Goal: Task Accomplishment & Management: Use online tool/utility

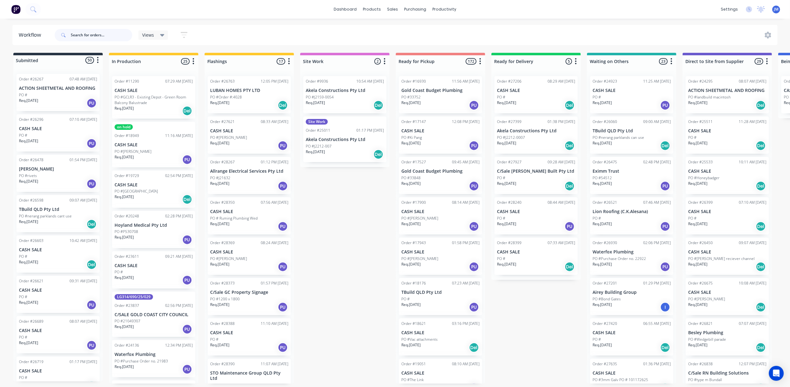
drag, startPoint x: 108, startPoint y: 30, endPoint x: 108, endPoint y: 24, distance: 5.6
click at [108, 29] on input "text" at bounding box center [101, 35] width 61 height 12
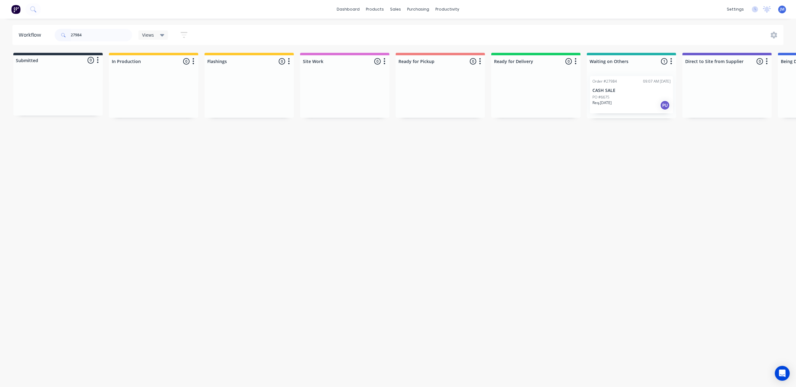
drag, startPoint x: 629, startPoint y: 98, endPoint x: 654, endPoint y: 107, distance: 27.3
drag, startPoint x: 628, startPoint y: 103, endPoint x: 457, endPoint y: 99, distance: 171.3
click at [457, 99] on div "Submitted 0 Status colour #273444 hex #273444 Save Cancel Summaries Total order…" at bounding box center [555, 85] width 1125 height 65
click at [92, 36] on input "27984" at bounding box center [101, 35] width 61 height 12
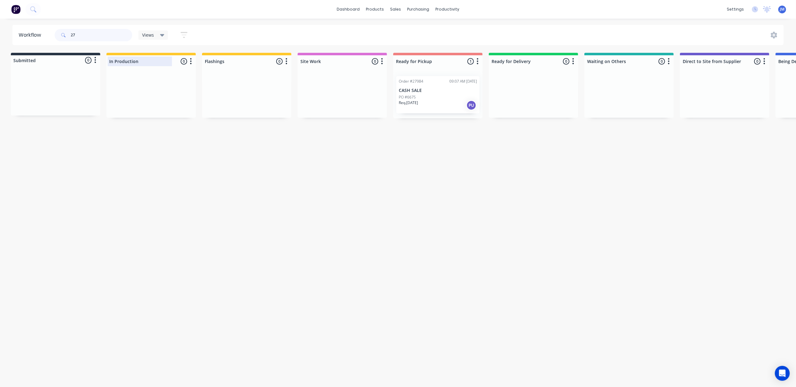
type input "2"
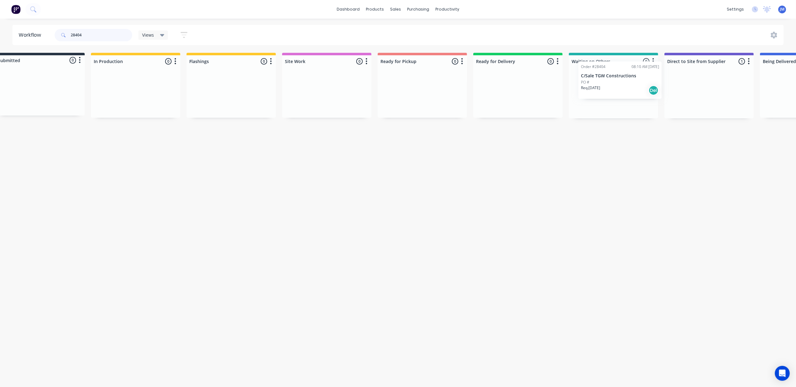
drag, startPoint x: 698, startPoint y: 105, endPoint x: 619, endPoint y: 83, distance: 82.0
click at [618, 84] on div "Submitted 0 Status colour #273444 hex #273444 Save Cancel Summaries Total order…" at bounding box center [539, 85] width 1125 height 65
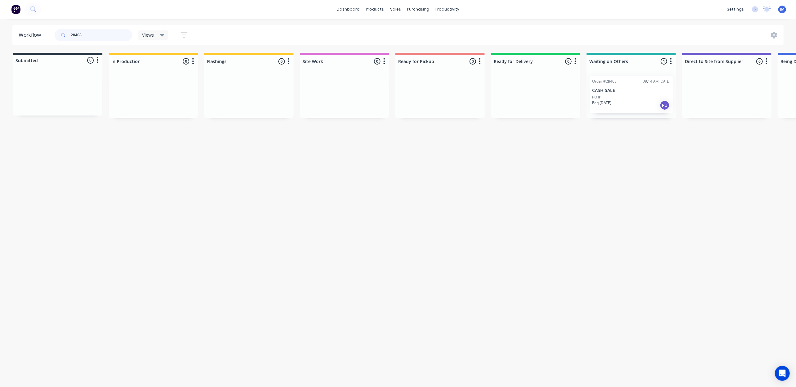
scroll to position [0, 2]
drag, startPoint x: 571, startPoint y: 106, endPoint x: 441, endPoint y: 97, distance: 130.3
click at [440, 96] on div "Submitted 0 Status colour #273444 hex #273444 Save Cancel Summaries Total order…" at bounding box center [555, 85] width 1125 height 65
drag, startPoint x: 592, startPoint y: 108, endPoint x: 405, endPoint y: 92, distance: 187.4
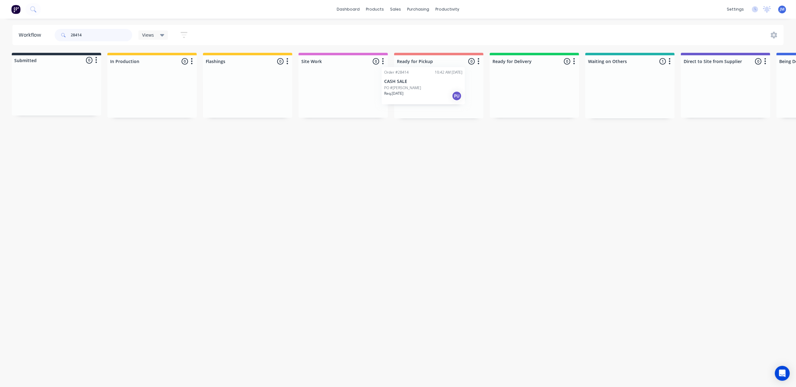
click at [405, 92] on div "Submitted 0 Status colour #273444 hex #273444 Save Cancel Summaries Total order…" at bounding box center [556, 85] width 1125 height 65
type input "2"
drag, startPoint x: 73, startPoint y: 95, endPoint x: 254, endPoint y: 90, distance: 180.6
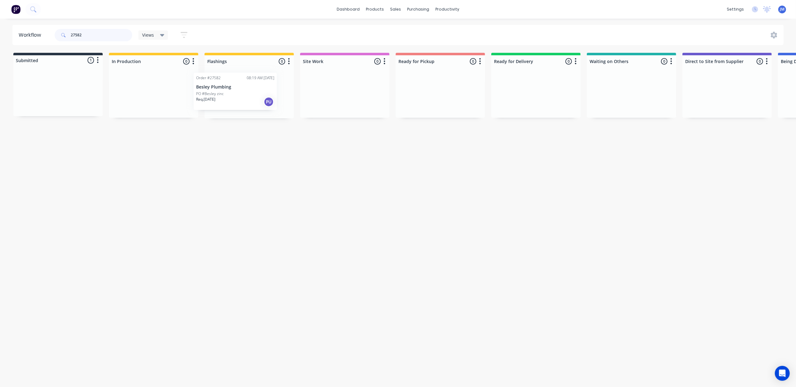
click at [253, 92] on div "Submitted 1 Status colour #273444 hex #273444 Save Cancel Summaries Total order…" at bounding box center [557, 85] width 1125 height 65
drag, startPoint x: 252, startPoint y: 54, endPoint x: 271, endPoint y: 74, distance: 27.7
click at [272, 74] on div "Submitted 1 Status colour #273444 hex #273444 Save Cancel Summaries Total order…" at bounding box center [557, 85] width 1125 height 65
drag, startPoint x: 47, startPoint y: 121, endPoint x: 112, endPoint y: 117, distance: 65.3
click at [112, 117] on div "Workflow 28466 Views Save new view None (Default) edit Show/Hide statuses Show …" at bounding box center [398, 199] width 796 height 349
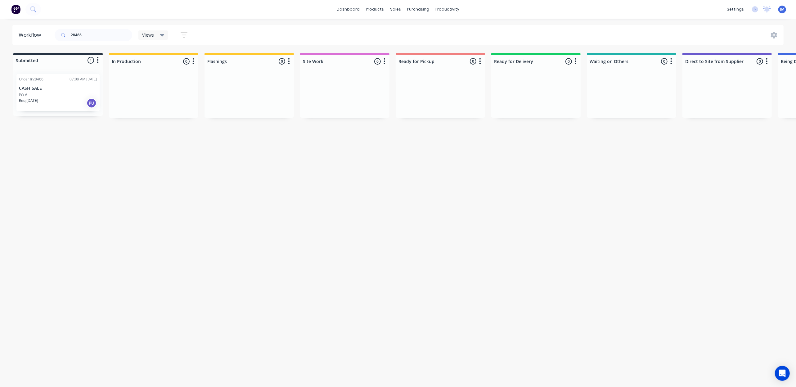
click at [117, 152] on div "Workflow 28466 Views Save new view None (Default) edit Show/Hide statuses Show …" at bounding box center [398, 199] width 796 height 349
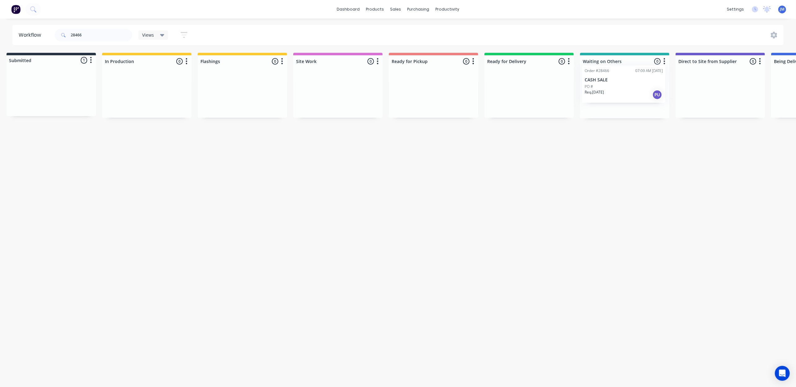
drag, startPoint x: 42, startPoint y: 96, endPoint x: 602, endPoint y: 83, distance: 560.1
click at [609, 86] on div "Submitted 1 Status colour #273444 hex #273444 Save Cancel Summaries Total order…" at bounding box center [551, 85] width 1125 height 65
click at [102, 37] on input "28466" at bounding box center [101, 35] width 61 height 12
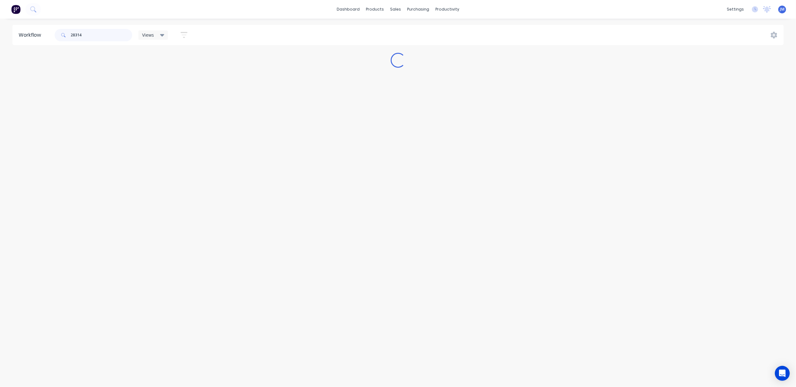
scroll to position [0, 0]
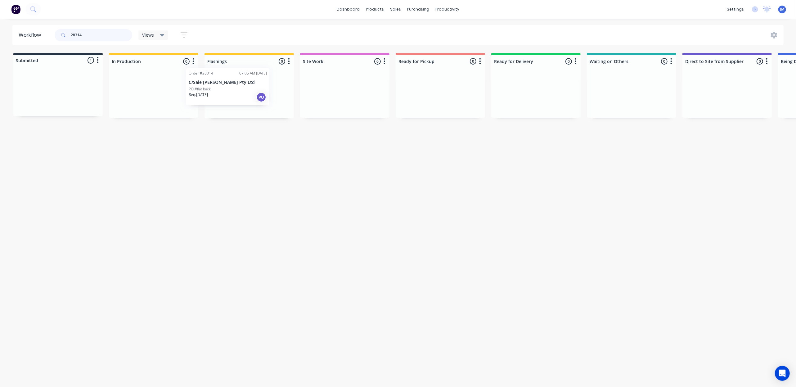
drag, startPoint x: 65, startPoint y: 97, endPoint x: 236, endPoint y: 92, distance: 171.3
click at [236, 92] on div "Submitted 1 Status colour #273444 hex #273444 Save Cancel Summaries Total order…" at bounding box center [557, 85] width 1125 height 65
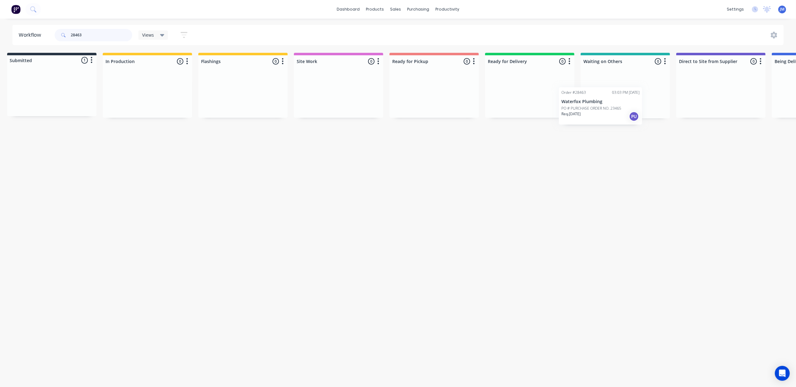
drag, startPoint x: 50, startPoint y: 98, endPoint x: 614, endPoint y: 89, distance: 563.8
click at [615, 92] on div "Submitted 1 Status colour #273444 hex #273444 Save Cancel Summaries Total order…" at bounding box center [551, 85] width 1125 height 65
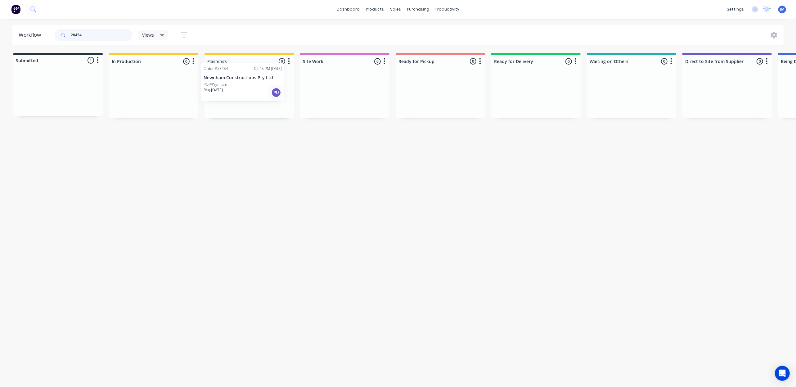
drag, startPoint x: 74, startPoint y: 87, endPoint x: 249, endPoint y: 81, distance: 176.0
click at [251, 80] on div "Submitted 1 Status colour #273444 hex #273444 Save Cancel Summaries Total order…" at bounding box center [557, 85] width 1125 height 65
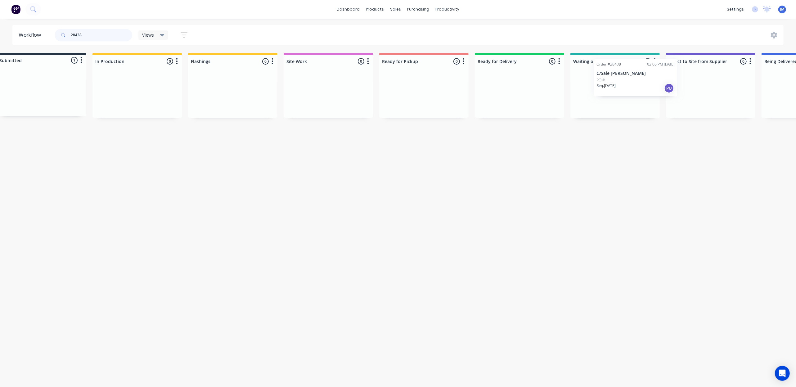
drag, startPoint x: 30, startPoint y: 82, endPoint x: 608, endPoint y: 67, distance: 578.5
click at [608, 67] on div "Submitted 1 Status colour #273444 hex #273444 Save Cancel Summaries Total order…" at bounding box center [541, 85] width 1125 height 65
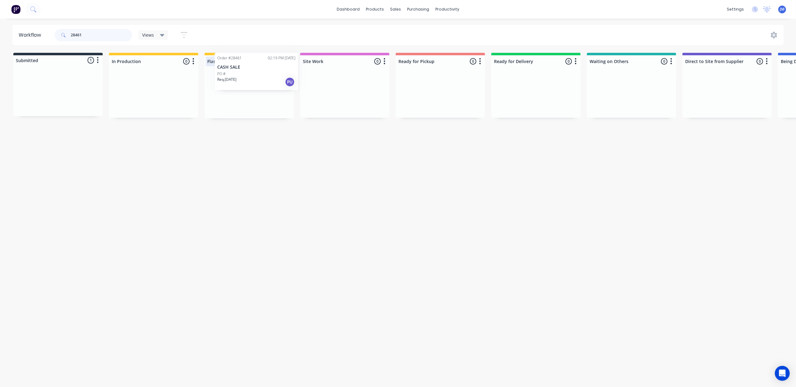
drag, startPoint x: 36, startPoint y: 82, endPoint x: 232, endPoint y: 66, distance: 196.7
click at [233, 66] on div "Submitted 1 Status colour #273444 hex #273444 Save Cancel Summaries Total order…" at bounding box center [557, 85] width 1125 height 65
click at [98, 31] on input "28461" at bounding box center [101, 35] width 61 height 12
drag, startPoint x: 45, startPoint y: 95, endPoint x: 77, endPoint y: 131, distance: 47.9
click at [77, 130] on div "Workflow 28444 Views Save new view None (Default) edit Show/Hide statuses Show …" at bounding box center [398, 199] width 796 height 349
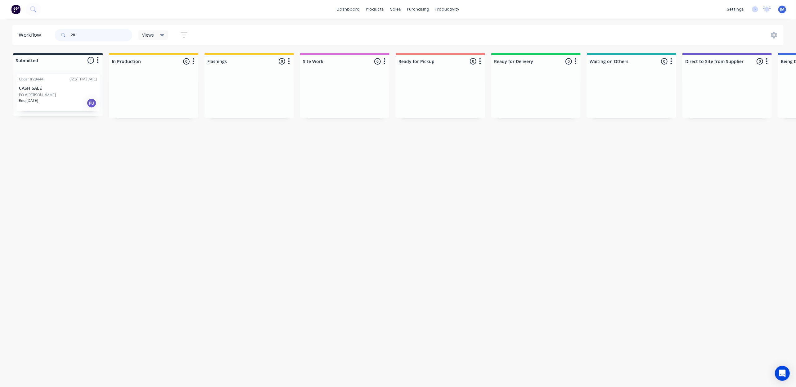
type input "2"
click at [447, 100] on div "Req. [DATE] PU" at bounding box center [440, 105] width 78 height 11
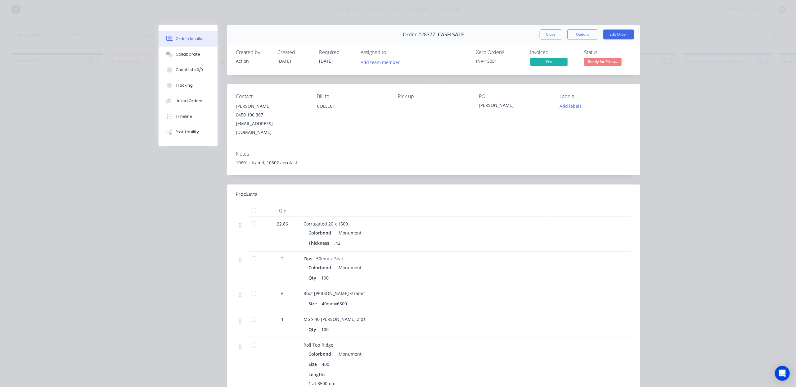
click at [599, 56] on div "Status Ready for Picku..." at bounding box center [607, 58] width 47 height 18
click at [595, 60] on span "Ready for Picku..." at bounding box center [602, 62] width 37 height 8
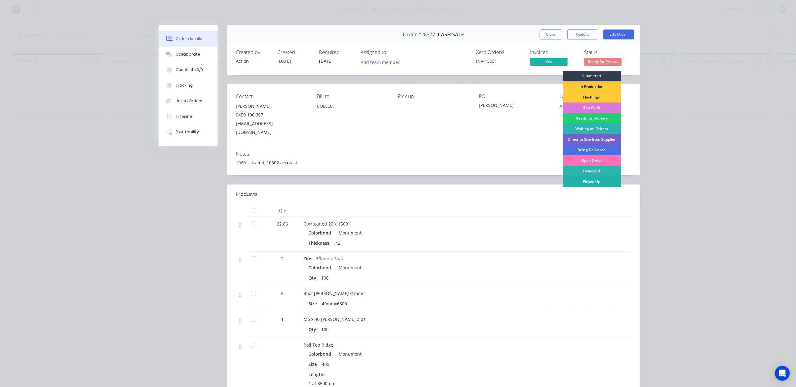
click at [588, 182] on div "Picked Up" at bounding box center [591, 181] width 58 height 11
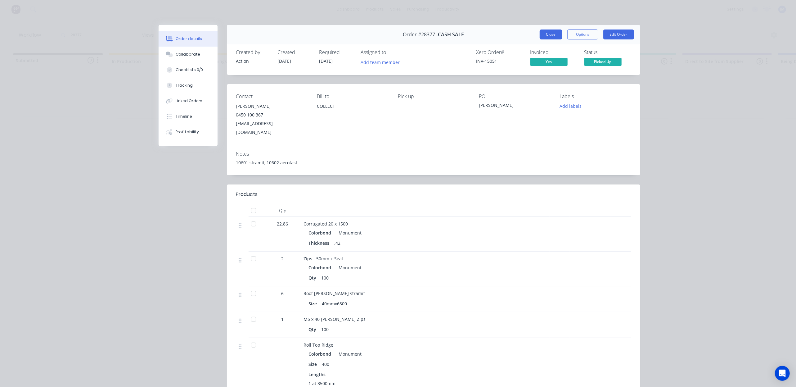
click at [550, 39] on button "Close" at bounding box center [550, 34] width 23 height 10
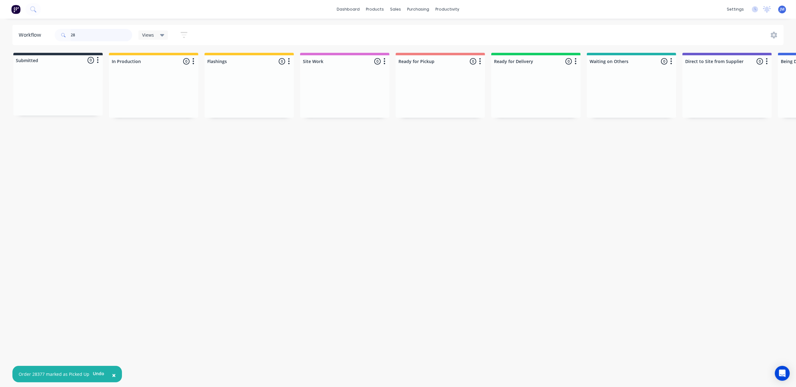
type input "2"
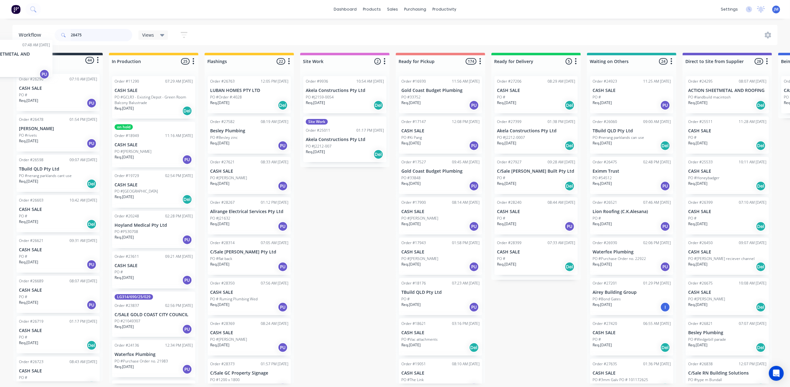
click at [38, 64] on div "Submitted 44 Status colour #273444 hex #273444 Save Cancel Summaries Total orde…" at bounding box center [57, 217] width 89 height 328
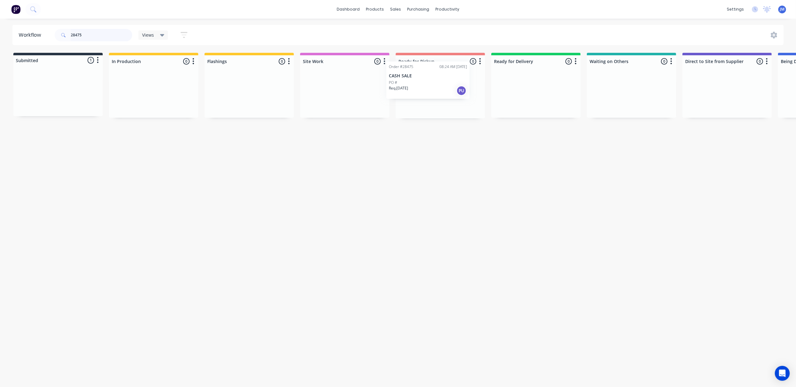
drag, startPoint x: 45, startPoint y: 92, endPoint x: 410, endPoint y: 77, distance: 364.8
click at [412, 80] on div "Submitted 1 Status colour #273444 hex #273444 Save Cancel Summaries Total order…" at bounding box center [557, 85] width 1125 height 65
type input "2"
drag, startPoint x: 291, startPoint y: 97, endPoint x: 470, endPoint y: 89, distance: 179.2
click at [473, 89] on div "Submitted 0 Status colour #273444 hex #273444 Save Cancel Summaries Total order…" at bounding box center [557, 85] width 1125 height 65
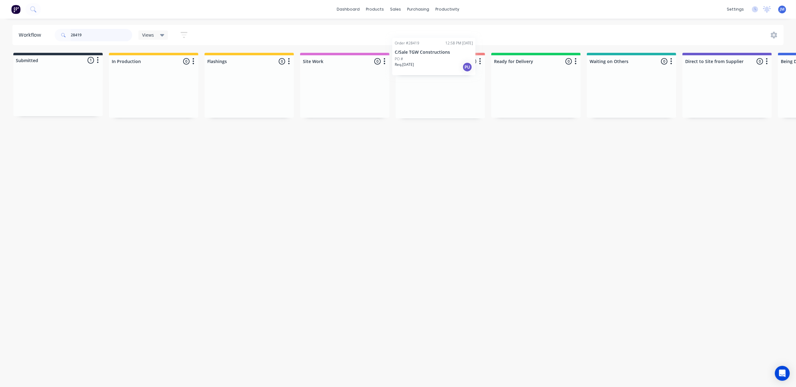
drag, startPoint x: 39, startPoint y: 99, endPoint x: 419, endPoint y: 63, distance: 381.4
click at [418, 63] on div "Submitted 1 Status colour #273444 hex #273444 Save Cancel Summaries Total order…" at bounding box center [557, 85] width 1125 height 65
type input "2"
drag, startPoint x: 228, startPoint y: 95, endPoint x: 416, endPoint y: 65, distance: 189.7
click at [413, 67] on div "Submitted 0 Status colour #273444 hex #273444 Save Cancel Summaries Total order…" at bounding box center [557, 85] width 1125 height 65
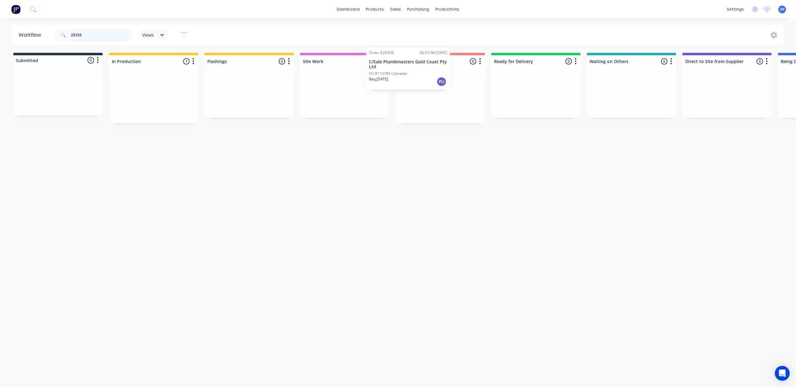
drag, startPoint x: 177, startPoint y: 96, endPoint x: 408, endPoint y: 75, distance: 231.7
click at [405, 74] on div "Submitted 0 Status colour #273444 hex #273444 Save Cancel Summaries Total order…" at bounding box center [557, 88] width 1125 height 70
drag, startPoint x: 150, startPoint y: 97, endPoint x: 433, endPoint y: 95, distance: 283.9
click at [433, 95] on div "Submitted 0 Status colour #273444 hex #273444 Save Cancel Summaries Total order…" at bounding box center [557, 85] width 1125 height 65
type input "2"
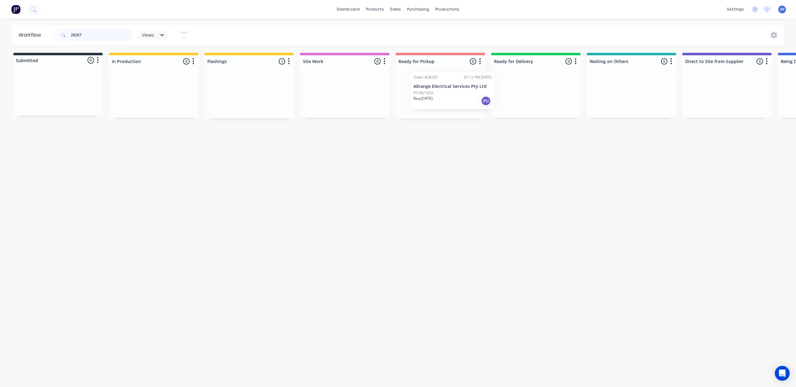
drag, startPoint x: 266, startPoint y: 106, endPoint x: 448, endPoint y: 94, distance: 182.5
click at [449, 96] on div "Submitted 0 Status colour #273444 hex #273444 Save Cancel Summaries Total order…" at bounding box center [557, 85] width 1125 height 65
type input "2"
type input "cladding"
click at [428, 92] on p "Cladding Creations Pty Ltd" at bounding box center [440, 90] width 78 height 5
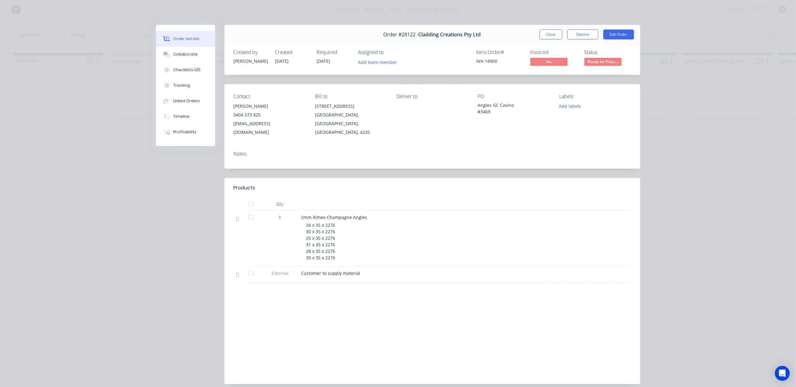
drag, startPoint x: 543, startPoint y: 34, endPoint x: 550, endPoint y: 37, distance: 8.1
click at [543, 35] on button "Close" at bounding box center [550, 34] width 23 height 10
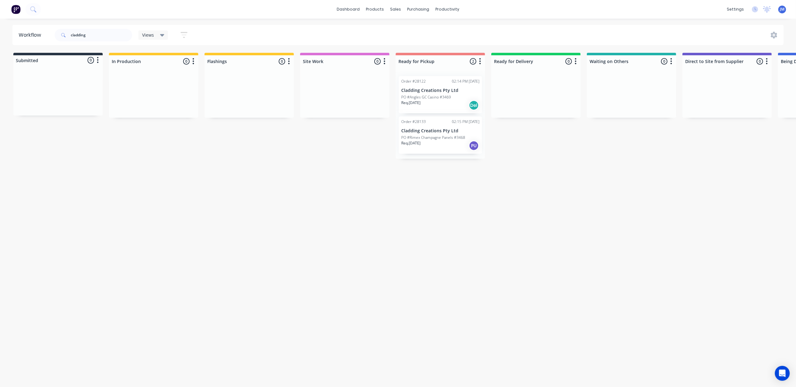
click at [450, 140] on p "PO #Rimex Champagne Panels #3468" at bounding box center [433, 138] width 64 height 6
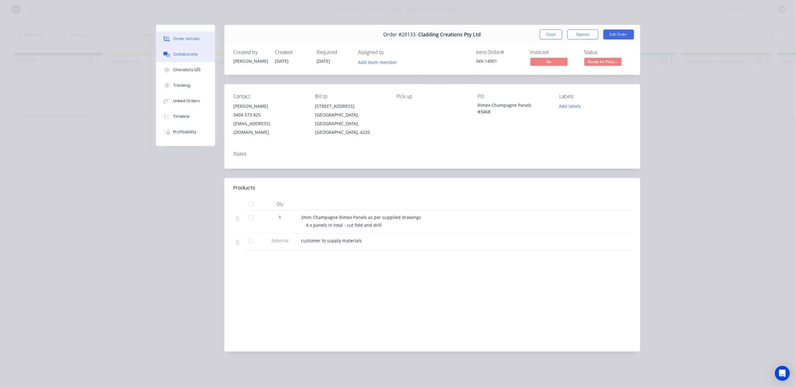
click at [190, 57] on button "Collaborate" at bounding box center [185, 55] width 59 height 16
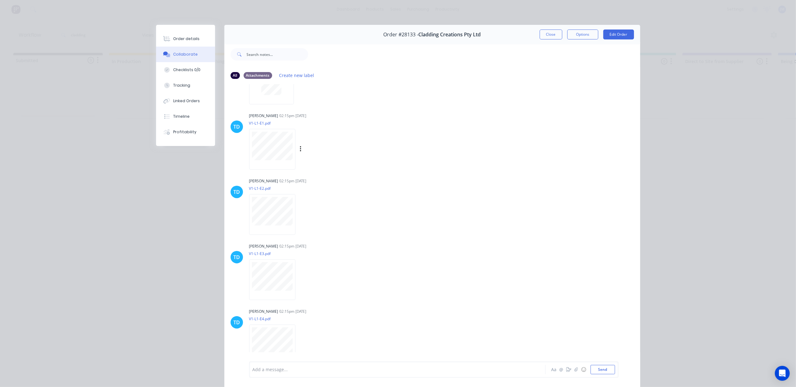
scroll to position [48, 0]
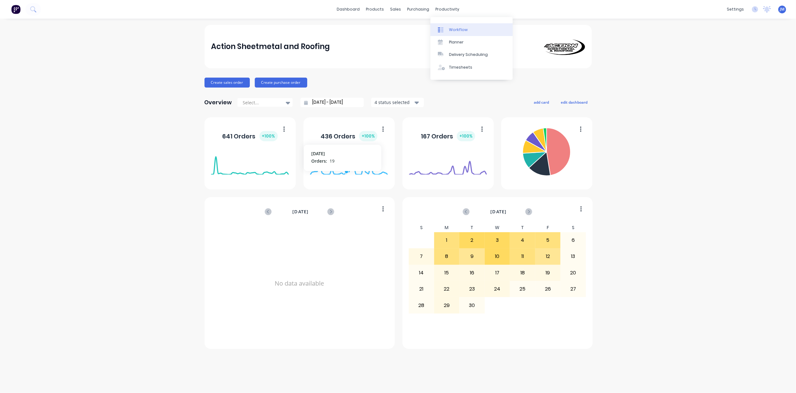
click at [447, 29] on link "Workflow" at bounding box center [471, 29] width 82 height 12
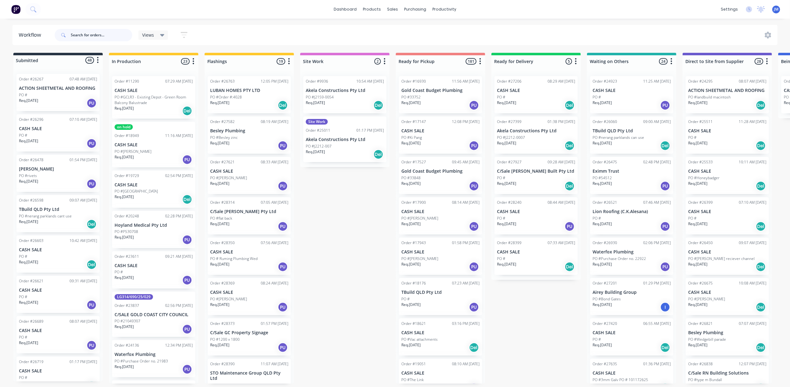
click at [101, 32] on input "text" at bounding box center [101, 35] width 61 height 12
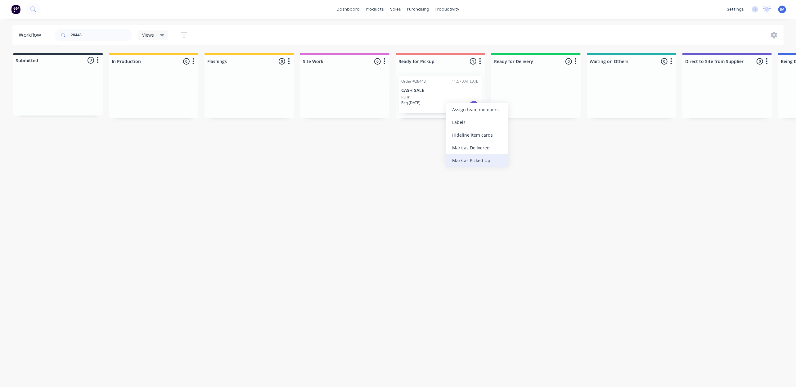
click at [474, 159] on div "Mark as Picked Up" at bounding box center [477, 160] width 62 height 13
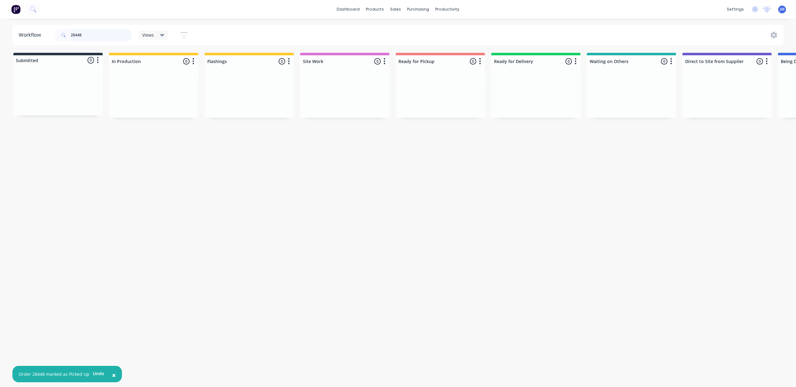
click at [90, 35] on input "28448" at bounding box center [101, 35] width 61 height 12
type input "2"
drag, startPoint x: 273, startPoint y: 95, endPoint x: 463, endPoint y: 83, distance: 190.2
click at [456, 86] on div "Submitted 0 Status colour #273444 hex #273444 Save Cancel Summaries Total order…" at bounding box center [557, 85] width 1125 height 65
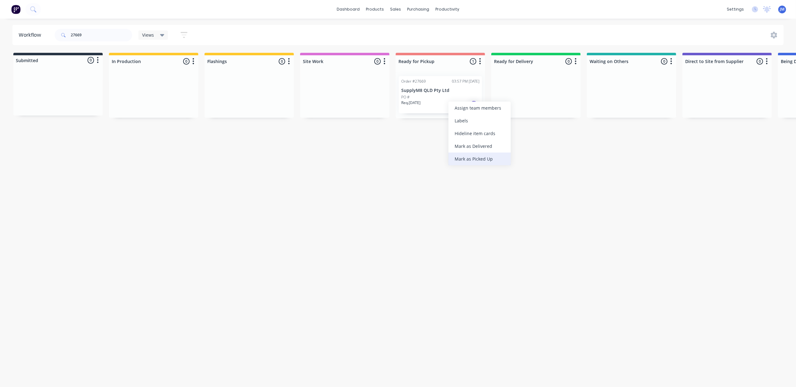
drag, startPoint x: 485, startPoint y: 159, endPoint x: 482, endPoint y: 157, distance: 4.0
click at [485, 159] on div "Mark as Picked Up" at bounding box center [479, 158] width 62 height 13
click at [87, 35] on input "27669" at bounding box center [101, 35] width 61 height 12
type input "2"
click at [439, 152] on div "Mark as Picked Up" at bounding box center [456, 154] width 62 height 13
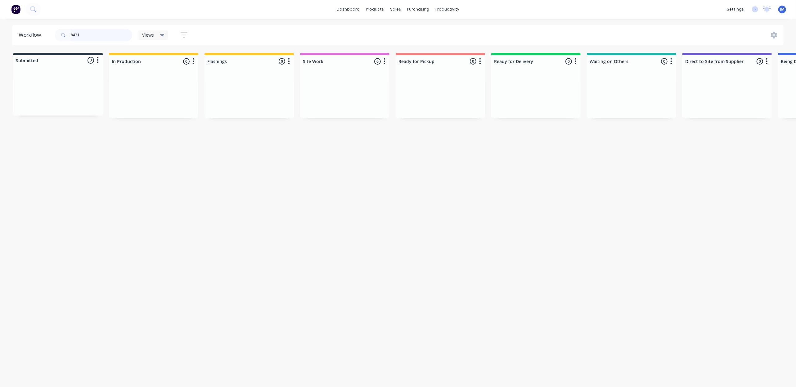
click at [87, 34] on input "8421" at bounding box center [101, 35] width 61 height 12
type input "8"
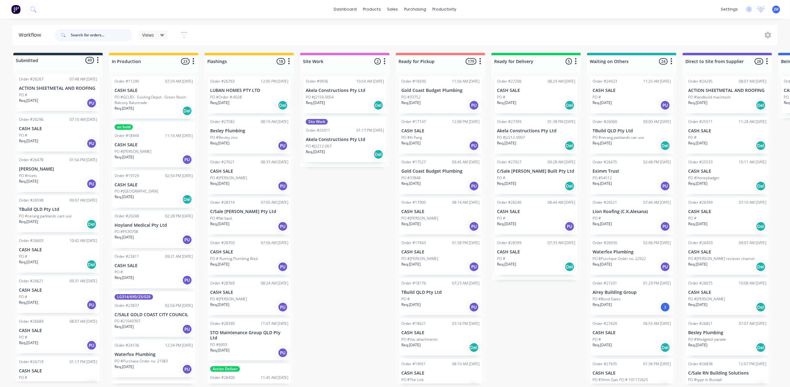
click at [92, 34] on input "text" at bounding box center [101, 35] width 61 height 12
click at [94, 37] on input "text" at bounding box center [101, 35] width 61 height 12
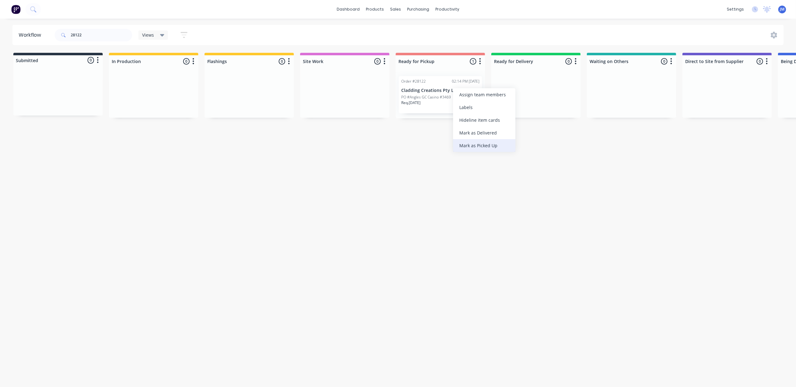
drag, startPoint x: 468, startPoint y: 143, endPoint x: 459, endPoint y: 143, distance: 8.4
click at [467, 143] on div "Mark as Picked Up" at bounding box center [484, 145] width 62 height 13
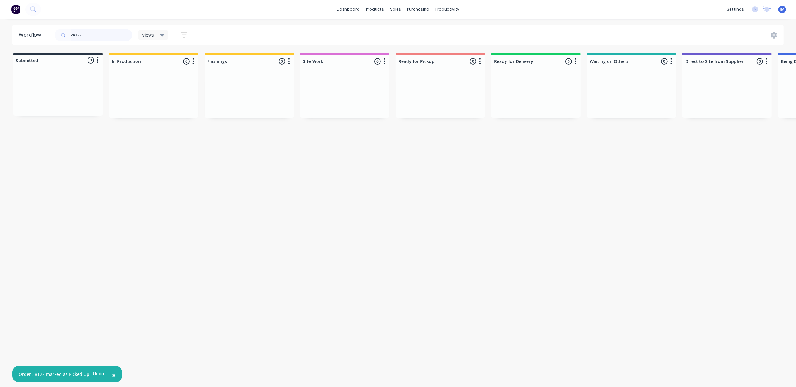
click at [95, 34] on input "28122" at bounding box center [101, 35] width 61 height 12
drag, startPoint x: 439, startPoint y: 100, endPoint x: 445, endPoint y: 101, distance: 5.7
drag, startPoint x: 452, startPoint y: 105, endPoint x: 456, endPoint y: 105, distance: 4.0
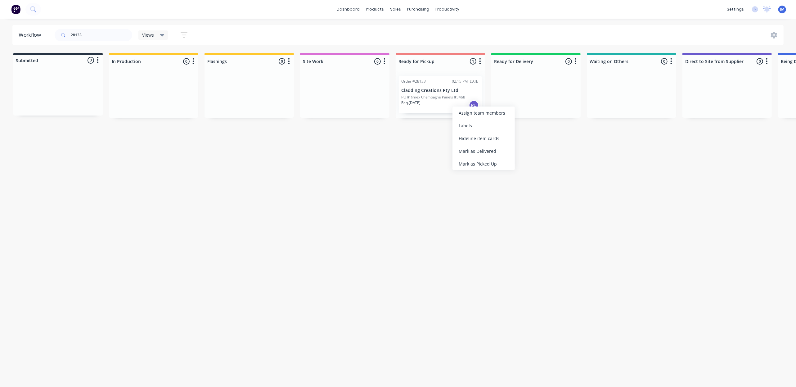
drag, startPoint x: 469, startPoint y: 165, endPoint x: 236, endPoint y: 88, distance: 245.1
click at [466, 163] on div "Mark as Picked Up" at bounding box center [483, 163] width 62 height 13
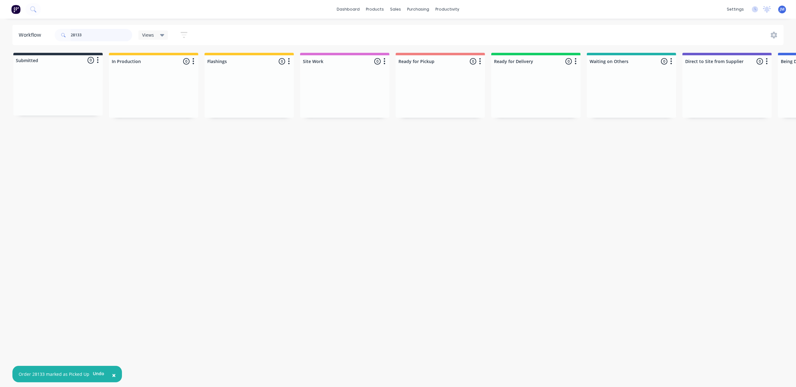
drag, startPoint x: 92, startPoint y: 32, endPoint x: 77, endPoint y: 30, distance: 15.0
click at [93, 31] on input "28133" at bounding box center [101, 35] width 61 height 12
type input "2"
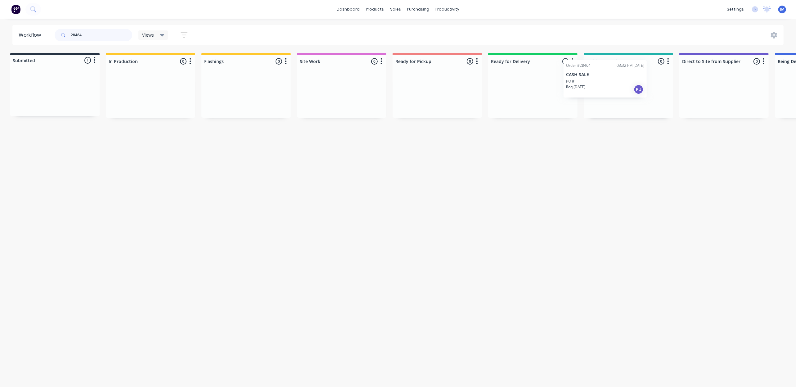
drag, startPoint x: 55, startPoint y: 91, endPoint x: 613, endPoint y: 82, distance: 558.5
click at [609, 84] on div "Submitted 1 Status colour #273444 hex #273444 Save Cancel Summaries Total order…" at bounding box center [554, 85] width 1125 height 65
click at [95, 32] on input "28464" at bounding box center [101, 35] width 61 height 12
type input "2"
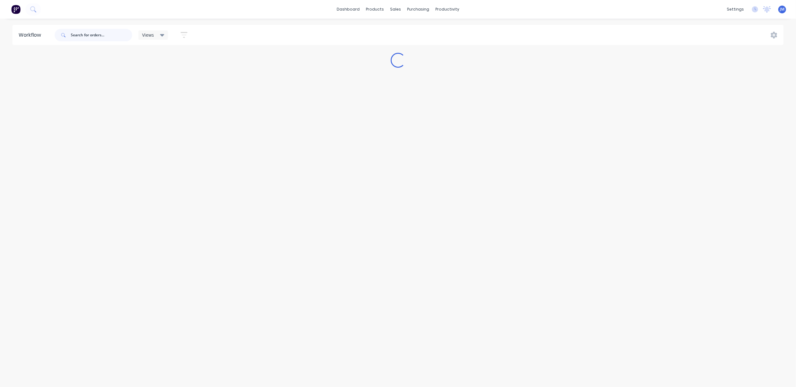
scroll to position [0, 0]
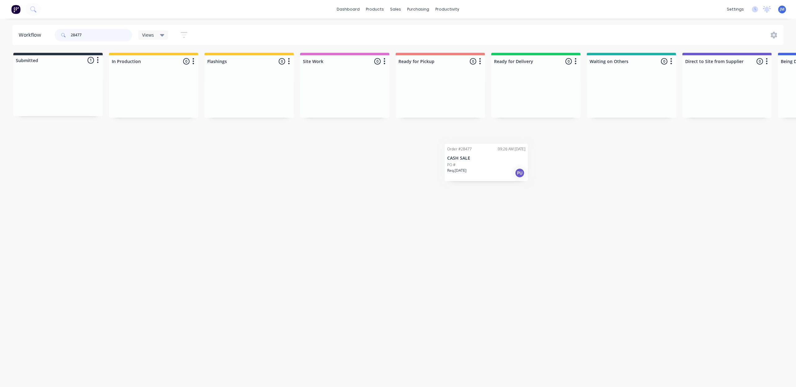
drag, startPoint x: 71, startPoint y: 97, endPoint x: 495, endPoint y: 164, distance: 429.0
click at [501, 164] on div "Workflow 28477 Views Save new view None (Default) edit Show/Hide statuses Show …" at bounding box center [398, 199] width 796 height 349
drag, startPoint x: 44, startPoint y: 81, endPoint x: 597, endPoint y: 71, distance: 553.5
click at [597, 71] on div "Submitted 1 Status colour #273444 hex #273444 Save Cancel Summaries Total order…" at bounding box center [554, 85] width 1125 height 65
drag, startPoint x: 65, startPoint y: 101, endPoint x: 606, endPoint y: 87, distance: 540.9
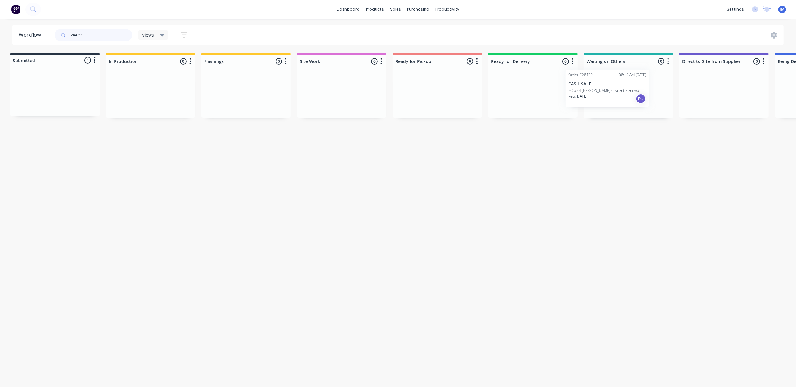
click at [606, 87] on div "Submitted 1 Status colour #273444 hex #273444 Save Cancel Summaries Total order…" at bounding box center [554, 85] width 1125 height 65
drag, startPoint x: 46, startPoint y: 84, endPoint x: 608, endPoint y: 72, distance: 562.6
click at [602, 74] on div "Submitted 1 Status colour #273444 hex #273444 Save Cancel Summaries Total order…" at bounding box center [553, 85] width 1125 height 65
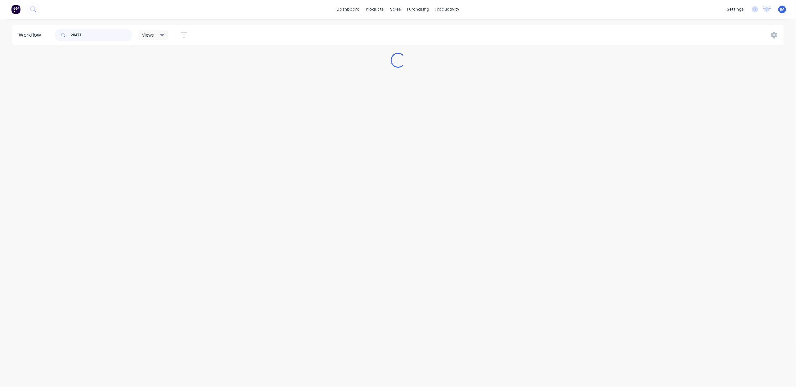
scroll to position [0, 0]
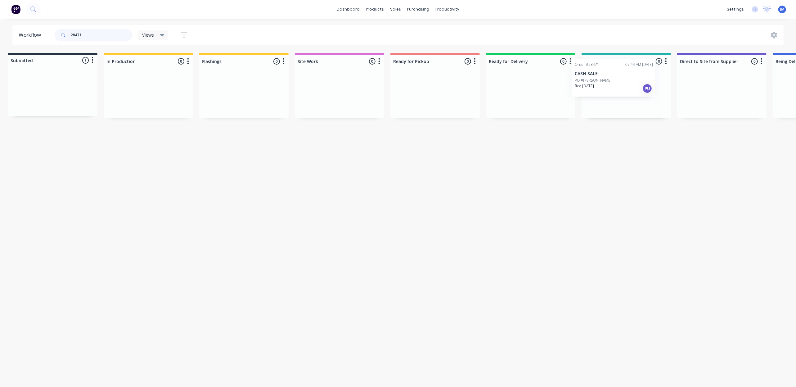
drag, startPoint x: 39, startPoint y: 87, endPoint x: 612, endPoint y: 63, distance: 574.1
click at [606, 69] on div "Submitted 1 Status colour #273444 hex #273444 Save Cancel Summaries Total order…" at bounding box center [552, 85] width 1125 height 65
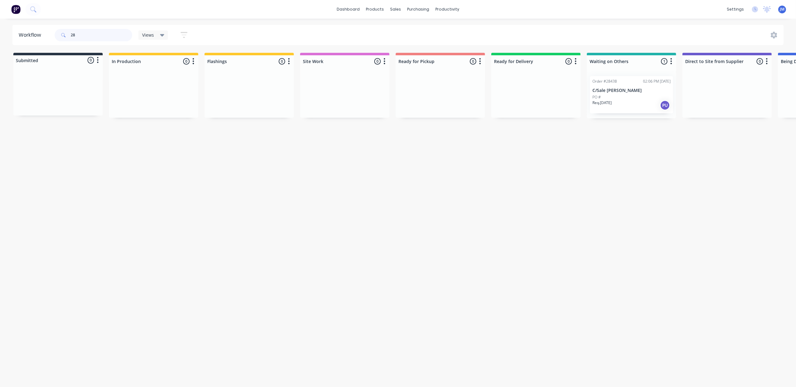
type input "2"
drag, startPoint x: 67, startPoint y: 105, endPoint x: 247, endPoint y: 97, distance: 180.1
click at [247, 97] on div "Submitted 1 Status colour #273444 hex #273444 Save Cancel Summaries Total order…" at bounding box center [557, 88] width 1125 height 70
type input "2"
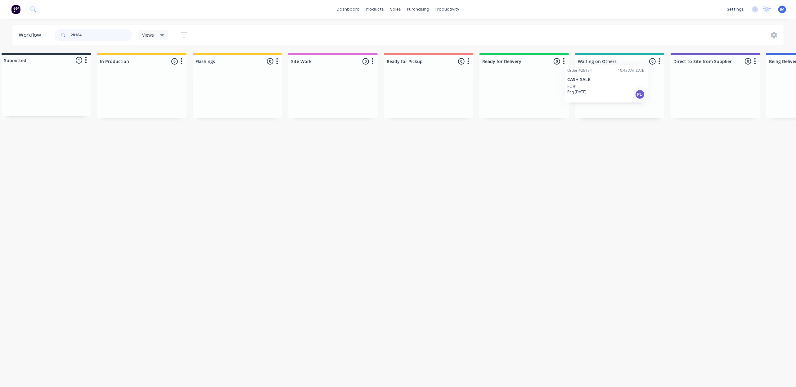
scroll to position [0, 15]
drag, startPoint x: 69, startPoint y: 105, endPoint x: 619, endPoint y: 84, distance: 550.7
click at [610, 87] on div "Submitted 1 Status colour #273444 hex #273444 Save Cancel Summaries Total order…" at bounding box center [542, 85] width 1125 height 65
type input "2"
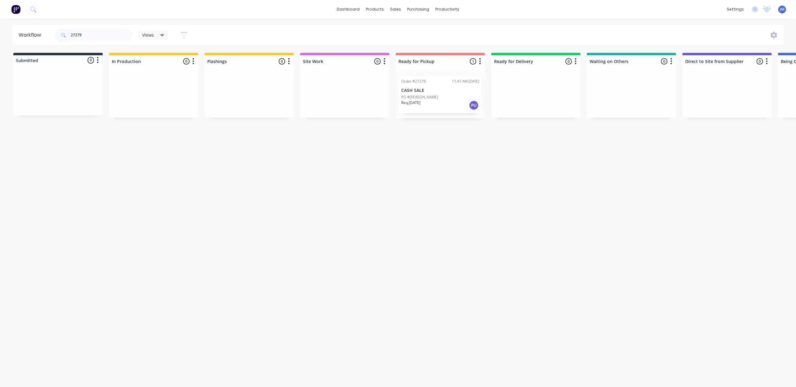
drag, startPoint x: 438, startPoint y: 105, endPoint x: 442, endPoint y: 104, distance: 4.0
drag, startPoint x: 442, startPoint y: 104, endPoint x: 447, endPoint y: 107, distance: 5.5
click at [481, 165] on div "Mark as Picked Up" at bounding box center [474, 164] width 62 height 13
click at [91, 33] on input "27279" at bounding box center [101, 35] width 61 height 12
type input "2"
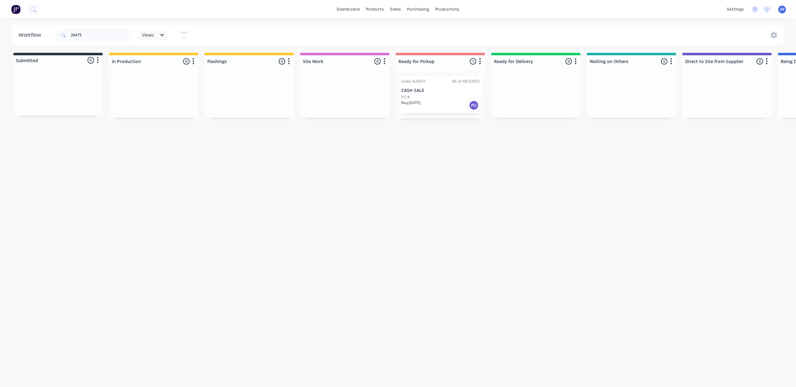
drag, startPoint x: 433, startPoint y: 101, endPoint x: 437, endPoint y: 104, distance: 5.7
click at [474, 163] on div "Mark as Picked Up" at bounding box center [464, 162] width 62 height 13
click at [99, 38] on input "28475" at bounding box center [101, 35] width 61 height 12
drag, startPoint x: 55, startPoint y: 94, endPoint x: 248, endPoint y: 91, distance: 192.7
click at [247, 97] on div "Submitted 1 Status colour #273444 hex #273444 Save Cancel Summaries Total order…" at bounding box center [557, 85] width 1125 height 65
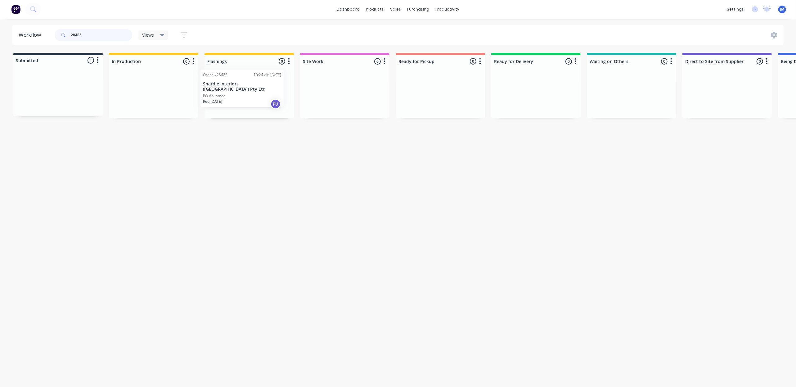
drag, startPoint x: 68, startPoint y: 84, endPoint x: 254, endPoint y: 79, distance: 186.2
click at [254, 79] on div "Submitted 1 Status colour #273444 hex #273444 Save Cancel Summaries Total order…" at bounding box center [557, 85] width 1125 height 65
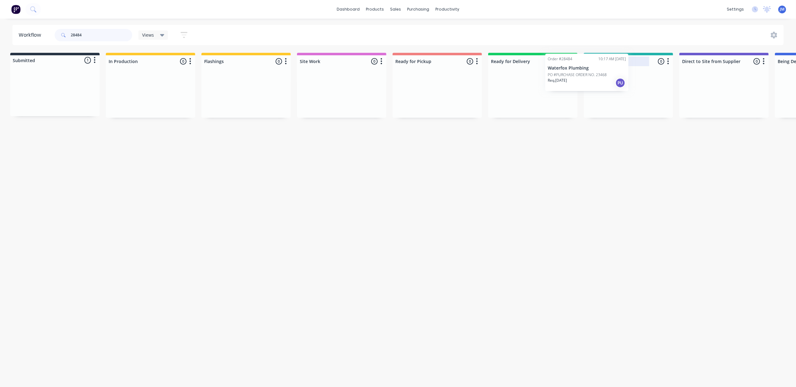
drag, startPoint x: 93, startPoint y: 90, endPoint x: 617, endPoint y: 61, distance: 524.8
click at [617, 63] on div "Submitted 1 Status colour #273444 hex #273444 Save Cancel Summaries Total order…" at bounding box center [554, 85] width 1125 height 65
drag, startPoint x: 113, startPoint y: 102, endPoint x: 616, endPoint y: 86, distance: 502.8
click at [613, 89] on div "Submitted 1 Status colour #273444 hex #273444 Save Cancel Summaries Total order…" at bounding box center [552, 85] width 1125 height 65
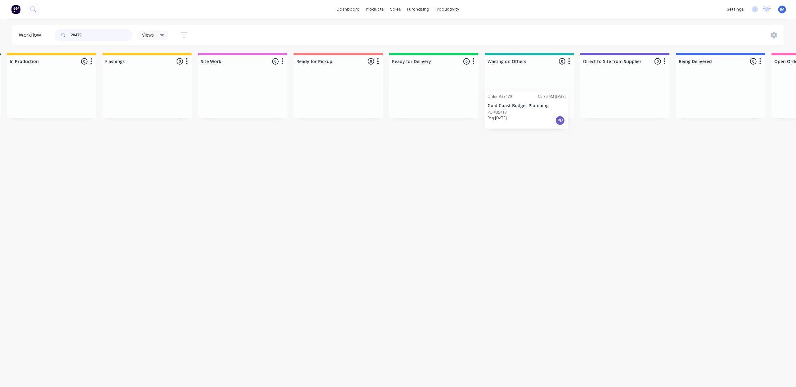
scroll to position [0, 102]
drag, startPoint x: 76, startPoint y: 101, endPoint x: 541, endPoint y: 92, distance: 465.1
click at [541, 96] on div "Submitted 1 Status colour #273444 hex #273444 Save Cancel Summaries Total order…" at bounding box center [455, 85] width 1125 height 65
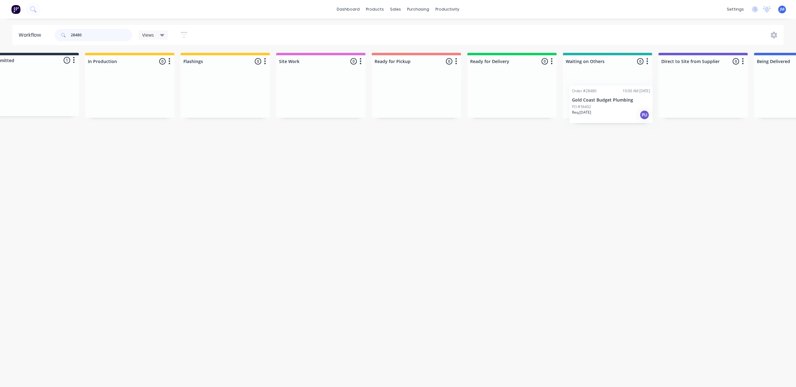
scroll to position [0, 32]
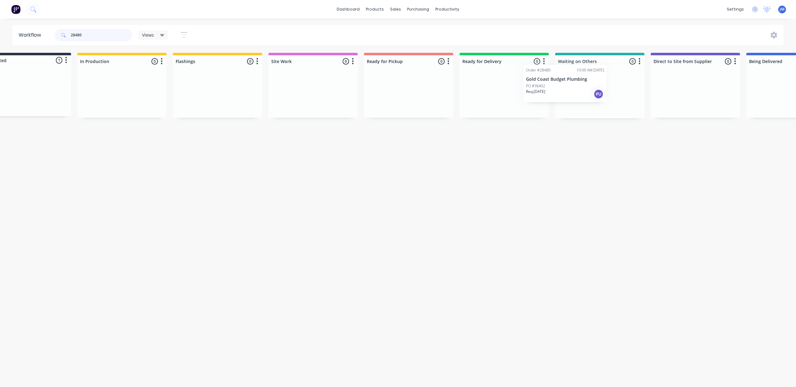
drag, startPoint x: 29, startPoint y: 97, endPoint x: 539, endPoint y: 88, distance: 509.8
click at [539, 88] on div "Submitted 1 Status colour #273444 hex #273444 Save Cancel Summaries Total order…" at bounding box center [526, 85] width 1125 height 65
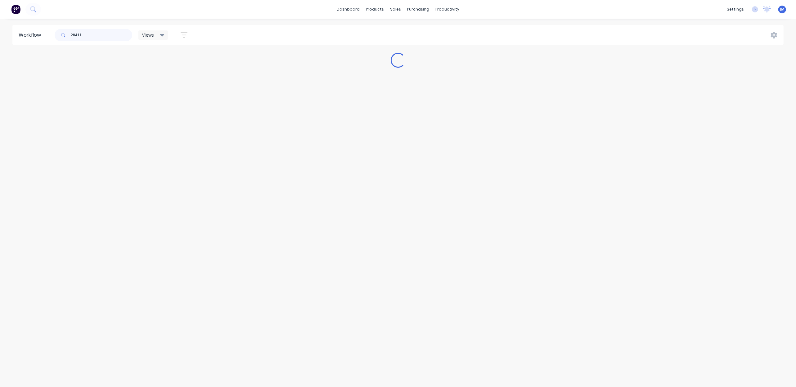
scroll to position [0, 0]
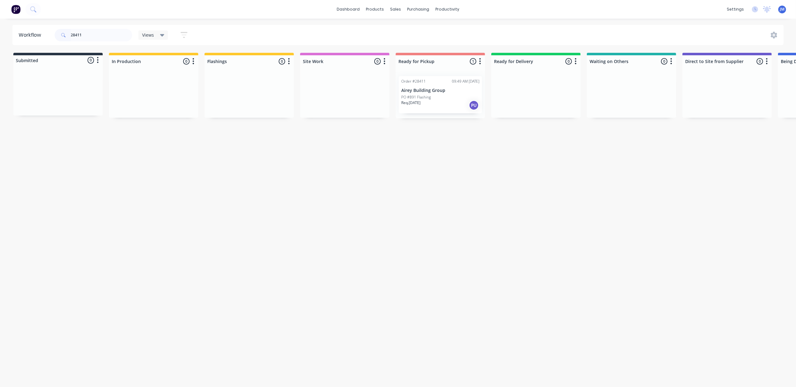
drag, startPoint x: 411, startPoint y: 88, endPoint x: 414, endPoint y: 88, distance: 3.4
drag, startPoint x: 414, startPoint y: 88, endPoint x: 535, endPoint y: 127, distance: 126.3
click at [453, 153] on div "Mark as Picked Up" at bounding box center [461, 154] width 62 height 13
click at [101, 32] on input "28411" at bounding box center [101, 35] width 61 height 12
type input "2"
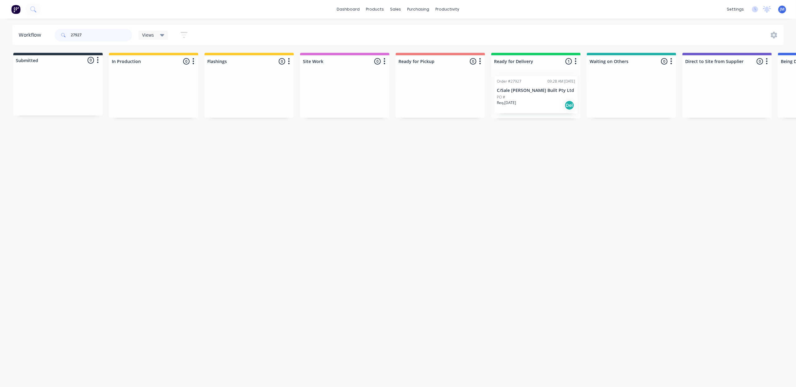
type input "27927"
click at [515, 112] on div "Order #27927 09:28 AM 05/09/25 C/Sale Lamont Built Pty Ltd PO # Req. 09/09/25 D…" at bounding box center [535, 94] width 83 height 37
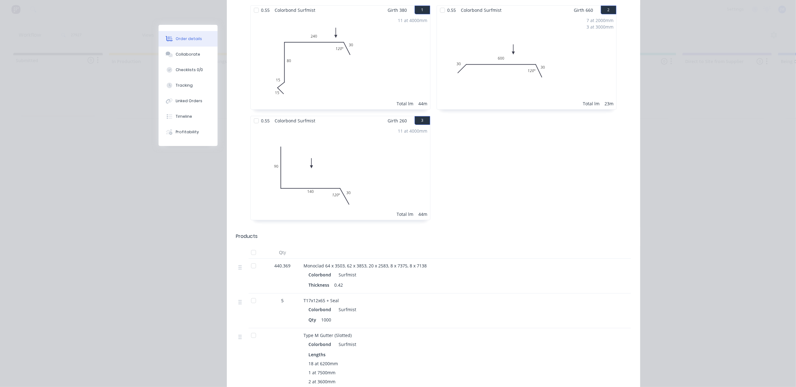
scroll to position [124, 0]
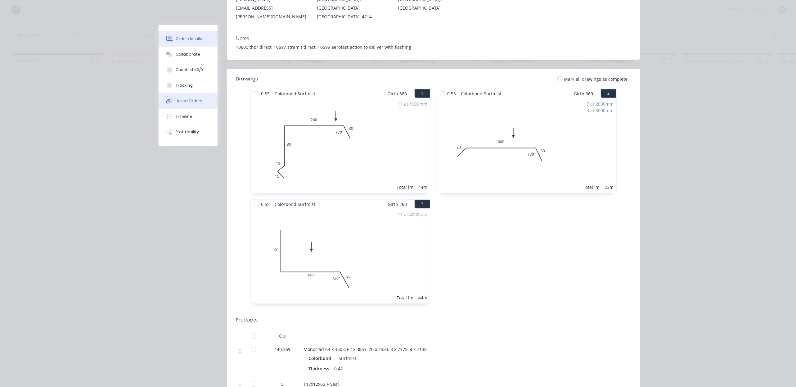
click at [186, 102] on div "Linked Orders" at bounding box center [189, 101] width 27 height 6
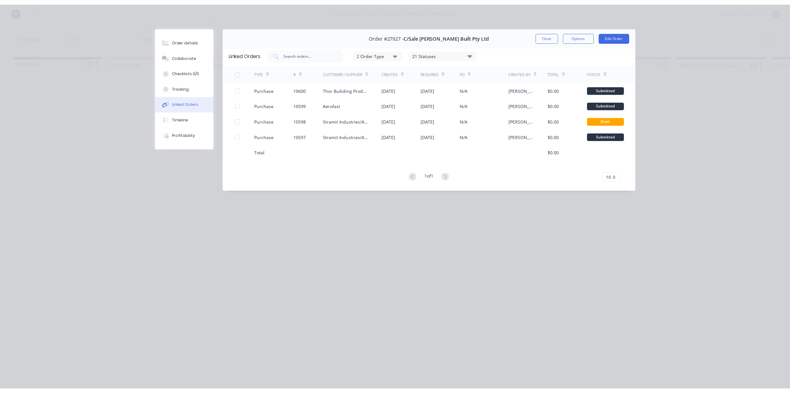
scroll to position [0, 0]
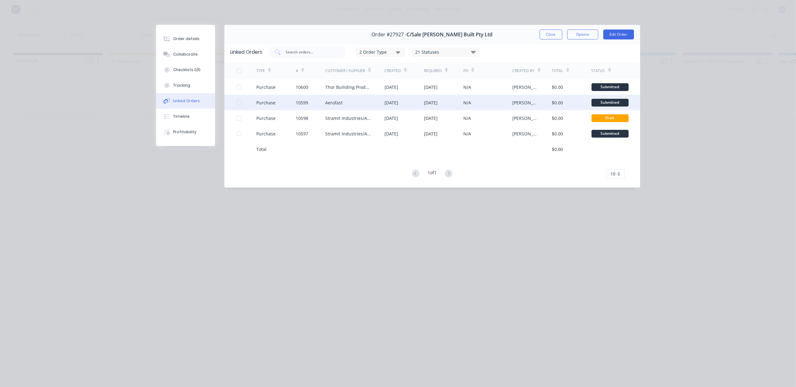
click at [340, 101] on div "Aerofast" at bounding box center [333, 102] width 17 height 7
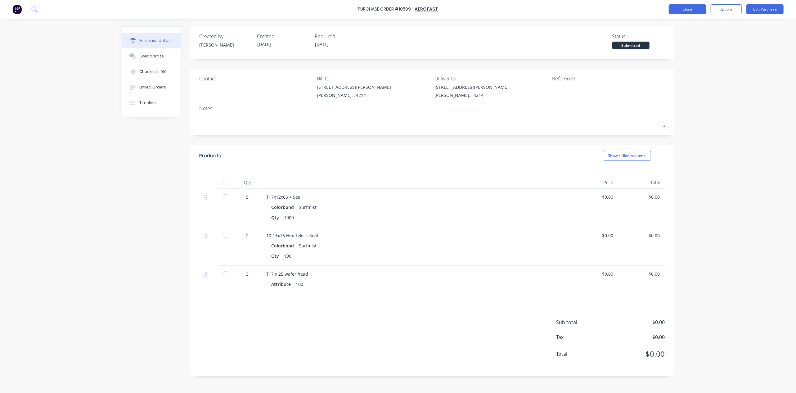
click at [704, 7] on button "Close" at bounding box center [687, 9] width 37 height 10
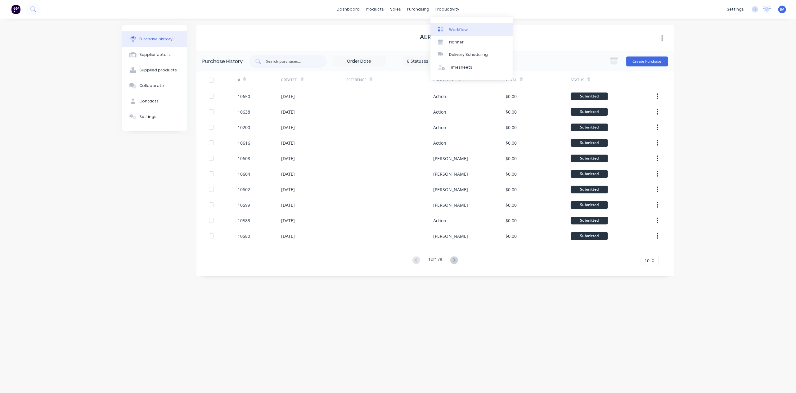
click at [454, 28] on div "Workflow" at bounding box center [458, 30] width 19 height 6
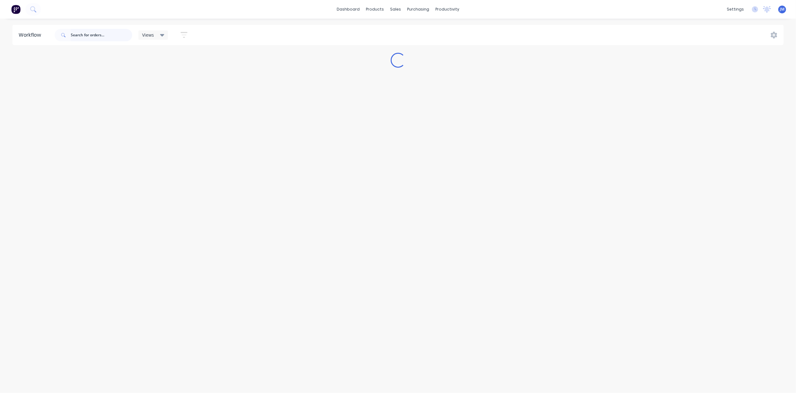
click at [105, 35] on input "text" at bounding box center [101, 35] width 61 height 12
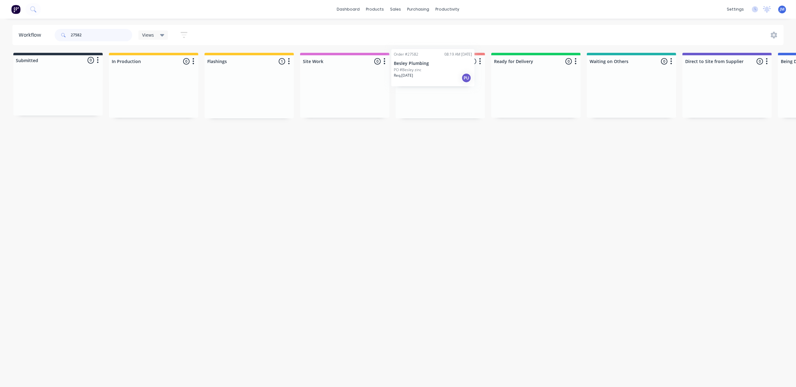
drag, startPoint x: 233, startPoint y: 92, endPoint x: 423, endPoint y: 66, distance: 192.3
click at [423, 66] on div "Submitted 0 Status colour #273444 hex #273444 Save Cancel Summaries Total order…" at bounding box center [557, 85] width 1125 height 65
type input "2"
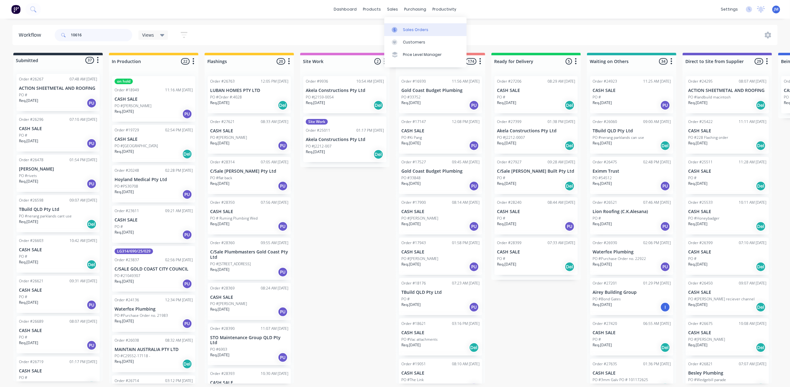
type input "10616"
click at [403, 28] on div "Sales Orders" at bounding box center [415, 30] width 25 height 6
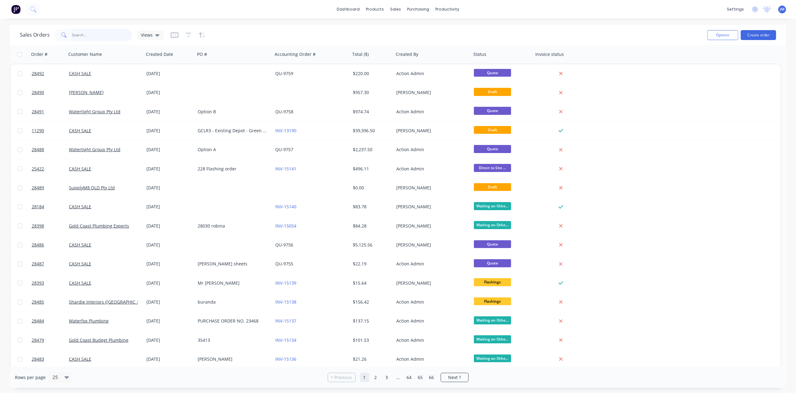
drag, startPoint x: 76, startPoint y: 31, endPoint x: 93, endPoint y: 37, distance: 17.9
click at [78, 31] on input "text" at bounding box center [102, 35] width 60 height 12
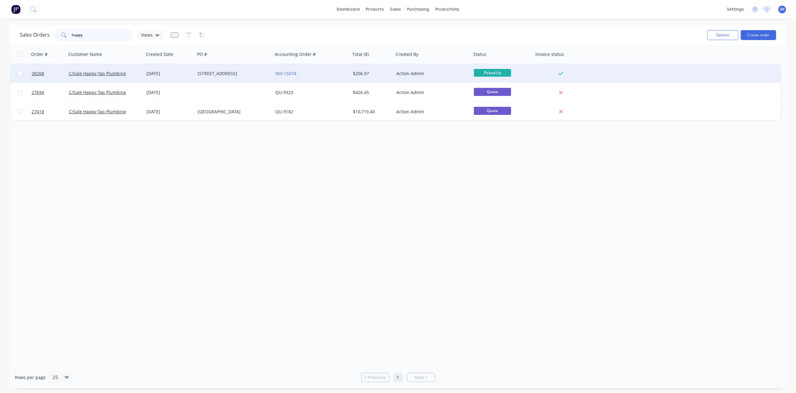
type input "happy"
click at [202, 71] on div "12 Mohogany drive palm beach" at bounding box center [232, 73] width 69 height 6
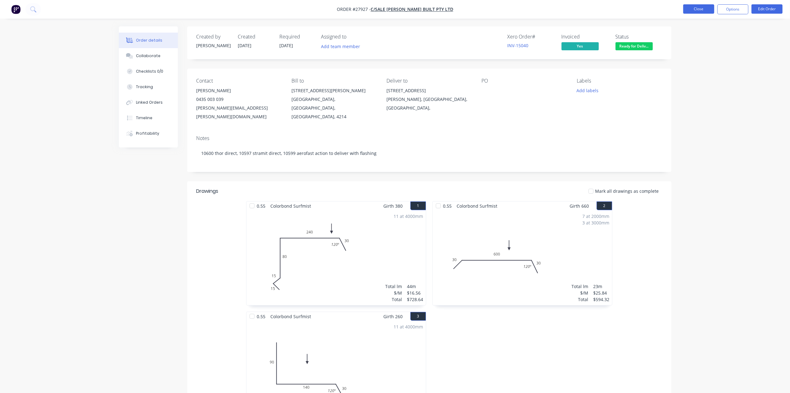
click at [689, 9] on button "Close" at bounding box center [698, 8] width 31 height 9
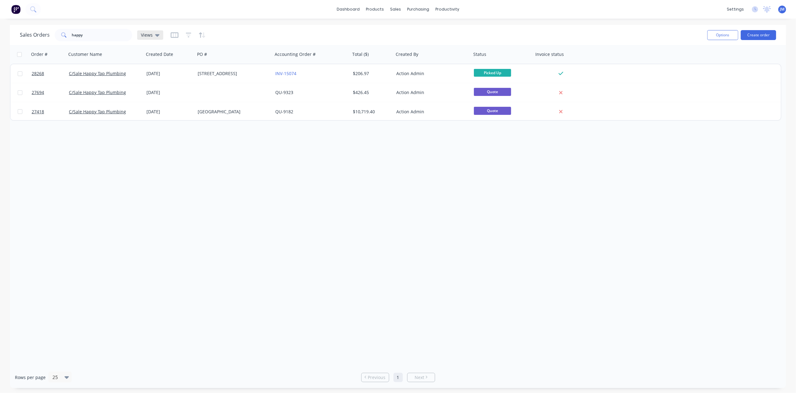
click at [153, 38] on div "Views" at bounding box center [150, 35] width 19 height 6
click at [149, 103] on button "Archived" at bounding box center [174, 99] width 71 height 7
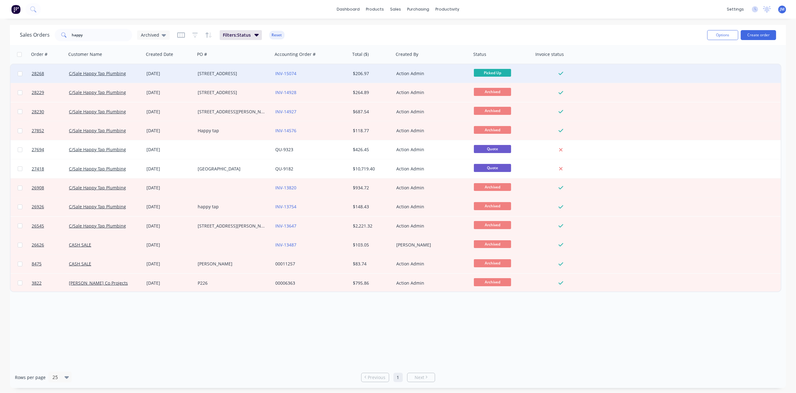
click at [193, 77] on div "08 Sep 2025" at bounding box center [169, 73] width 51 height 19
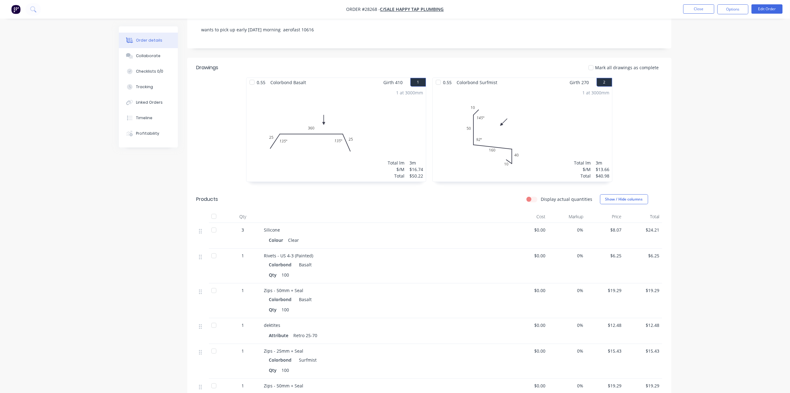
scroll to position [124, 0]
click at [138, 102] on div "Linked Orders" at bounding box center [149, 103] width 27 height 6
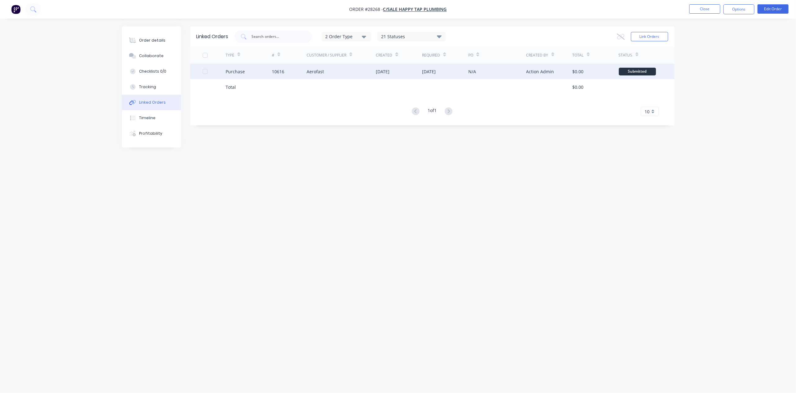
click at [227, 71] on div "Purchase" at bounding box center [235, 71] width 19 height 7
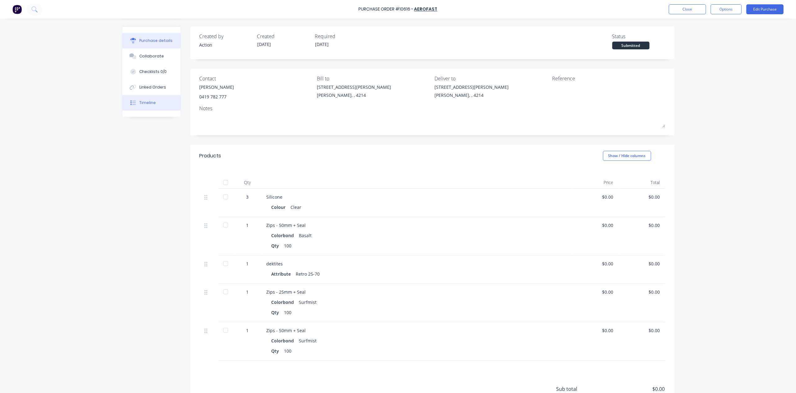
click at [161, 104] on button "Timeline" at bounding box center [151, 103] width 58 height 16
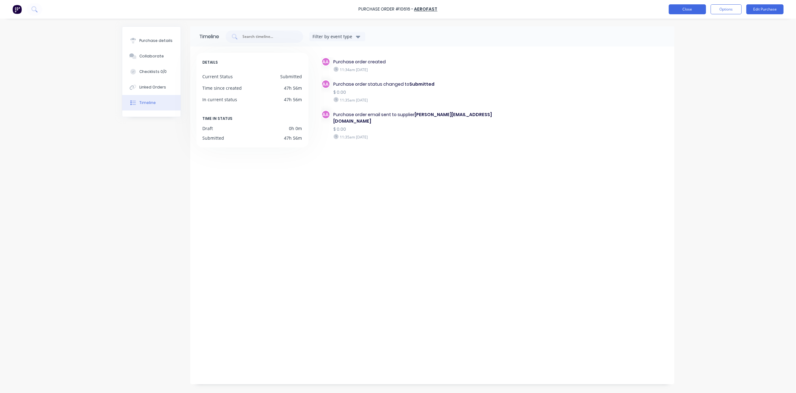
click at [681, 9] on button "Close" at bounding box center [687, 9] width 37 height 10
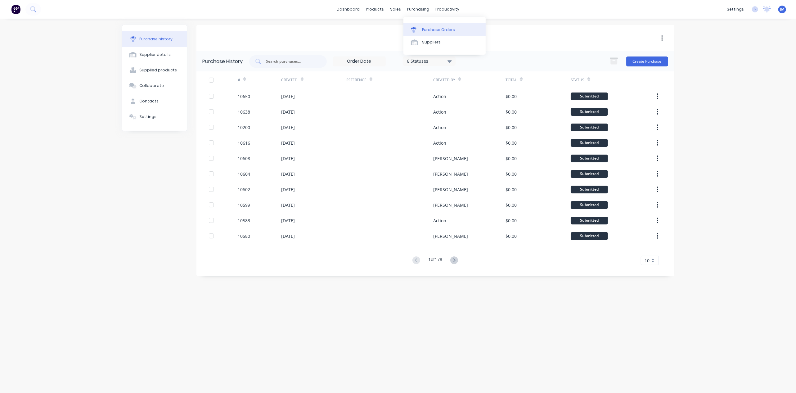
click at [428, 27] on div "Purchase Orders" at bounding box center [438, 30] width 33 height 6
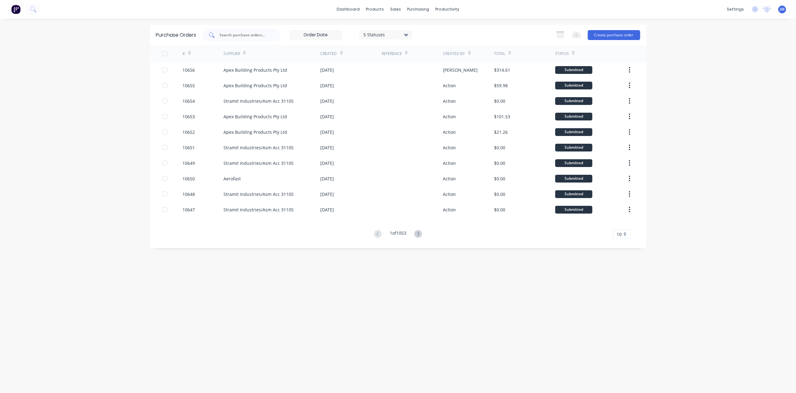
click at [231, 34] on input "text" at bounding box center [244, 35] width 51 height 6
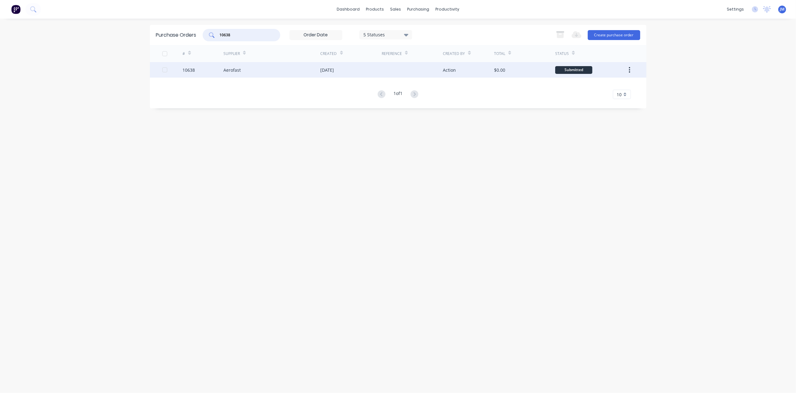
type input "10638"
click at [320, 64] on div "09 Sep 2025" at bounding box center [350, 70] width 61 height 16
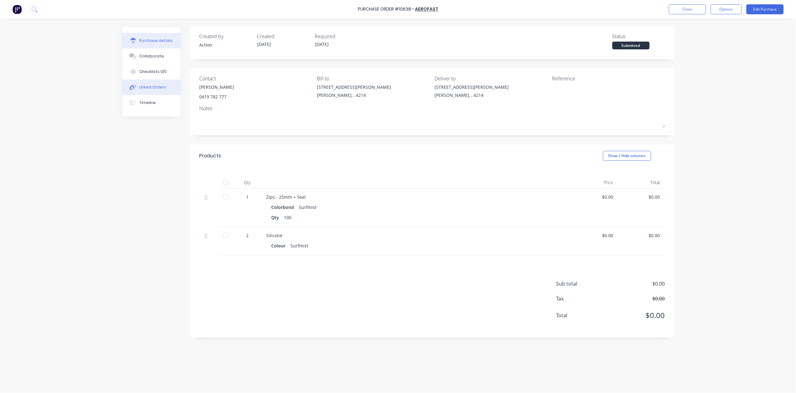
drag, startPoint x: 145, startPoint y: 86, endPoint x: 160, endPoint y: 87, distance: 15.3
click at [146, 86] on div "Linked Orders" at bounding box center [152, 87] width 27 height 6
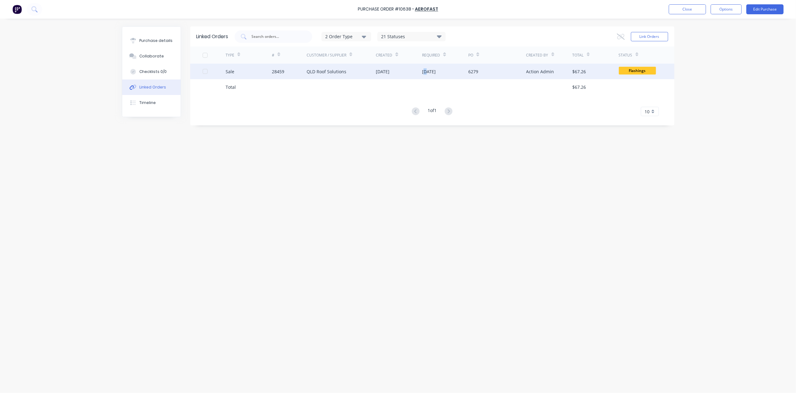
click at [423, 69] on div "11 Sep 2025" at bounding box center [429, 71] width 14 height 7
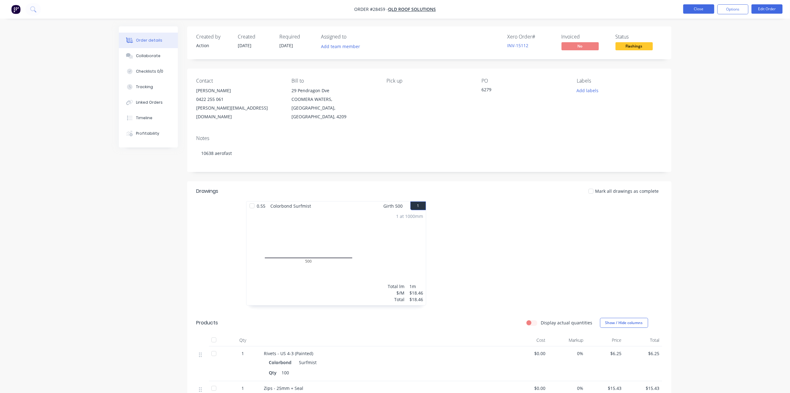
click at [692, 6] on button "Close" at bounding box center [698, 8] width 31 height 9
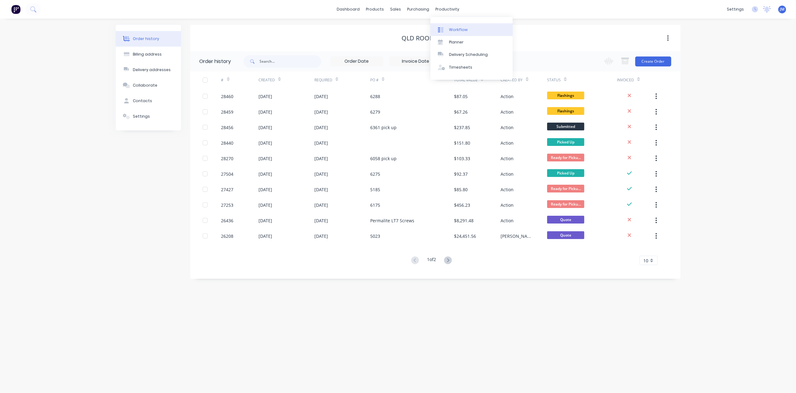
click at [456, 34] on link "Workflow" at bounding box center [471, 29] width 82 height 12
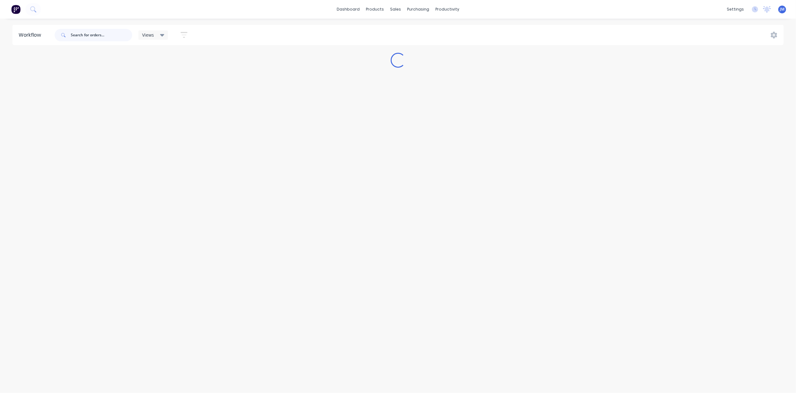
click at [83, 34] on input "text" at bounding box center [101, 35] width 61 height 12
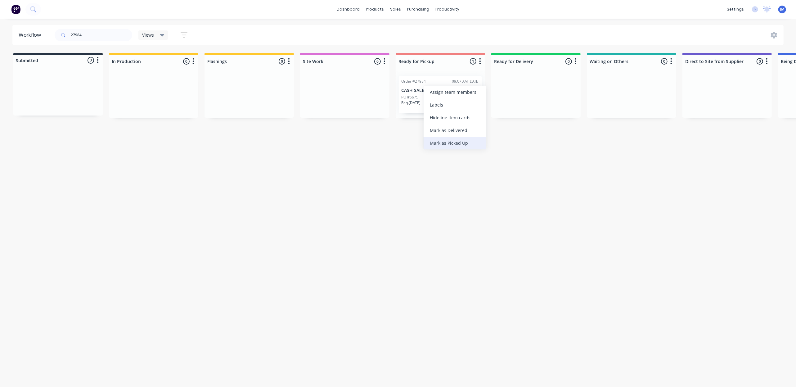
click at [441, 141] on div "Mark as Picked Up" at bounding box center [454, 143] width 62 height 13
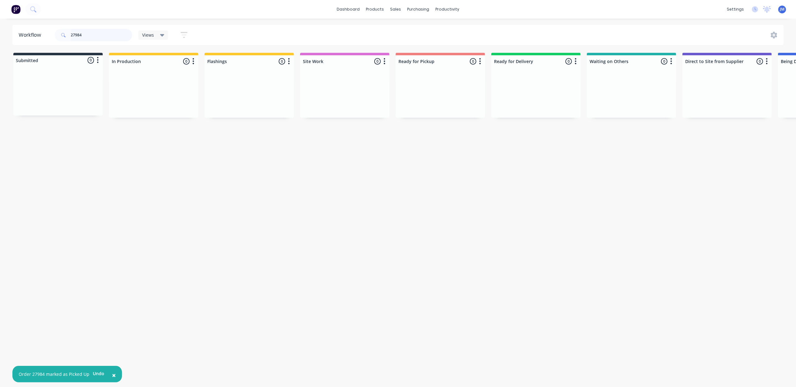
drag, startPoint x: 92, startPoint y: 37, endPoint x: 96, endPoint y: 36, distance: 3.4
click at [93, 37] on input "27984" at bounding box center [101, 35] width 61 height 12
type input "2"
drag, startPoint x: 341, startPoint y: 96, endPoint x: 423, endPoint y: 88, distance: 82.9
click at [423, 88] on div "Submitted 0 Status colour #273444 hex #273444 Save Cancel Summaries Total order…" at bounding box center [557, 85] width 1125 height 65
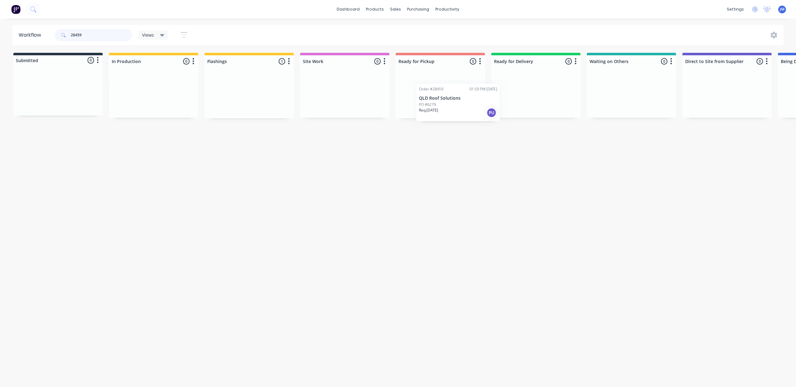
drag, startPoint x: 259, startPoint y: 101, endPoint x: 469, endPoint y: 108, distance: 210.2
click at [469, 108] on div "Submitted 0 Status colour #273444 hex #273444 Save Cancel Summaries Total order…" at bounding box center [557, 85] width 1125 height 65
drag, startPoint x: 237, startPoint y: 107, endPoint x: 429, endPoint y: 101, distance: 192.1
click at [429, 101] on div "Submitted 0 Status colour #273444 hex #273444 Save Cancel Summaries Total order…" at bounding box center [557, 85] width 1125 height 65
type input "2"
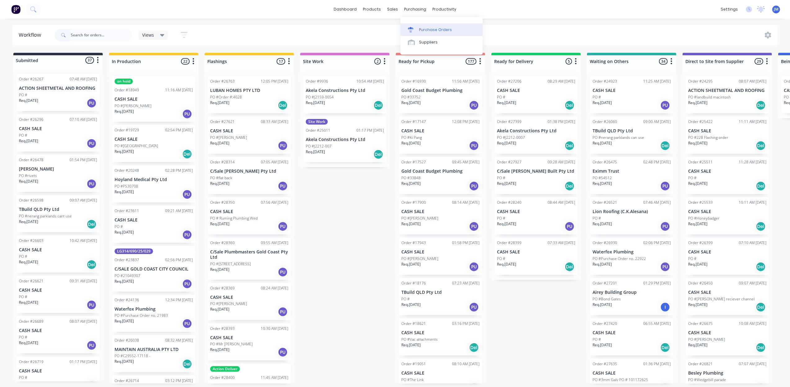
click at [423, 30] on div "Purchase Orders" at bounding box center [435, 30] width 33 height 6
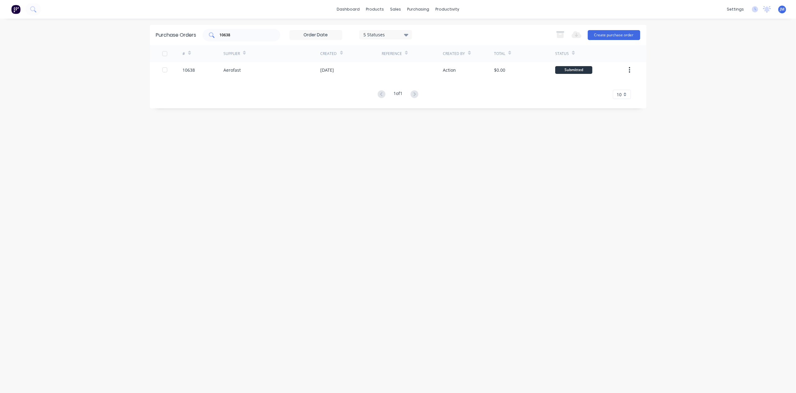
drag, startPoint x: 250, startPoint y: 31, endPoint x: 256, endPoint y: 32, distance: 5.9
click at [256, 32] on div "10638" at bounding box center [242, 35] width 78 height 12
type input "1"
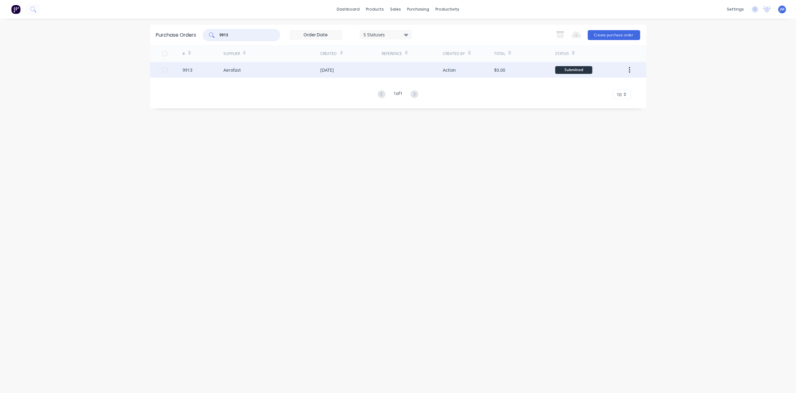
type input "9913"
click at [327, 67] on div "18 Jul 2025" at bounding box center [327, 70] width 14 height 7
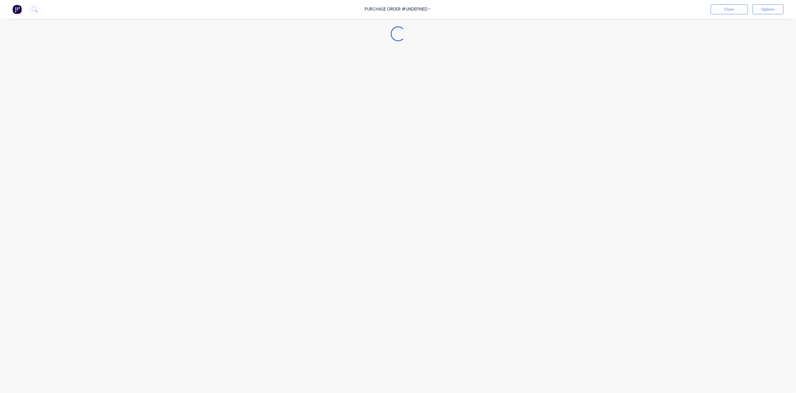
type textarea "x"
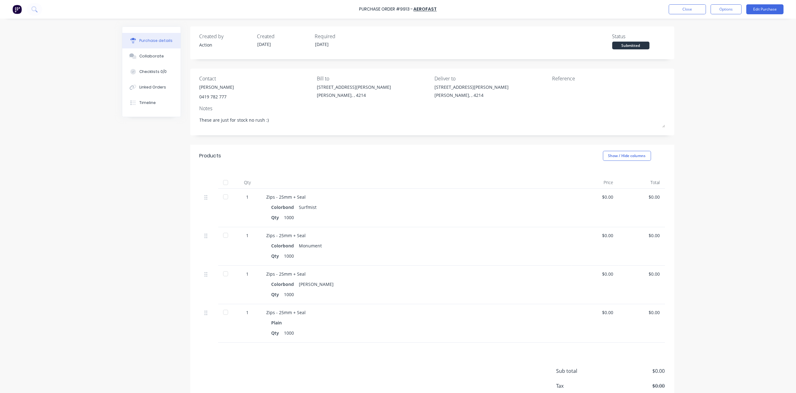
drag, startPoint x: 161, startPoint y: 86, endPoint x: 187, endPoint y: 91, distance: 27.1
click at [162, 86] on button "Linked Orders" at bounding box center [151, 87] width 58 height 16
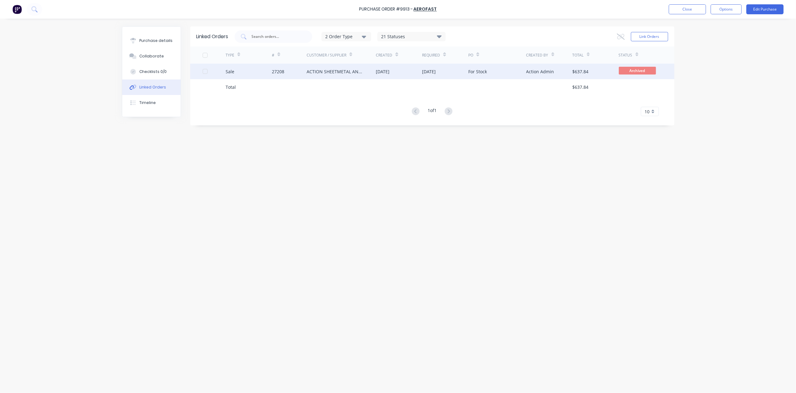
click at [271, 71] on div "Sale" at bounding box center [249, 72] width 46 height 16
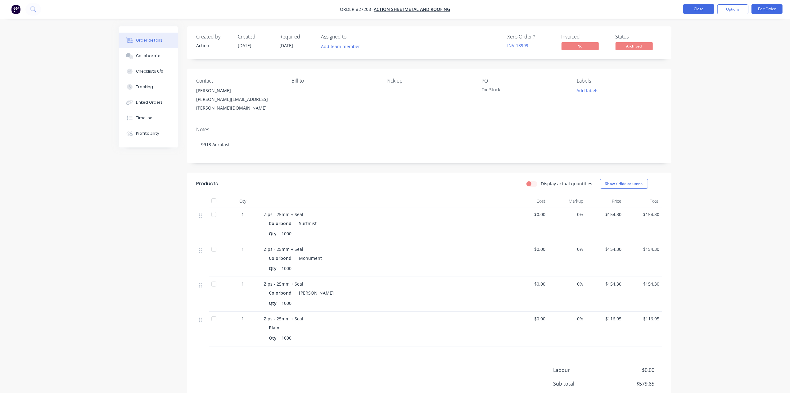
drag, startPoint x: 687, startPoint y: 4, endPoint x: 691, endPoint y: 7, distance: 4.7
click at [690, 4] on nav "Order #27208 - ACTION SHEETMETAL AND ROOFING Close Options Edit Order" at bounding box center [395, 9] width 790 height 19
click at [685, 7] on button "Close" at bounding box center [698, 8] width 31 height 9
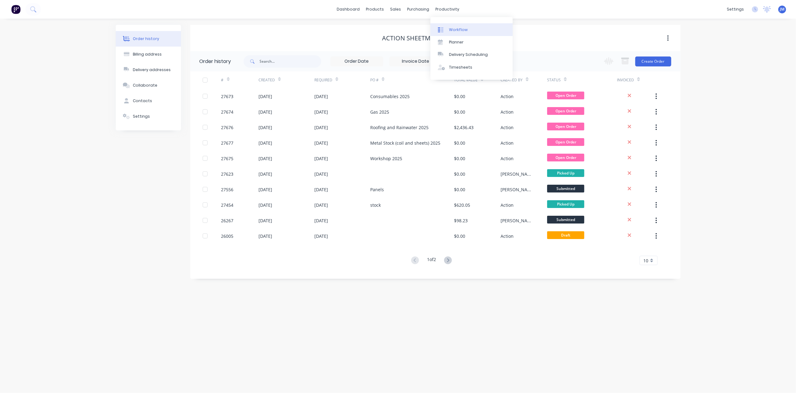
click at [454, 28] on div "Workflow" at bounding box center [458, 30] width 19 height 6
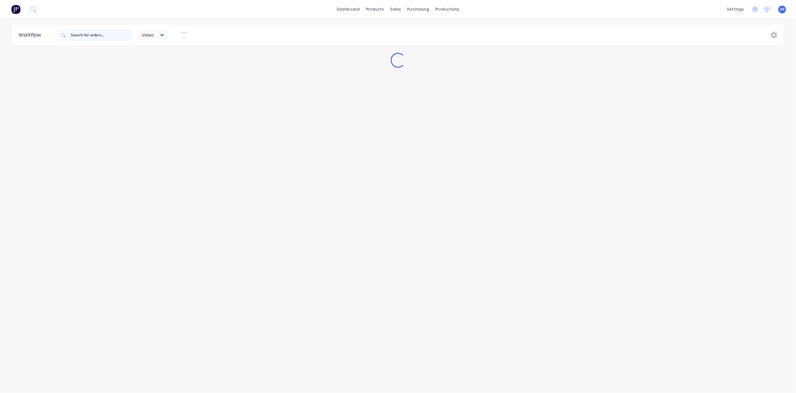
drag, startPoint x: 83, startPoint y: 36, endPoint x: 274, endPoint y: 83, distance: 196.2
click at [84, 35] on input "text" at bounding box center [101, 35] width 61 height 12
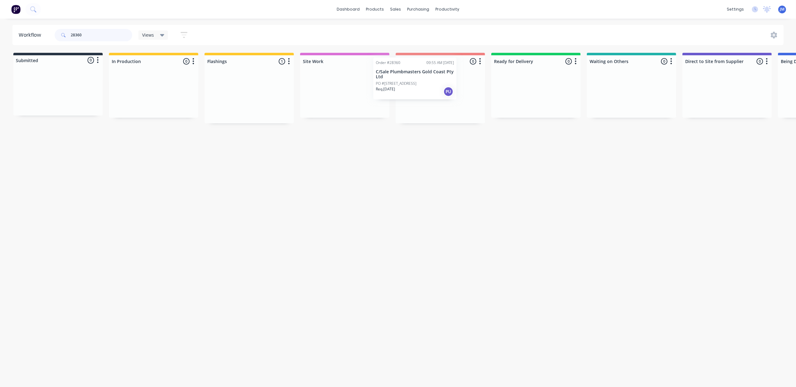
drag, startPoint x: 246, startPoint y: 106, endPoint x: 391, endPoint y: 82, distance: 147.1
click at [391, 82] on div "Submitted 0 Status colour #273444 hex #273444 Save Cancel Summaries Total order…" at bounding box center [557, 88] width 1125 height 70
type input "2"
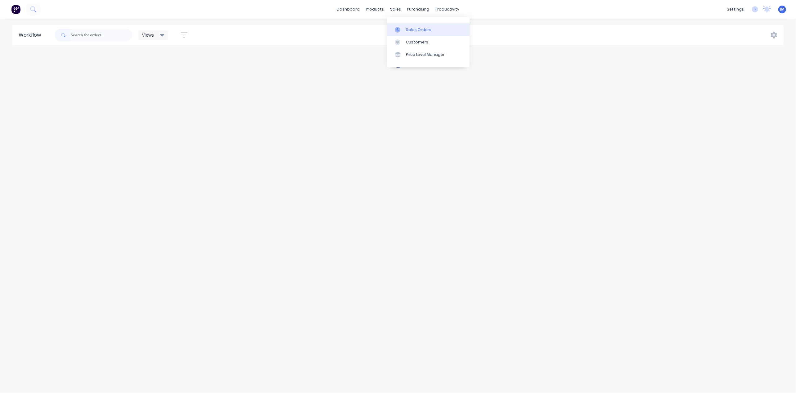
click at [404, 30] on link "Sales Orders" at bounding box center [428, 29] width 82 height 12
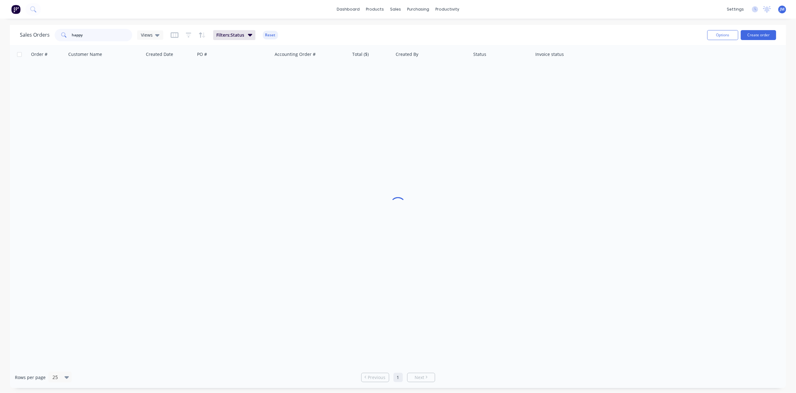
click at [95, 36] on input "happy" at bounding box center [102, 35] width 60 height 12
type input "h"
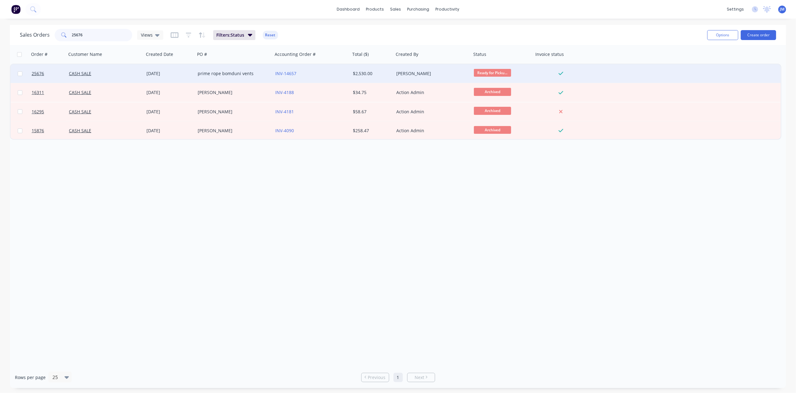
type input "25676"
click at [334, 76] on div "INV-14657" at bounding box center [312, 73] width 78 height 19
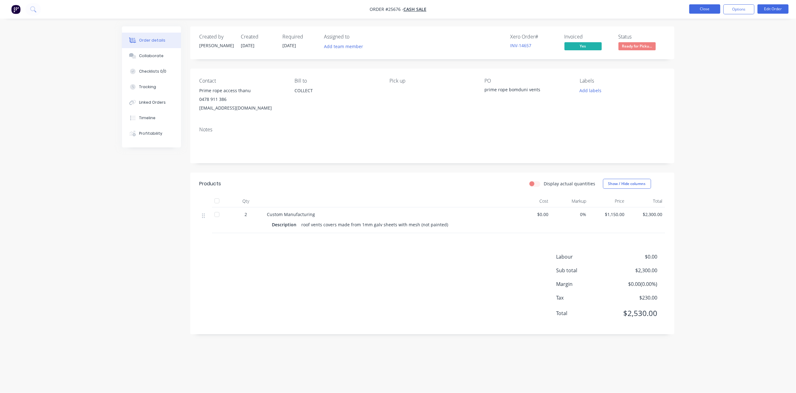
click at [696, 6] on button "Close" at bounding box center [704, 8] width 31 height 9
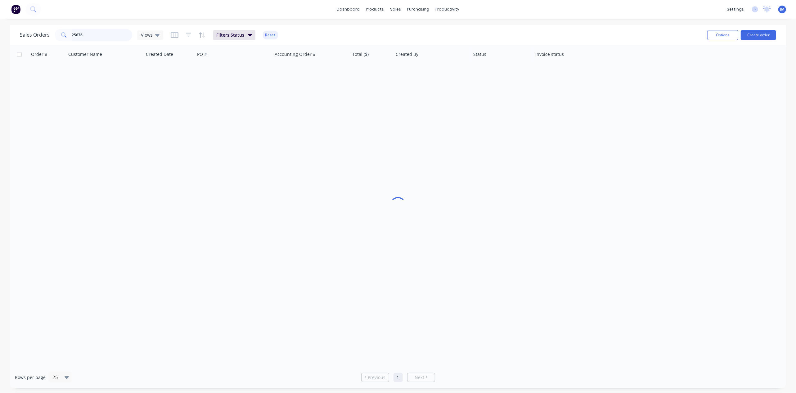
click at [91, 38] on input "25676" at bounding box center [102, 35] width 60 height 12
type input "2"
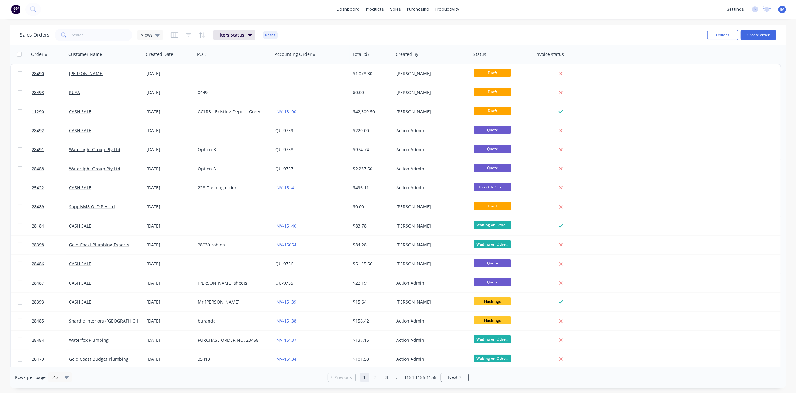
drag, startPoint x: 71, startPoint y: 35, endPoint x: 111, endPoint y: 34, distance: 40.3
click at [71, 34] on div at bounding box center [94, 35] width 78 height 12
click at [445, 28] on div at bounding box center [442, 30] width 9 height 6
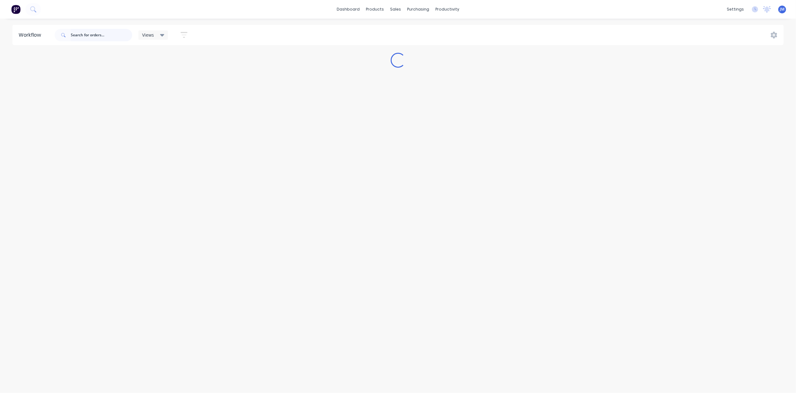
click at [86, 36] on input "text" at bounding box center [101, 35] width 61 height 12
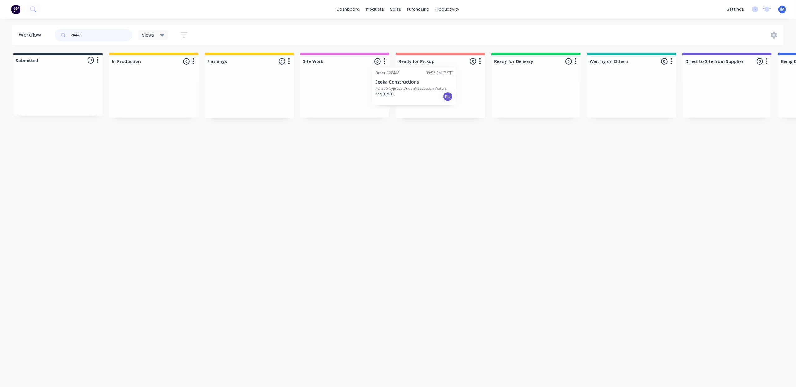
drag, startPoint x: 224, startPoint y: 102, endPoint x: 390, endPoint y: 87, distance: 166.9
click at [392, 91] on div "Submitted 0 Status colour #273444 hex #273444 Save Cancel Summaries Total order…" at bounding box center [557, 85] width 1125 height 65
type input "28443"
click at [423, 28] on div "Purchase Orders" at bounding box center [438, 30] width 33 height 6
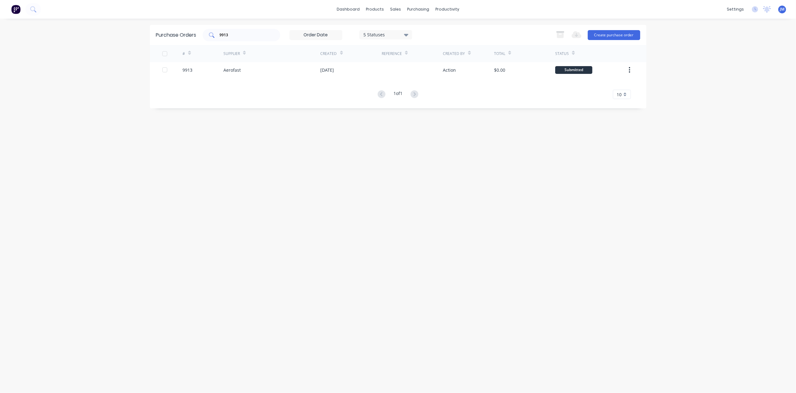
click at [250, 39] on div "9913" at bounding box center [242, 35] width 78 height 12
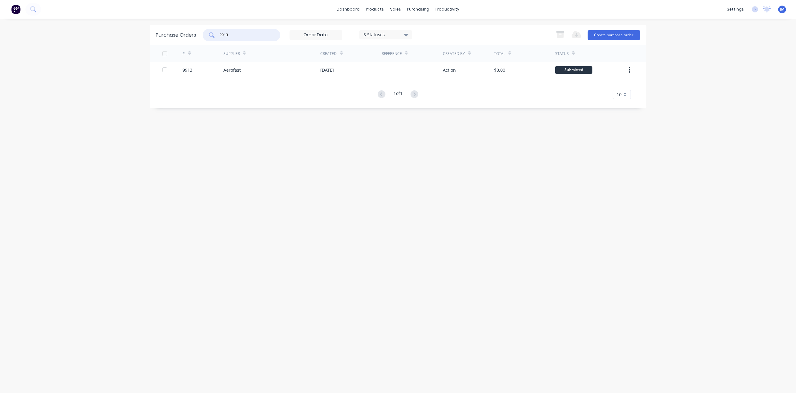
click at [250, 39] on div "9913" at bounding box center [242, 35] width 78 height 12
click at [250, 38] on div "9913" at bounding box center [242, 35] width 78 height 12
type input "9"
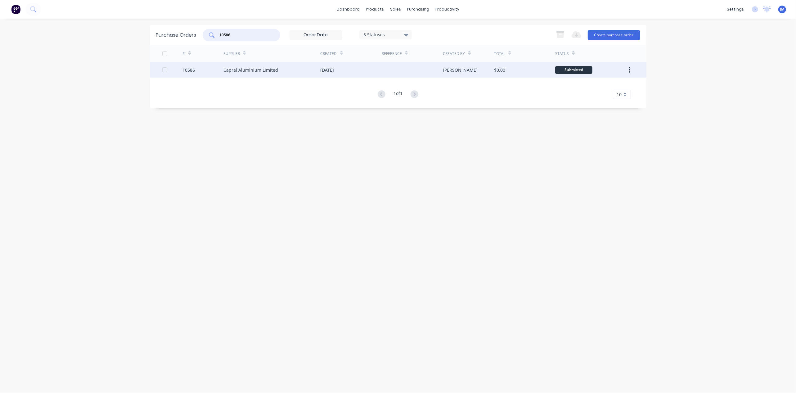
type input "10586"
click at [274, 68] on div "Capral Aluminium Limited" at bounding box center [250, 70] width 55 height 7
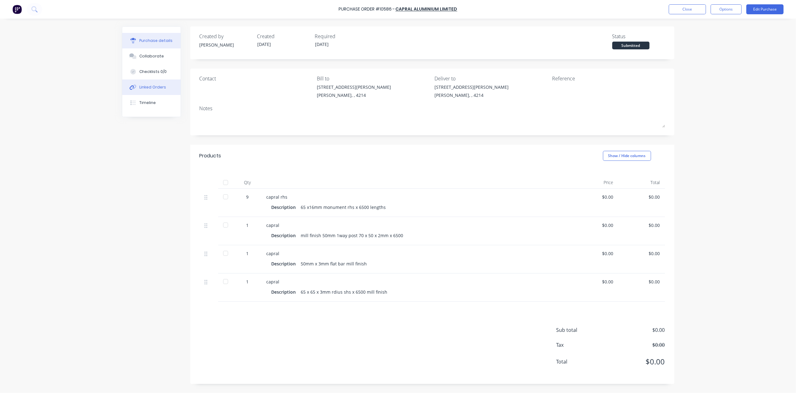
click at [158, 84] on div "Linked Orders" at bounding box center [152, 87] width 27 height 6
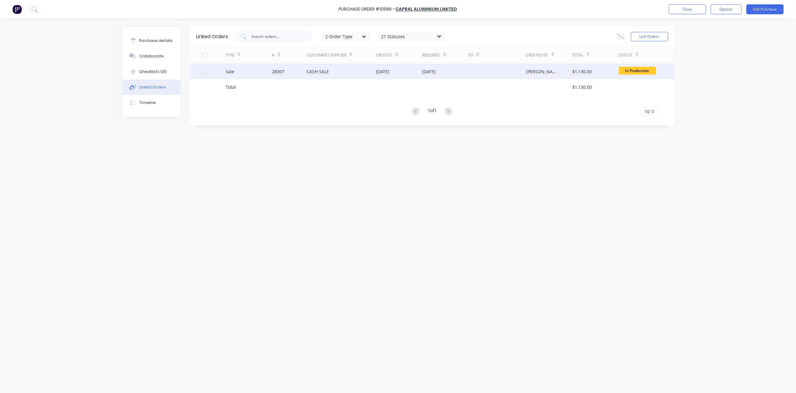
click at [337, 73] on div "CASH SALE" at bounding box center [341, 72] width 69 height 16
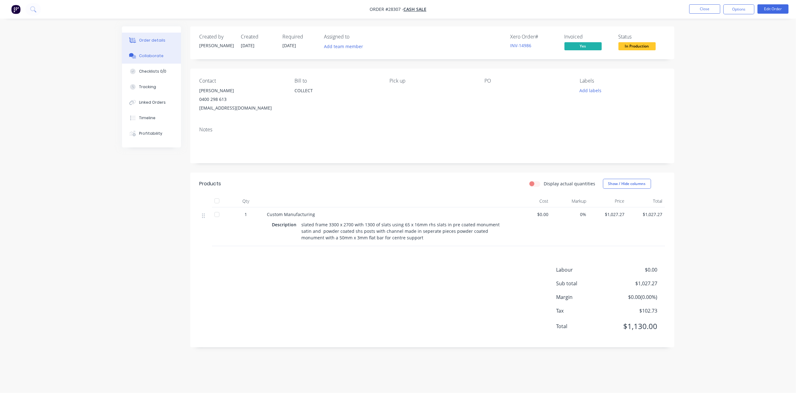
click at [153, 55] on div "Collaborate" at bounding box center [151, 56] width 25 height 6
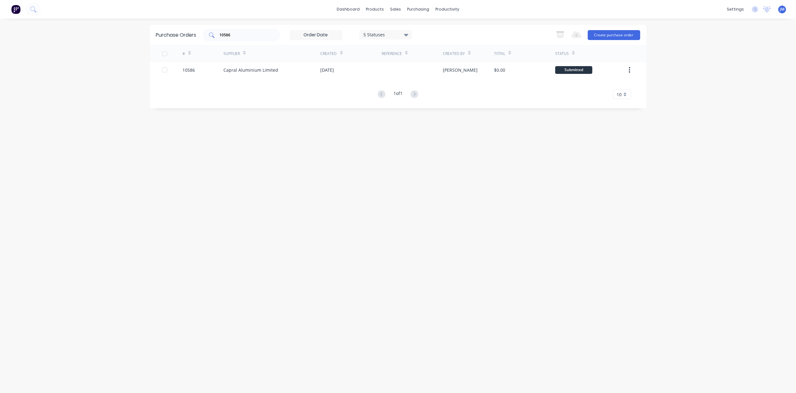
click at [267, 32] on input "10586" at bounding box center [244, 35] width 51 height 6
type input "1"
type input "31647"
click at [252, 35] on input "31647" at bounding box center [244, 35] width 51 height 6
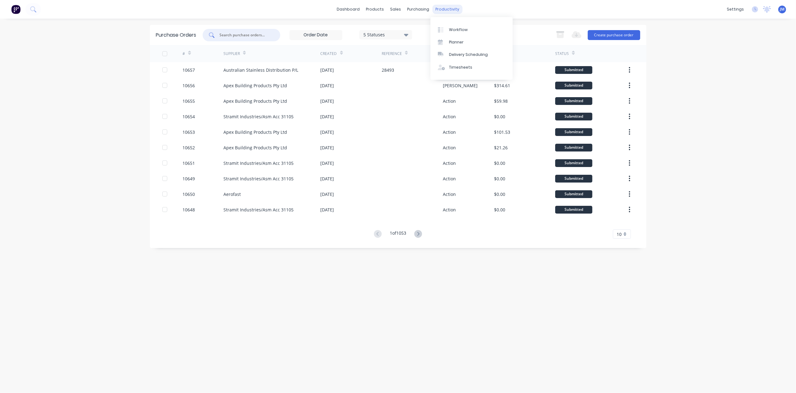
click at [448, 9] on div "productivity" at bounding box center [447, 9] width 30 height 9
click at [463, 29] on div "Workflow" at bounding box center [458, 30] width 19 height 6
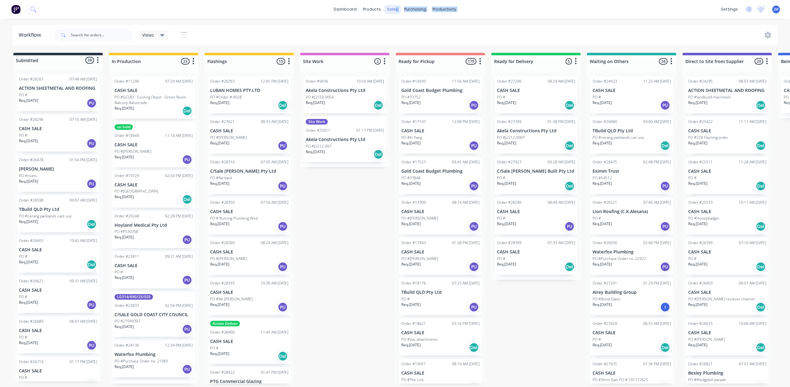
drag, startPoint x: 394, startPoint y: 4, endPoint x: 395, endPoint y: 8, distance: 3.8
click at [395, 6] on div "dashboard products sales purchasing productivity dashboard products Product Cat…" at bounding box center [395, 9] width 790 height 19
click at [508, 2] on div "dashboard products sales purchasing productivity dashboard products Product Cat…" at bounding box center [395, 9] width 790 height 19
click at [387, 11] on div "sales" at bounding box center [392, 9] width 17 height 9
click at [400, 29] on div at bounding box center [396, 30] width 9 height 6
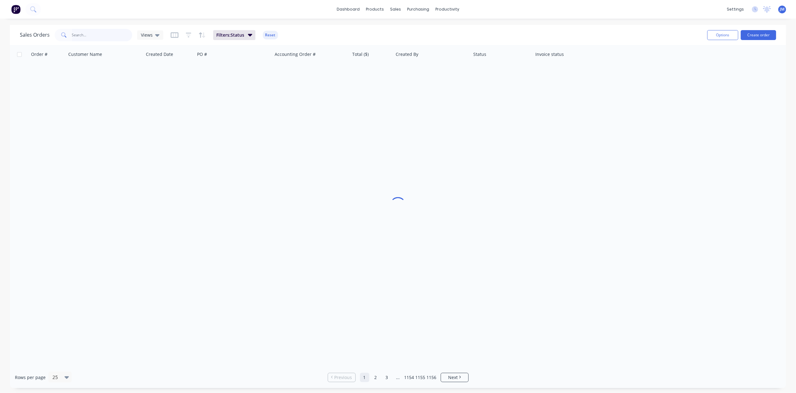
drag, startPoint x: 88, startPoint y: 33, endPoint x: 96, endPoint y: 33, distance: 8.1
click at [88, 32] on input "text" at bounding box center [102, 35] width 60 height 12
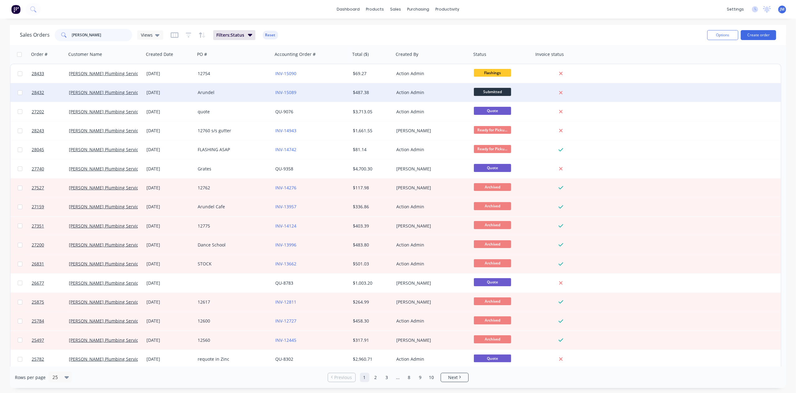
type input "mannix"
click at [406, 90] on div "Action Admin" at bounding box center [430, 92] width 69 height 6
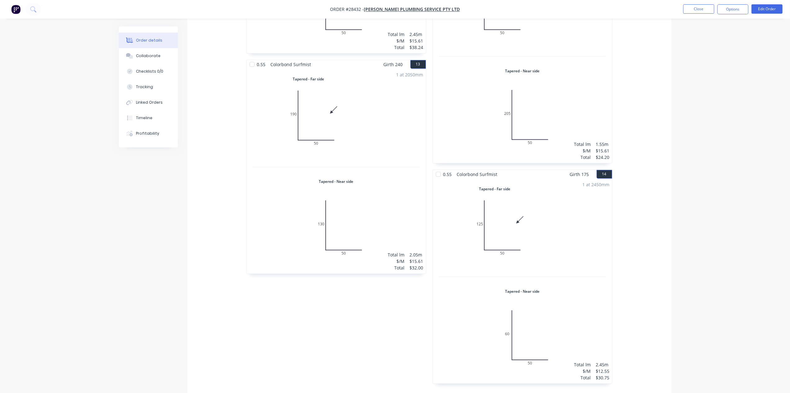
scroll to position [1289, 0]
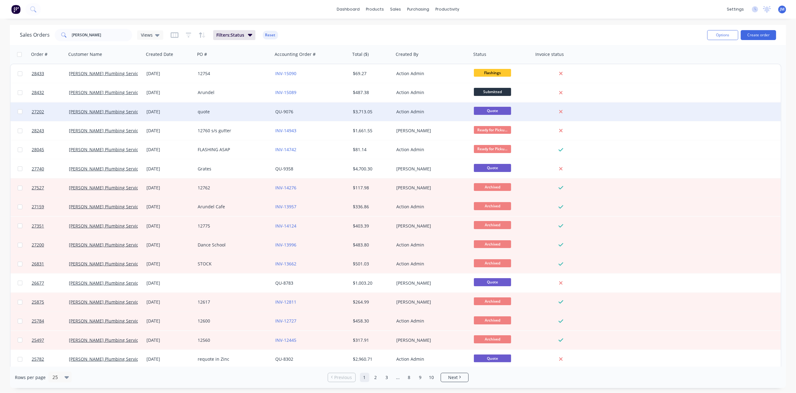
click at [237, 109] on div "quote" at bounding box center [232, 112] width 69 height 6
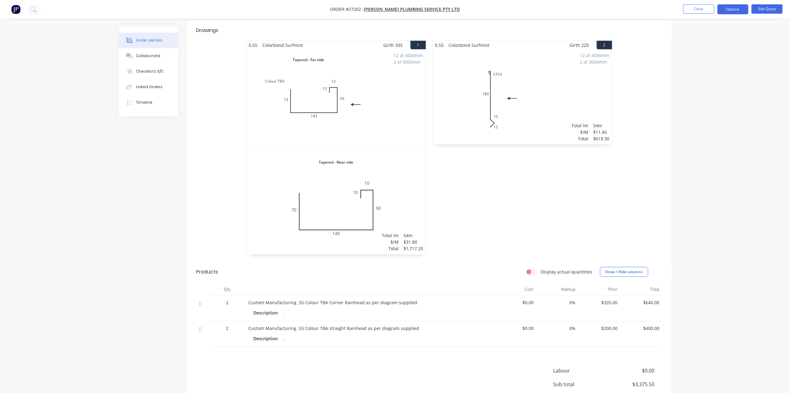
scroll to position [217, 0]
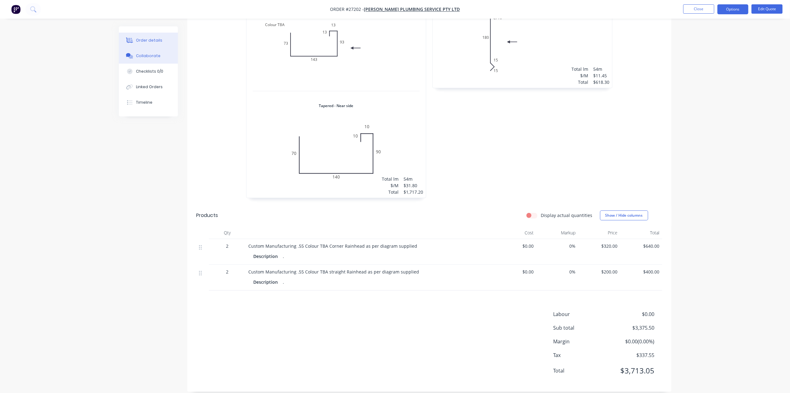
drag, startPoint x: 153, startPoint y: 56, endPoint x: 156, endPoint y: 60, distance: 5.3
click at [153, 60] on button "Collaborate" at bounding box center [148, 56] width 59 height 16
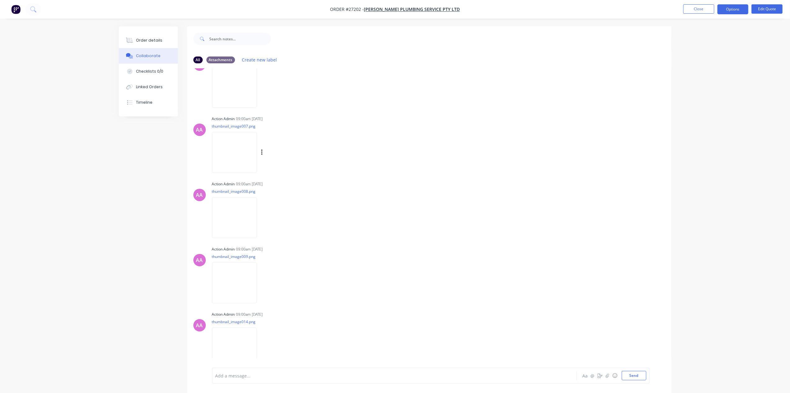
scroll to position [97, 0]
click at [242, 277] on img at bounding box center [234, 279] width 45 height 41
click at [245, 81] on img at bounding box center [234, 83] width 45 height 41
click at [231, 269] on img at bounding box center [234, 279] width 45 height 41
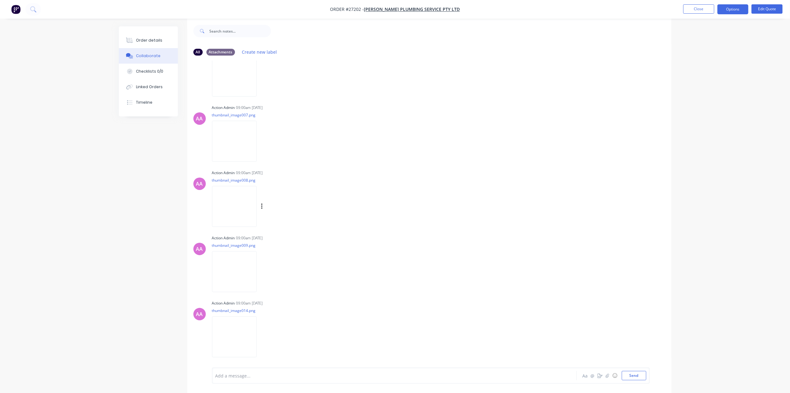
scroll to position [10, 0]
click at [247, 330] on img at bounding box center [234, 335] width 45 height 41
click at [235, 267] on img at bounding box center [234, 269] width 45 height 41
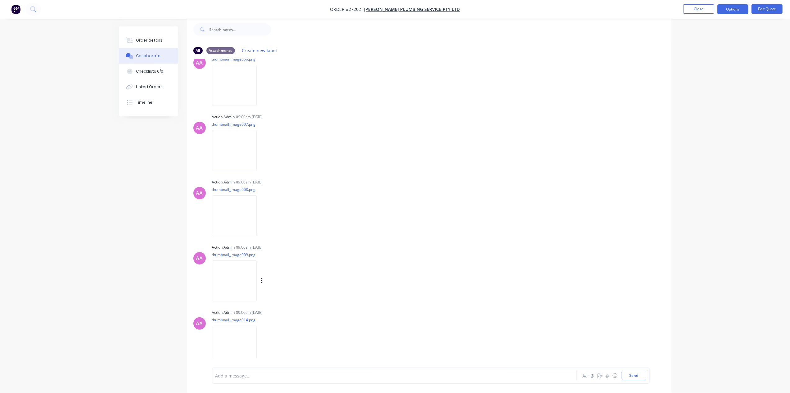
scroll to position [97, 0]
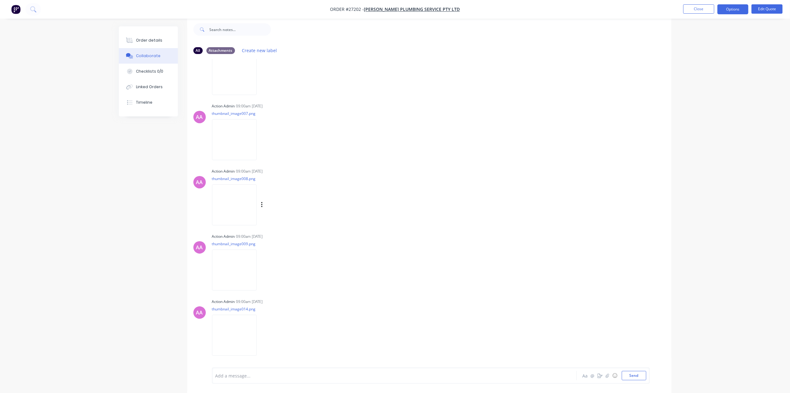
click at [230, 212] on img at bounding box center [234, 204] width 45 height 41
click at [246, 334] on img at bounding box center [234, 335] width 45 height 41
click at [162, 41] on button "Order details" at bounding box center [148, 41] width 59 height 16
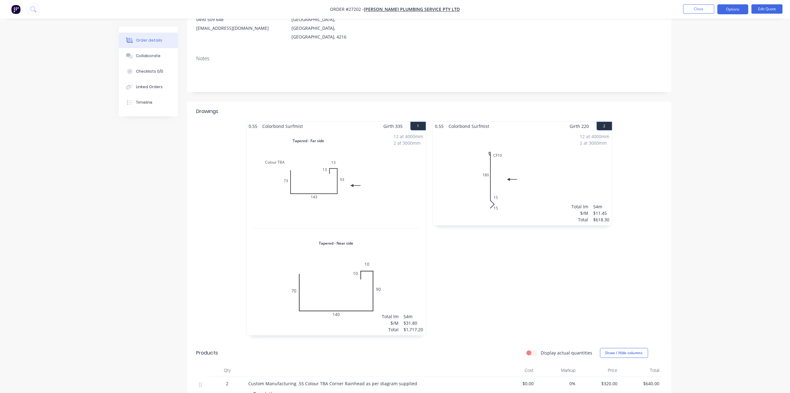
scroll to position [10, 0]
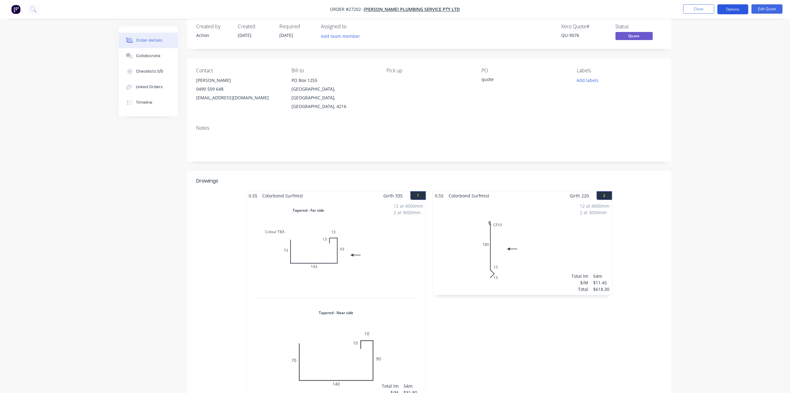
click at [725, 8] on button "Options" at bounding box center [732, 9] width 31 height 10
click at [715, 69] on button "Convert to Order" at bounding box center [714, 75] width 68 height 12
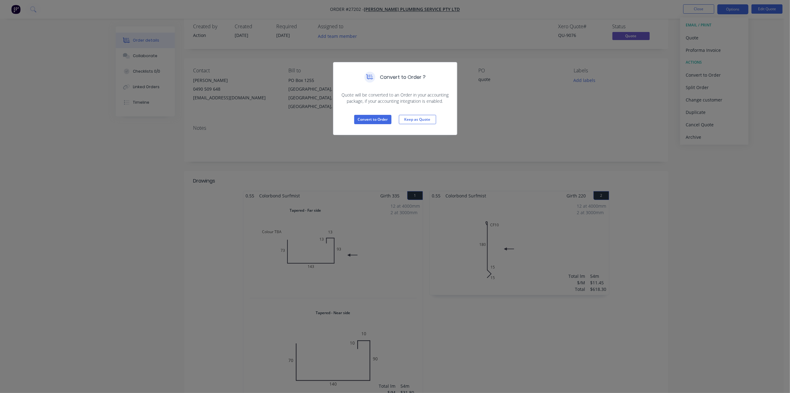
click at [457, 24] on div "Convert to Order ? Quote will be converted to an Order in your accounting packa…" at bounding box center [395, 196] width 790 height 393
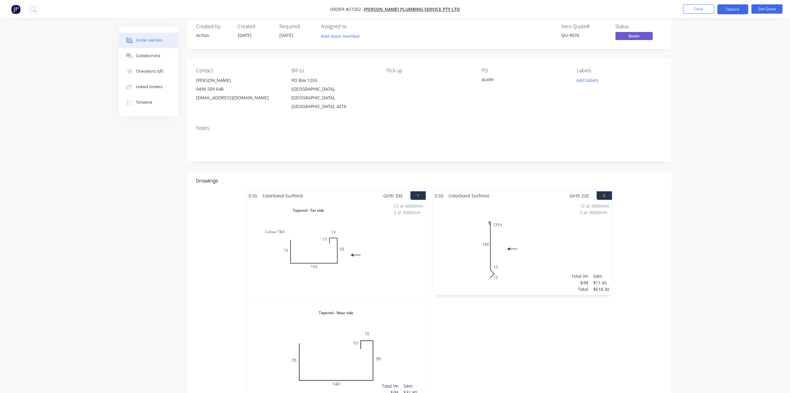
click at [298, 35] on div "Required 18/07/25" at bounding box center [297, 33] width 34 height 18
click at [738, 9] on button "Options" at bounding box center [732, 9] width 31 height 10
click at [692, 74] on div "Convert to Order" at bounding box center [713, 74] width 57 height 9
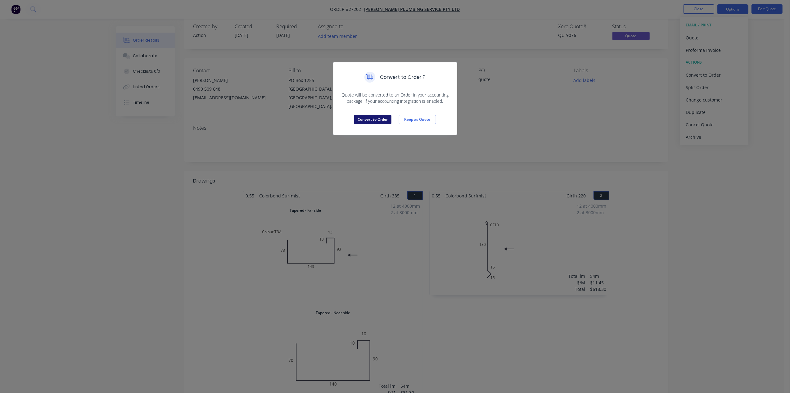
click at [374, 118] on button "Convert to Order" at bounding box center [372, 119] width 37 height 9
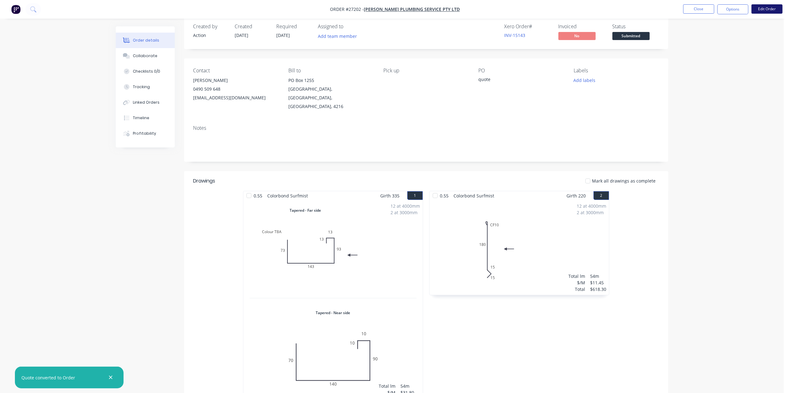
click at [763, 9] on button "Edit Order" at bounding box center [766, 8] width 31 height 9
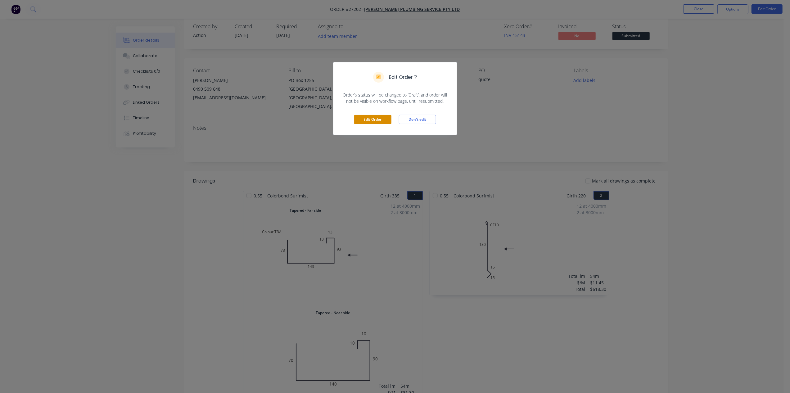
click at [373, 121] on button "Edit Order" at bounding box center [372, 119] width 37 height 9
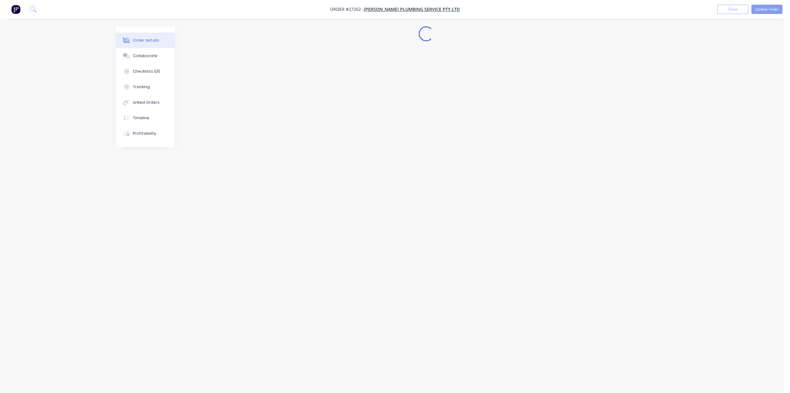
scroll to position [0, 0]
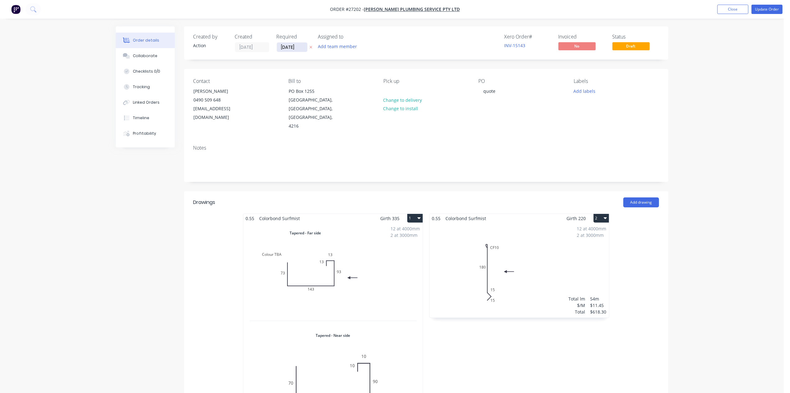
click at [302, 48] on input "[DATE]" at bounding box center [292, 47] width 30 height 9
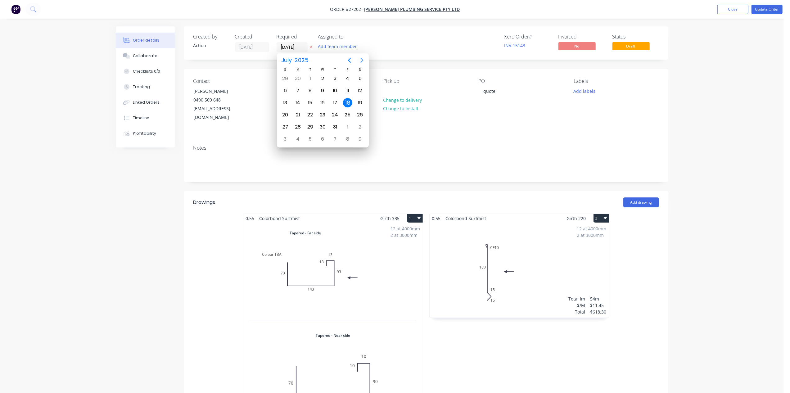
click at [362, 60] on icon "Next page" at bounding box center [361, 59] width 7 height 7
click at [297, 92] on div "4" at bounding box center [297, 90] width 9 height 9
type input "[DATE]"
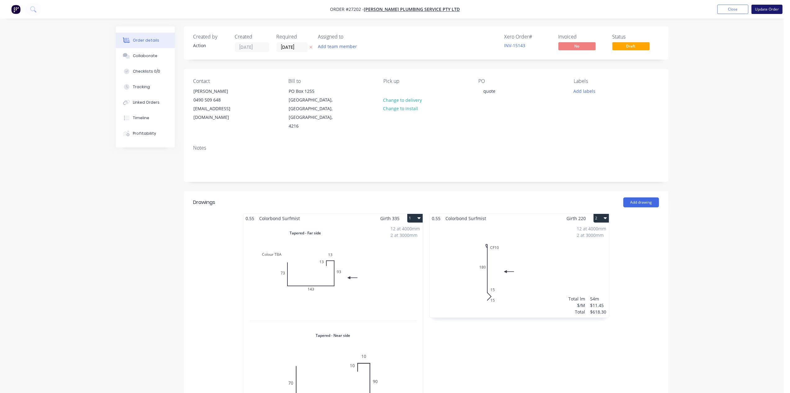
click at [771, 7] on button "Update Order" at bounding box center [766, 9] width 31 height 9
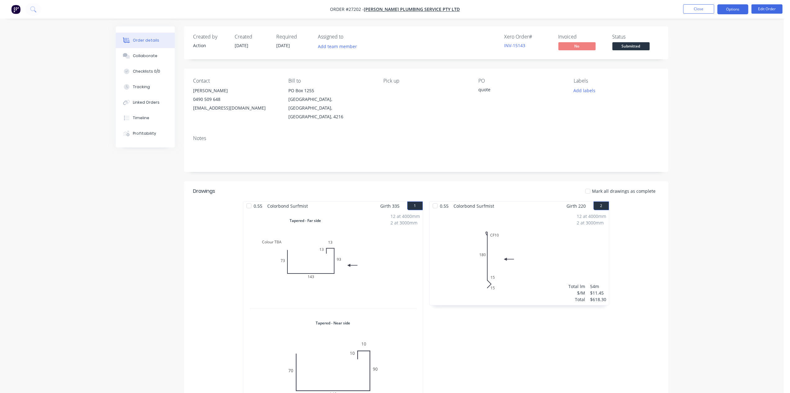
click at [734, 11] on button "Options" at bounding box center [732, 9] width 31 height 10
click at [694, 76] on div "Work Order" at bounding box center [713, 74] width 57 height 9
click at [701, 56] on button "Without pricing" at bounding box center [714, 62] width 68 height 12
drag, startPoint x: 133, startPoint y: 56, endPoint x: 138, endPoint y: 55, distance: 5.1
click at [133, 55] on div "Collaborate" at bounding box center [145, 56] width 25 height 6
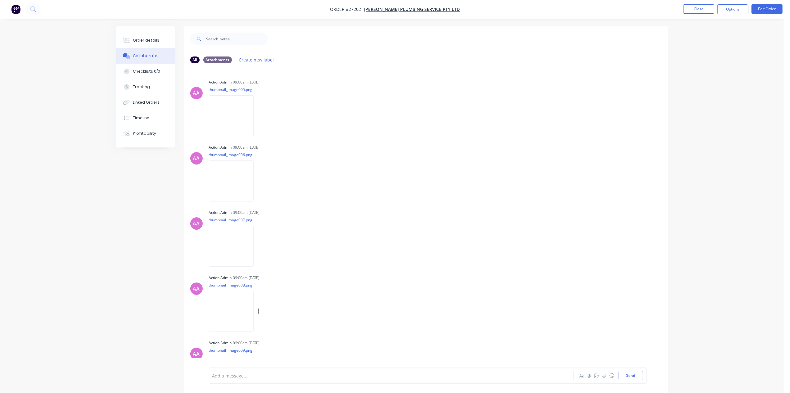
click at [246, 306] on img at bounding box center [231, 311] width 45 height 41
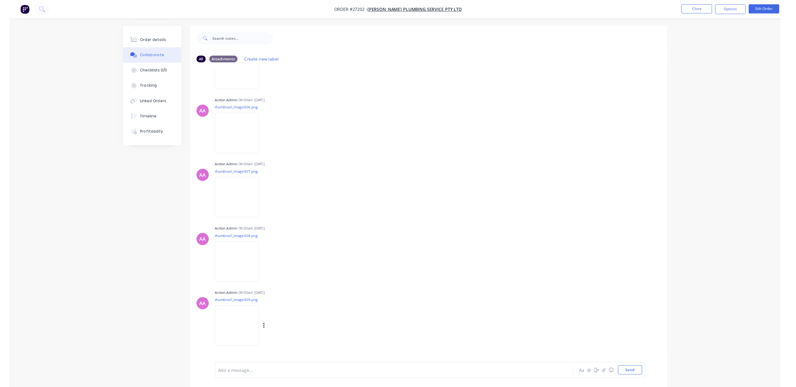
scroll to position [97, 0]
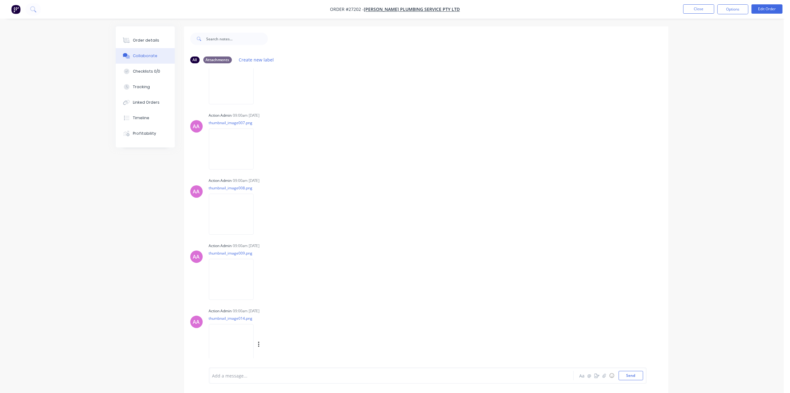
click at [239, 341] on img at bounding box center [231, 344] width 45 height 41
click at [233, 271] on img at bounding box center [231, 279] width 45 height 41
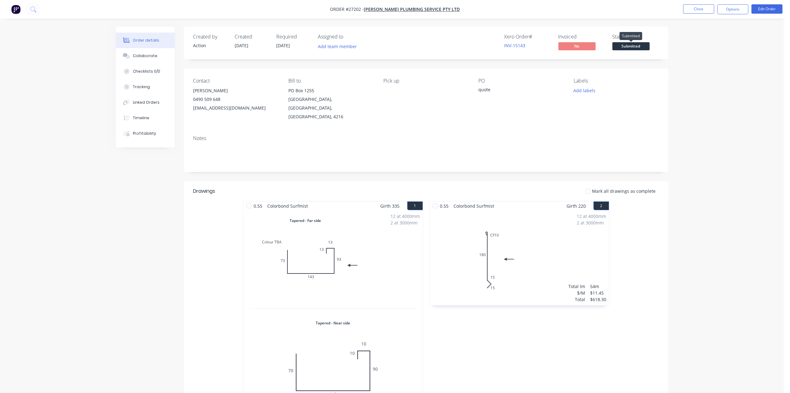
click at [638, 43] on span "Submitted" at bounding box center [630, 46] width 37 height 8
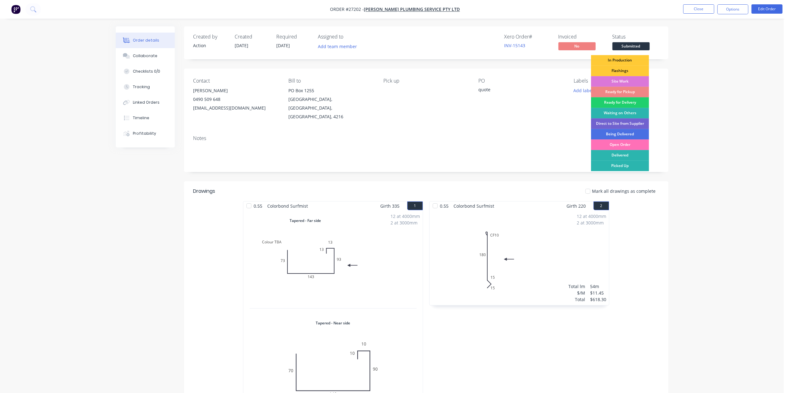
click at [612, 59] on div "In Production" at bounding box center [620, 60] width 58 height 11
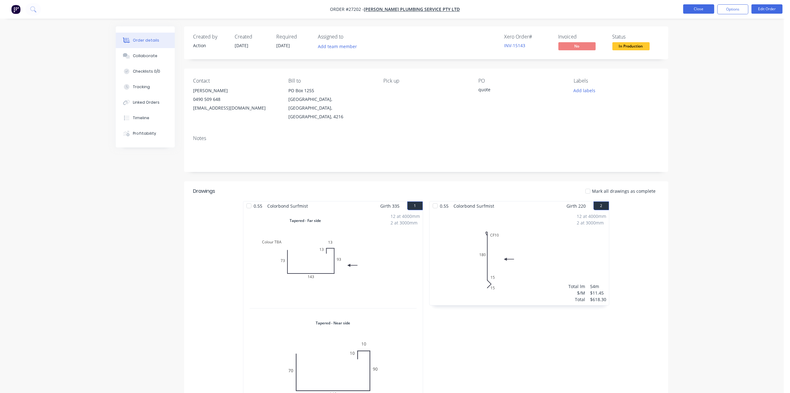
click at [705, 9] on button "Close" at bounding box center [698, 8] width 31 height 9
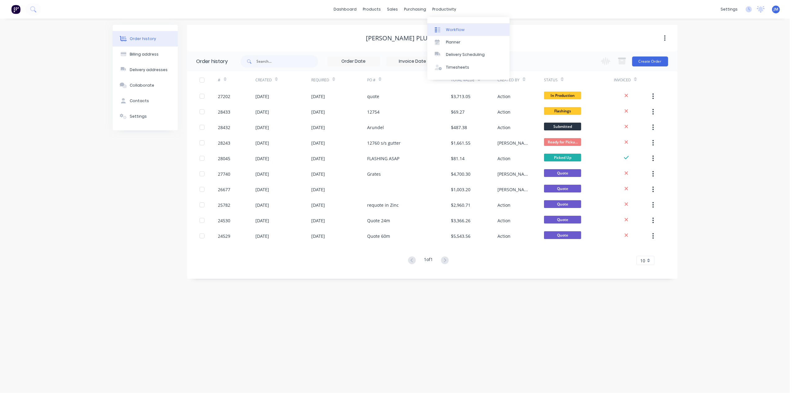
click at [452, 27] on div "Workflow" at bounding box center [455, 30] width 19 height 6
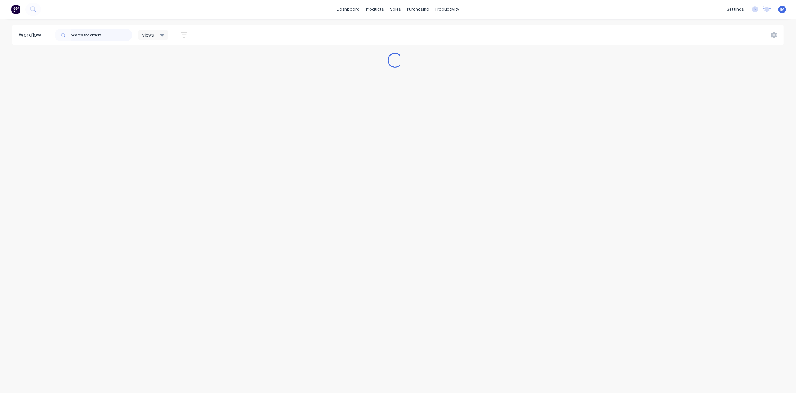
click at [85, 35] on input "text" at bounding box center [101, 35] width 61 height 12
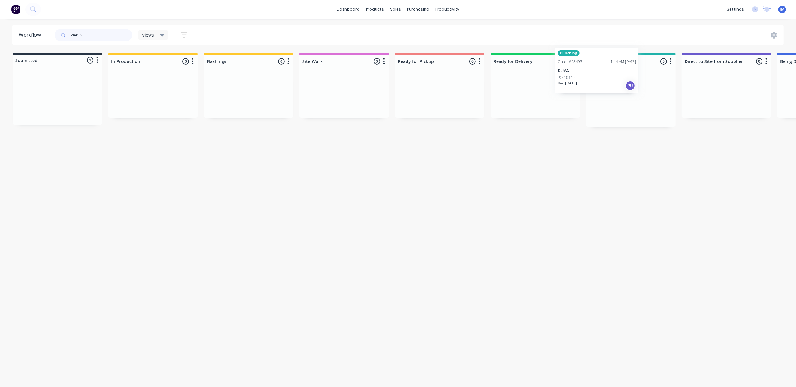
drag, startPoint x: 66, startPoint y: 93, endPoint x: 626, endPoint y: 78, distance: 559.6
click at [620, 78] on div "Submitted 1 Status colour #273444 hex #273444 Save Cancel Summaries Total order…" at bounding box center [557, 90] width 1125 height 74
type input "2"
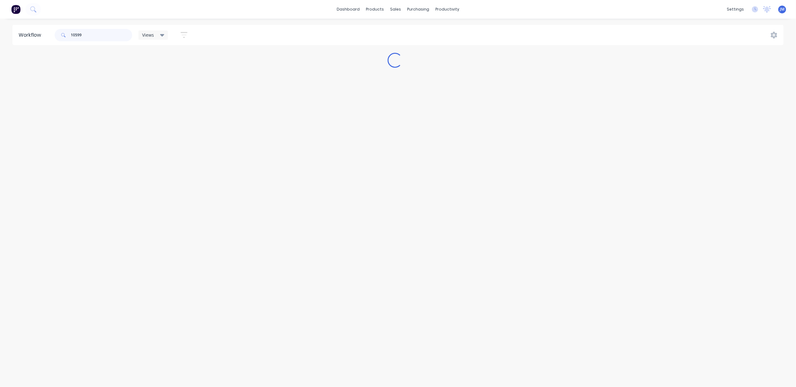
scroll to position [0, 0]
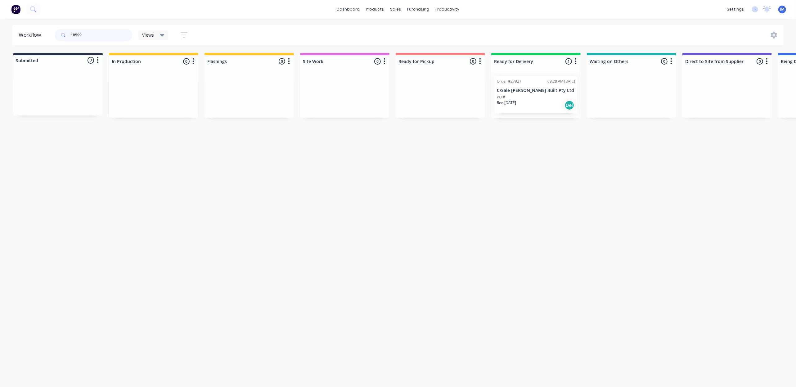
type input "10599"
click at [522, 106] on div "Req. 09/09/25 Del" at bounding box center [536, 105] width 78 height 11
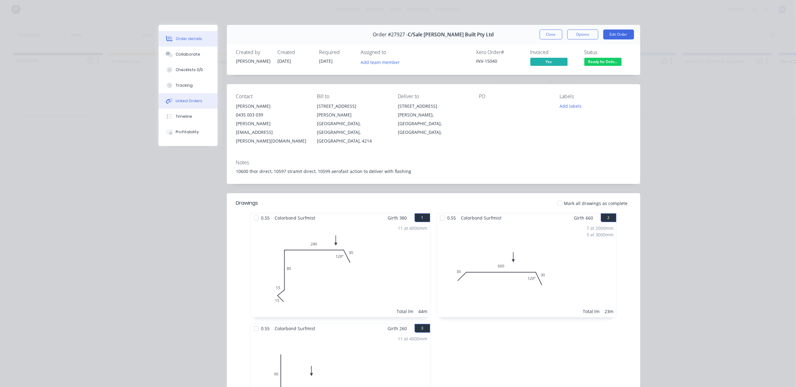
click at [180, 101] on div "Linked Orders" at bounding box center [189, 101] width 27 height 6
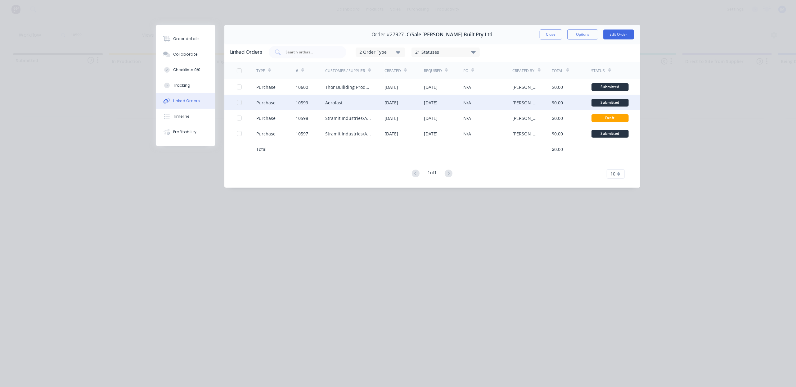
click at [331, 99] on div "Aerofast" at bounding box center [333, 102] width 17 height 7
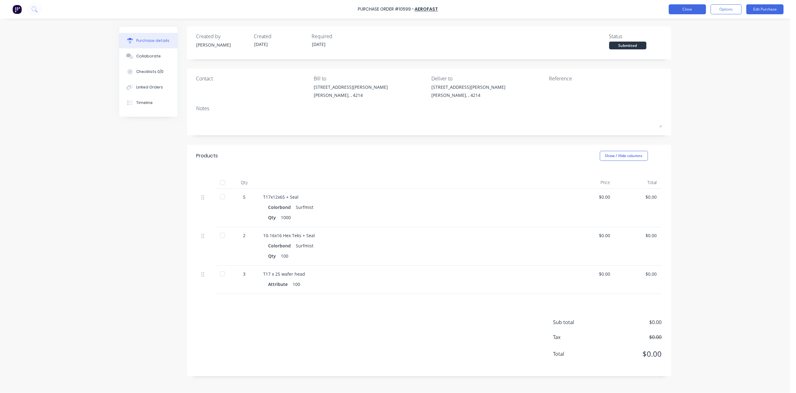
click at [686, 5] on button "Close" at bounding box center [687, 9] width 37 height 10
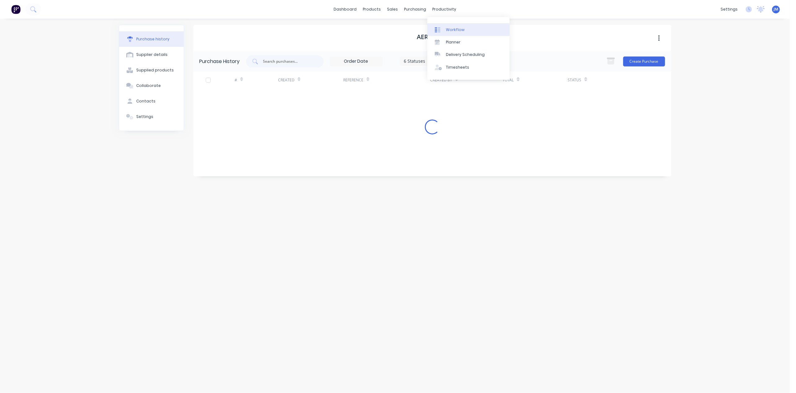
click at [454, 27] on div "Workflow" at bounding box center [455, 30] width 19 height 6
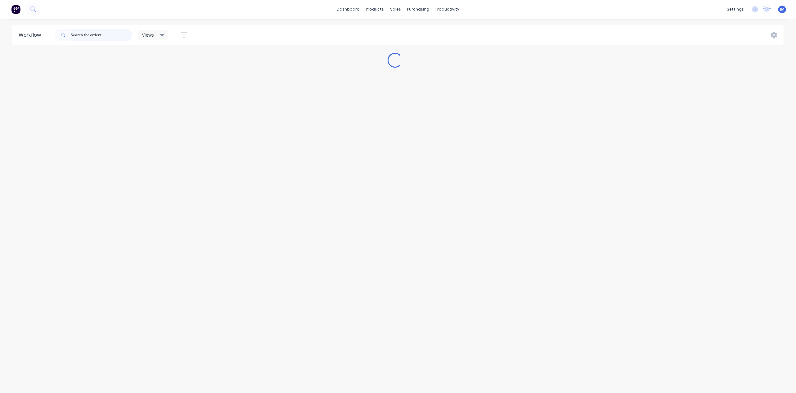
drag, startPoint x: 81, startPoint y: 31, endPoint x: 99, endPoint y: 28, distance: 17.6
click at [81, 30] on input "text" at bounding box center [101, 35] width 61 height 12
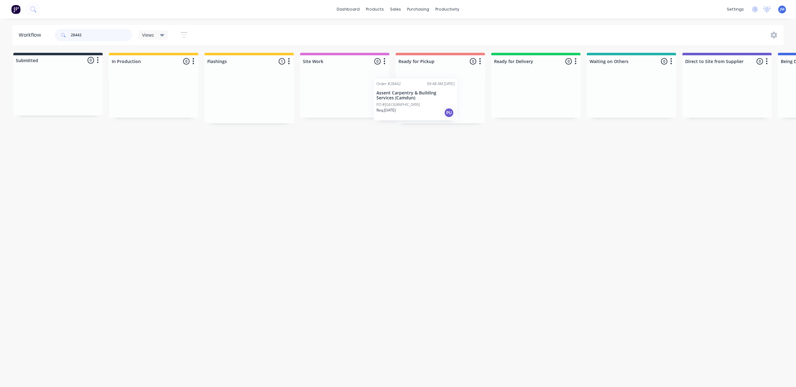
drag, startPoint x: 229, startPoint y: 104, endPoint x: 408, endPoint y: 100, distance: 179.0
click at [401, 105] on div "Submitted 0 Status colour #273444 hex #273444 Save Cancel Summaries Total order…" at bounding box center [557, 88] width 1125 height 70
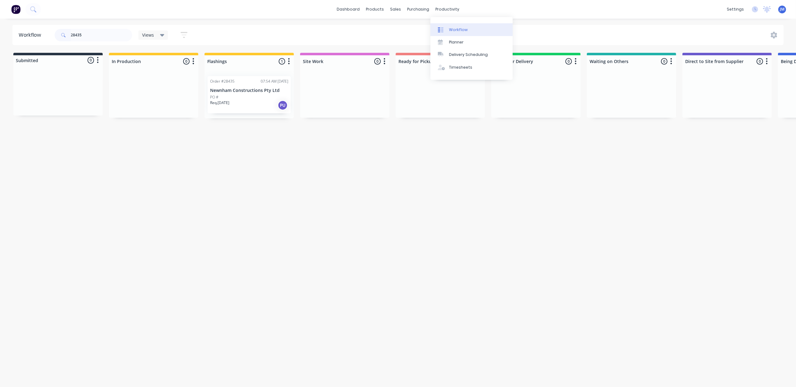
click at [449, 28] on div "Workflow" at bounding box center [458, 30] width 19 height 6
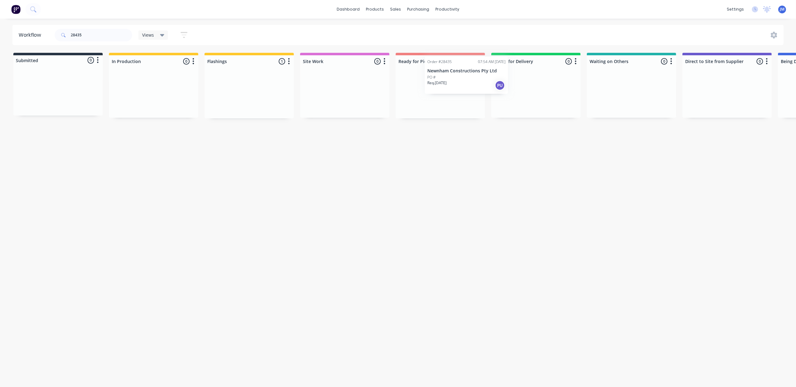
drag, startPoint x: 236, startPoint y: 87, endPoint x: 450, endPoint y: 69, distance: 213.9
click at [452, 69] on div "Submitted 0 Status colour #273444 hex #273444 Save Cancel Summaries Total order…" at bounding box center [557, 85] width 1125 height 65
click at [95, 33] on input "28435" at bounding box center [101, 35] width 61 height 12
type input "2"
drag, startPoint x: 429, startPoint y: 100, endPoint x: 435, endPoint y: 100, distance: 5.3
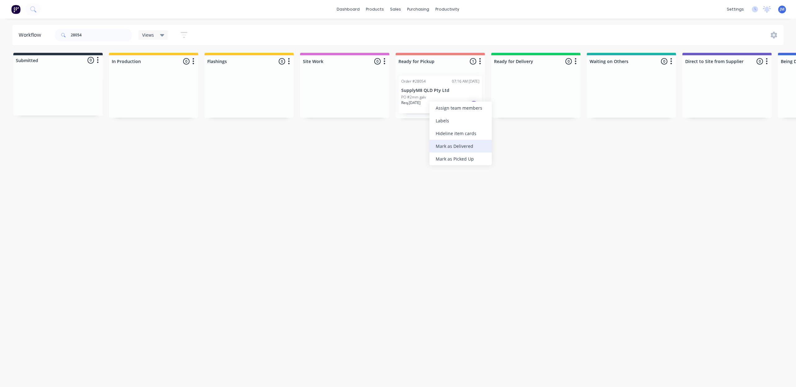
click at [458, 147] on div "Mark as Delivered" at bounding box center [460, 146] width 62 height 13
click at [101, 30] on input "28054" at bounding box center [101, 35] width 61 height 12
type input "2"
drag, startPoint x: 235, startPoint y: 93, endPoint x: 428, endPoint y: 81, distance: 192.7
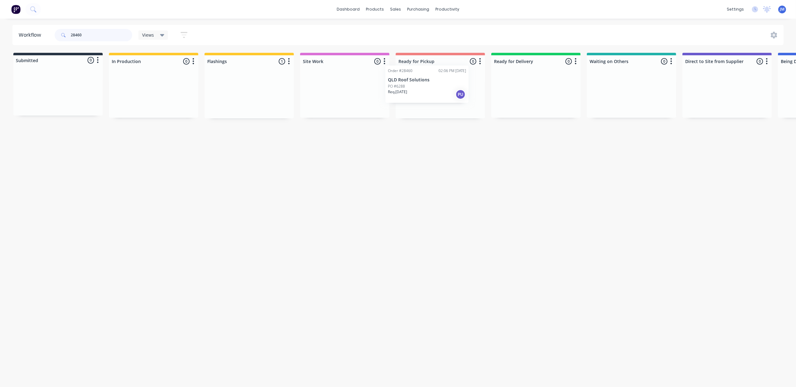
click at [426, 81] on div "Submitted 0 Status colour #273444 hex #273444 Save Cancel Summaries Total order…" at bounding box center [557, 85] width 1125 height 65
drag, startPoint x: 52, startPoint y: 83, endPoint x: 433, endPoint y: 72, distance: 381.1
click at [436, 75] on div "Submitted 1 Status colour #273444 hex #273444 Save Cancel Summaries Total order…" at bounding box center [557, 85] width 1125 height 65
drag, startPoint x: 244, startPoint y: 96, endPoint x: 355, endPoint y: 76, distance: 112.3
click at [442, 91] on div "Submitted 0 Status colour #273444 hex #273444 Save Cancel Summaries Total order…" at bounding box center [557, 85] width 1125 height 65
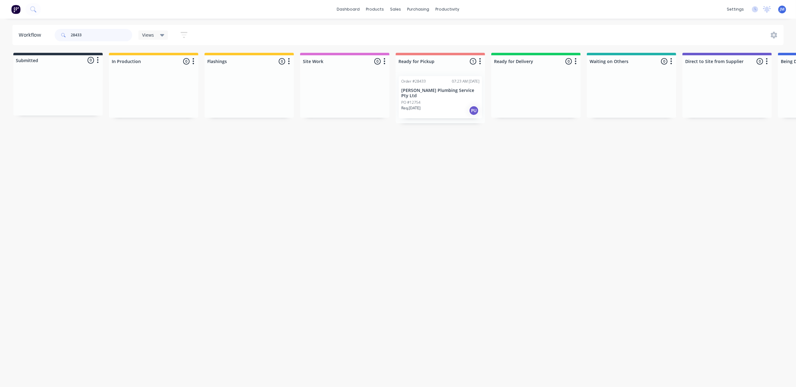
click at [96, 32] on input "28433" at bounding box center [101, 35] width 61 height 12
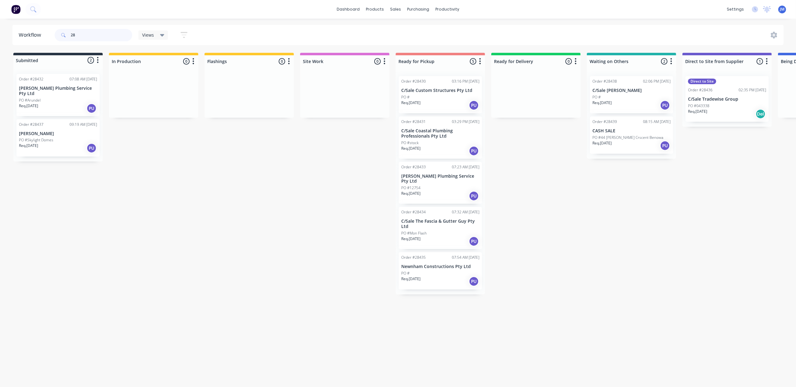
type input "2"
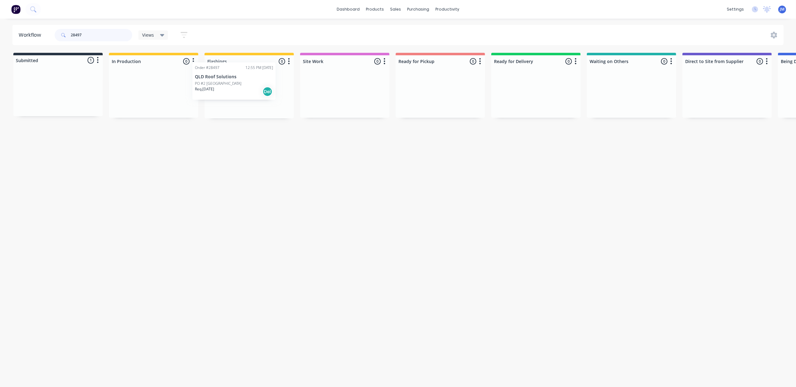
drag, startPoint x: 92, startPoint y: 94, endPoint x: 272, endPoint y: 81, distance: 180.7
click at [272, 81] on div "Submitted 1 Status colour #273444 hex #273444 Save Cancel Summaries Total order…" at bounding box center [557, 85] width 1125 height 65
type input "2"
drag, startPoint x: 69, startPoint y: 97, endPoint x: 623, endPoint y: 87, distance: 553.6
click at [623, 87] on div "Submitted 1 Status colour #273444 hex #273444 Save Cancel Summaries Total order…" at bounding box center [556, 85] width 1125 height 65
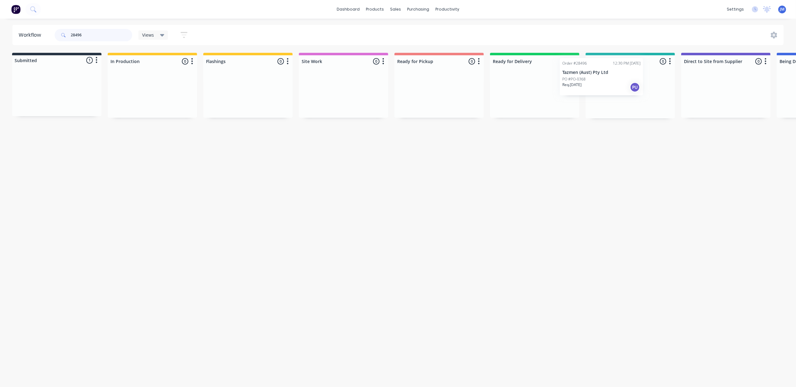
scroll to position [0, 2]
type input "2"
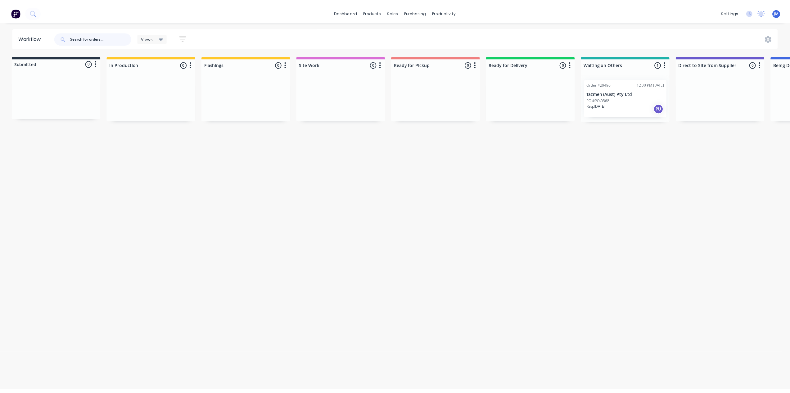
scroll to position [0, 0]
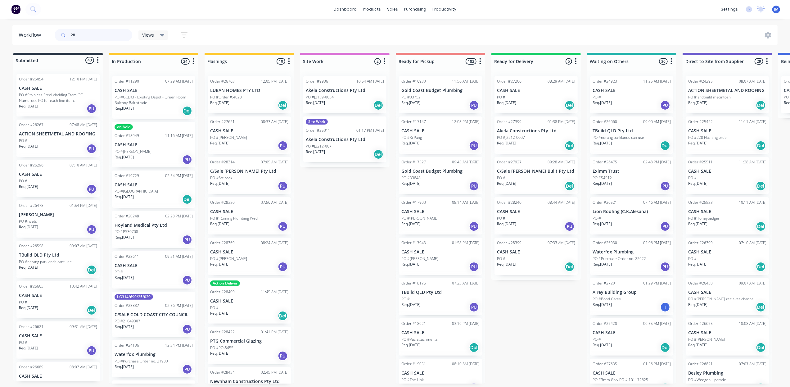
type input "2"
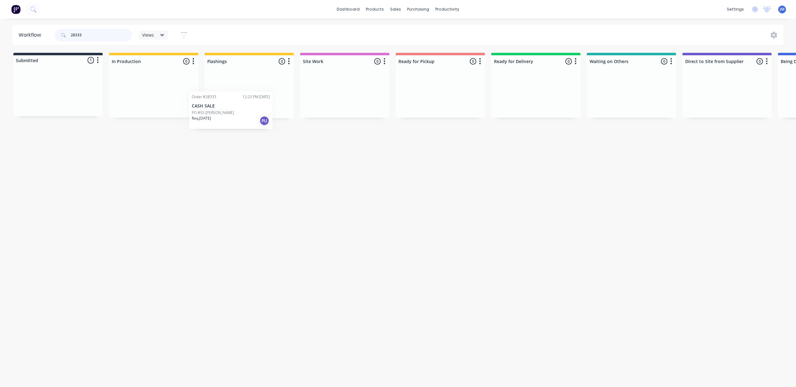
drag, startPoint x: 84, startPoint y: 102, endPoint x: 268, endPoint y: 105, distance: 184.6
click at [266, 107] on div "Submitted 1 Status colour #273444 hex #273444 Save Cancel Summaries Total order…" at bounding box center [557, 85] width 1125 height 65
type input "2"
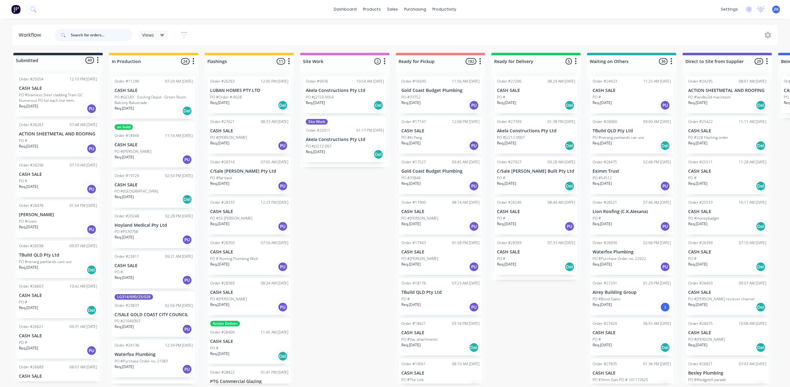
click at [104, 38] on input "text" at bounding box center [101, 35] width 61 height 12
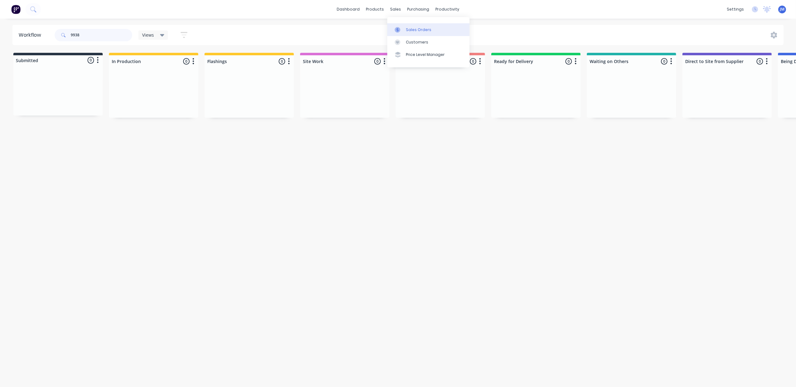
type input "9938"
click at [413, 33] on link "Sales Orders" at bounding box center [428, 29] width 82 height 12
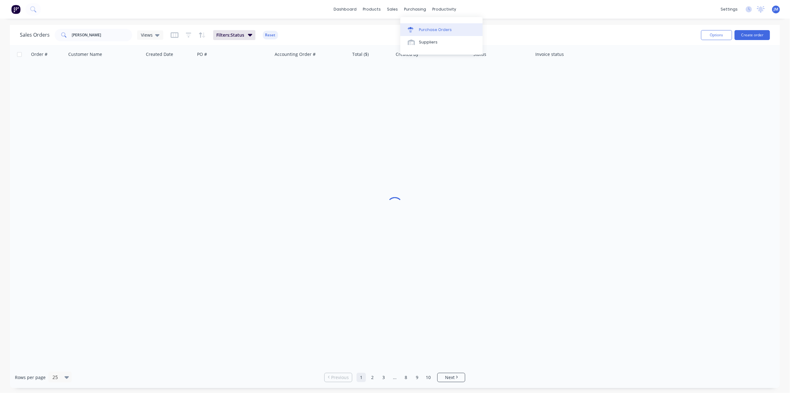
click at [419, 29] on div "Purchase Orders" at bounding box center [435, 30] width 33 height 6
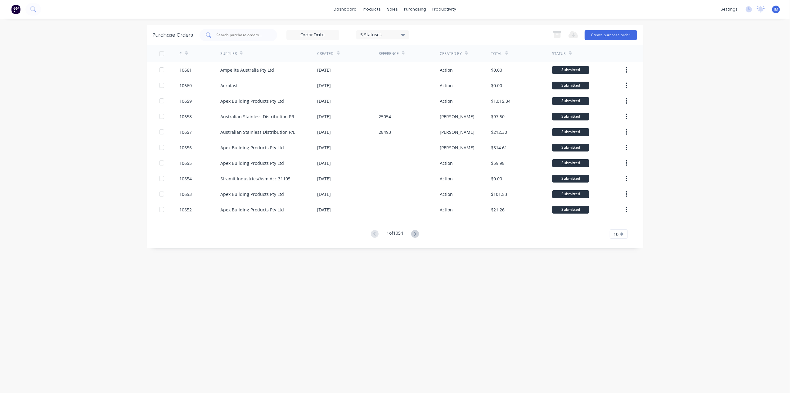
click at [256, 35] on input "text" at bounding box center [241, 35] width 51 height 6
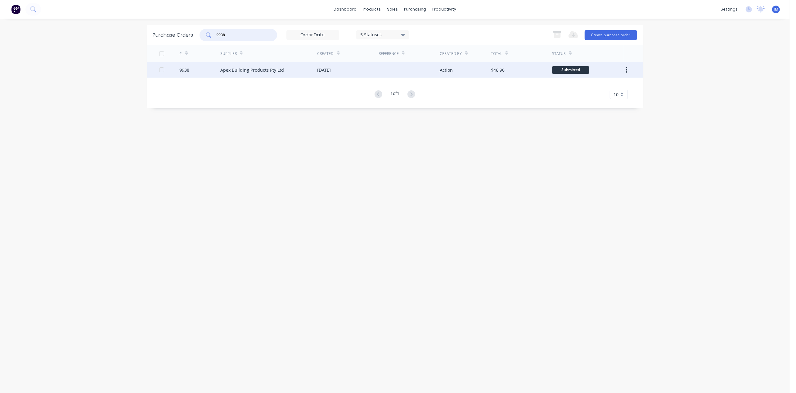
type input "9938"
click at [270, 68] on div "Apex Building Products Pty Ltd" at bounding box center [252, 70] width 64 height 7
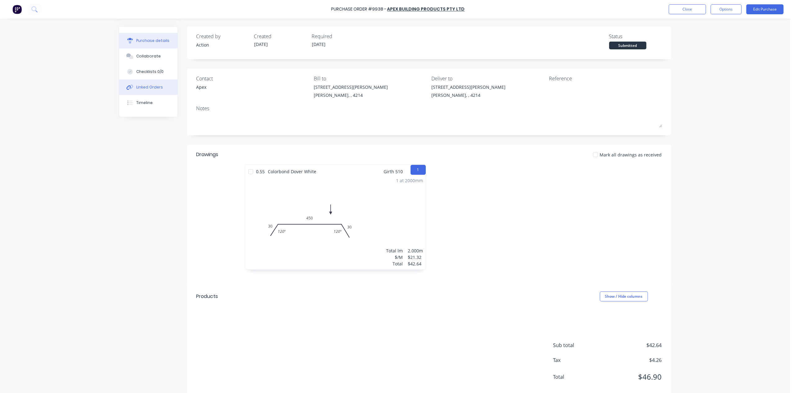
drag, startPoint x: 131, startPoint y: 83, endPoint x: 163, endPoint y: 92, distance: 32.8
click at [132, 83] on button "Linked Orders" at bounding box center [148, 87] width 58 height 16
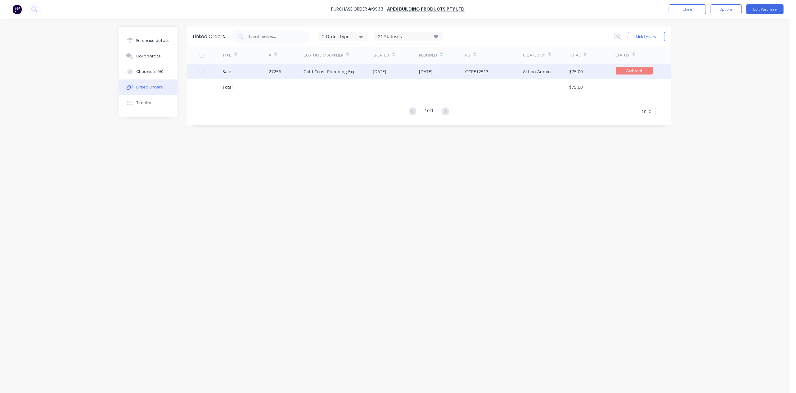
click at [364, 71] on div "Gold Coast Plumbing Experts" at bounding box center [337, 72] width 69 height 16
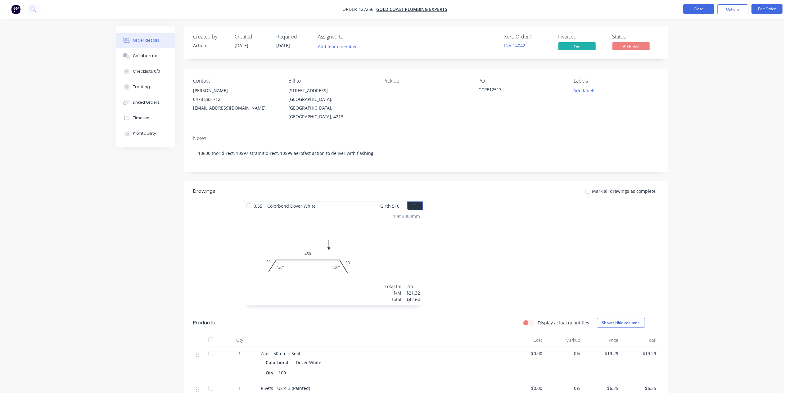
click at [693, 4] on button "Close" at bounding box center [698, 8] width 31 height 9
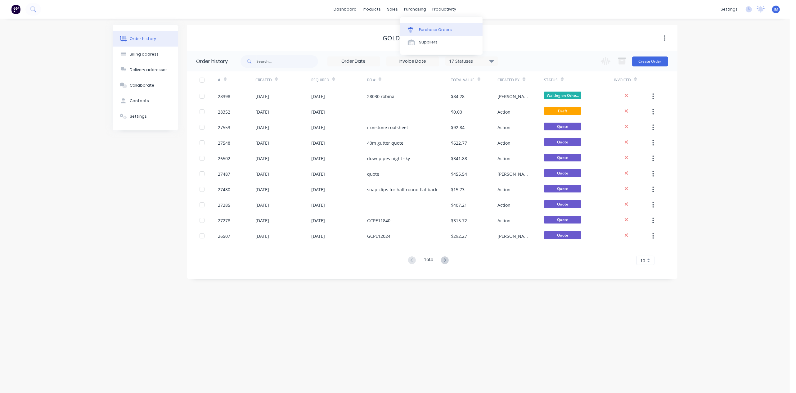
click at [415, 24] on link "Purchase Orders" at bounding box center [441, 29] width 82 height 12
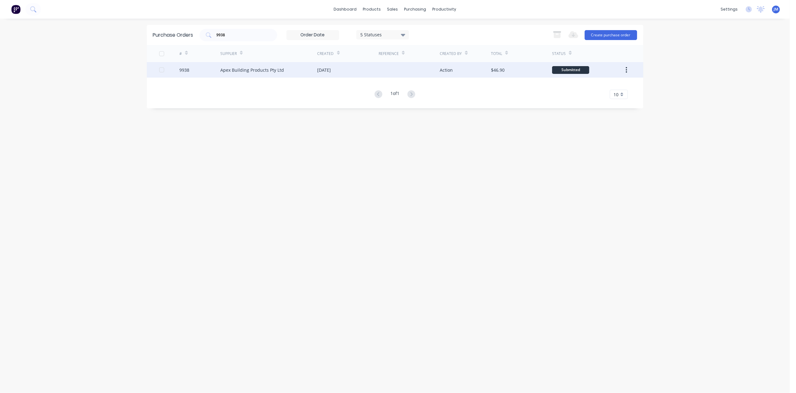
click at [243, 68] on div "Apex Building Products Pty Ltd" at bounding box center [252, 70] width 64 height 7
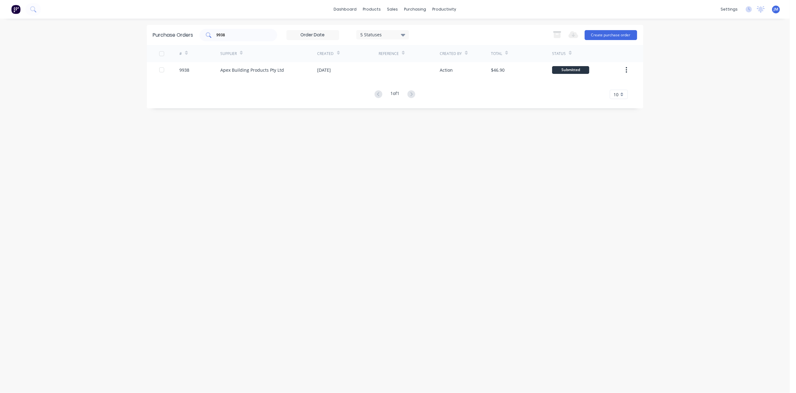
click at [237, 37] on input "9938" at bounding box center [241, 35] width 51 height 6
type input "9930"
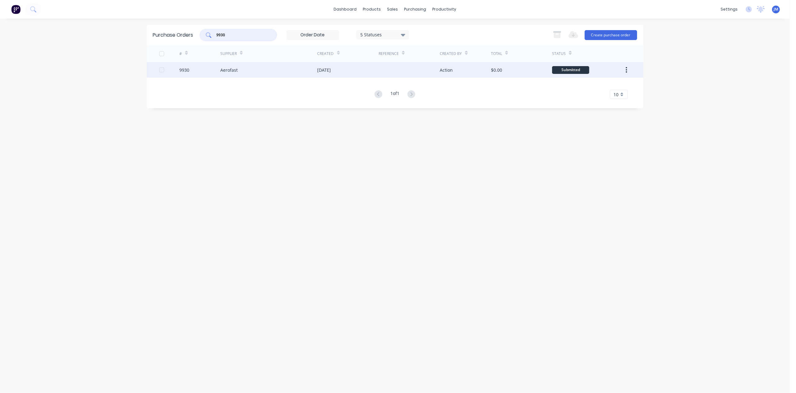
click at [254, 74] on div "Aerofast" at bounding box center [268, 70] width 97 height 16
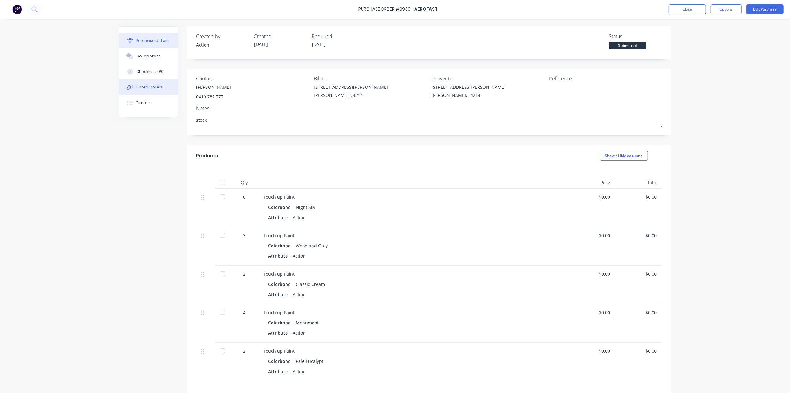
click at [145, 85] on div "Linked Orders" at bounding box center [149, 87] width 27 height 6
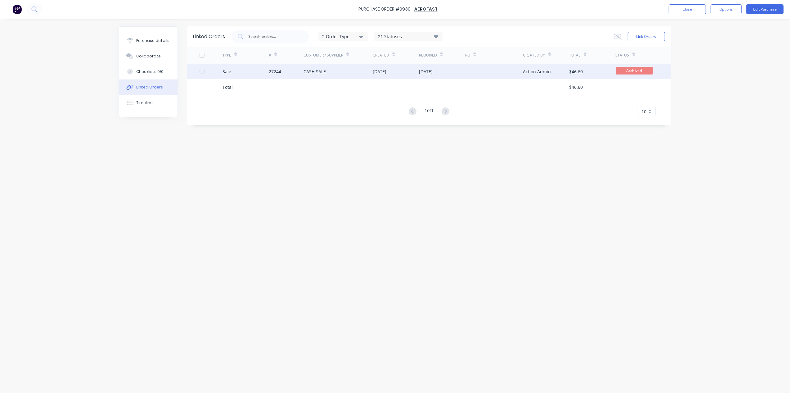
click at [330, 66] on div "CASH SALE" at bounding box center [337, 72] width 69 height 16
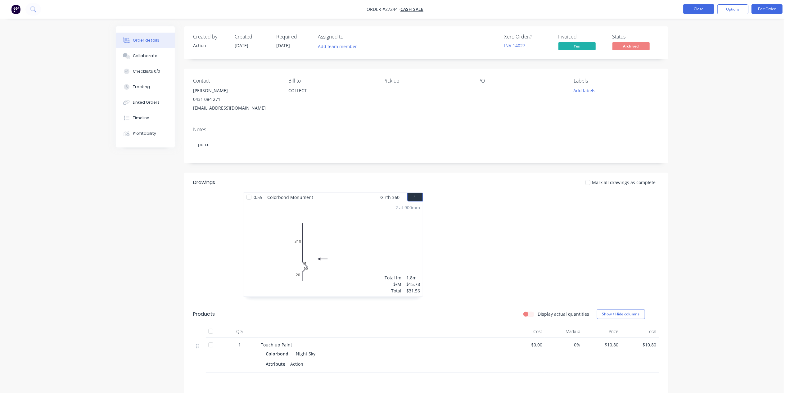
click at [692, 6] on button "Close" at bounding box center [698, 8] width 31 height 9
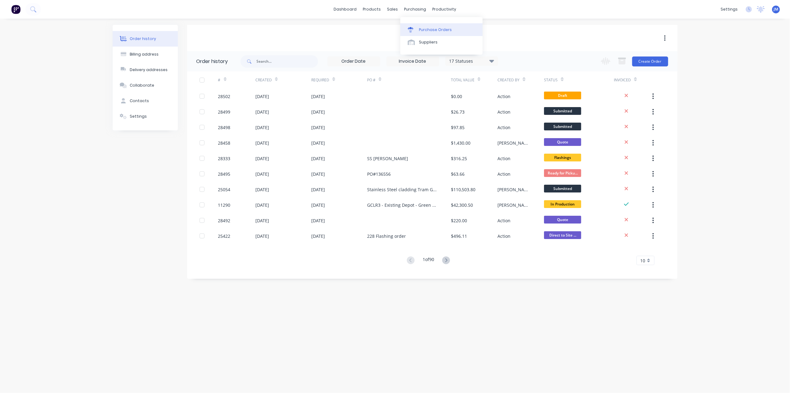
click at [415, 32] on div at bounding box center [412, 30] width 9 height 6
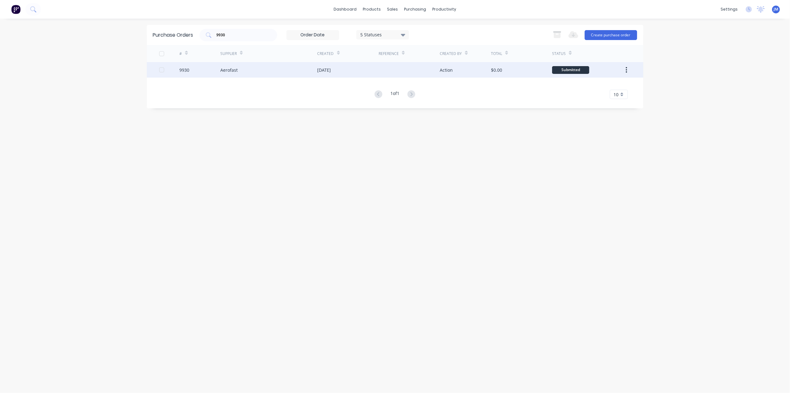
click at [240, 65] on div "Aerofast" at bounding box center [268, 70] width 97 height 16
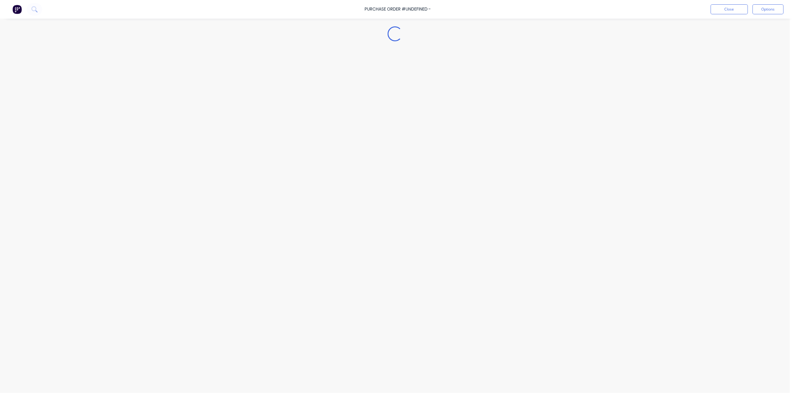
type textarea "x"
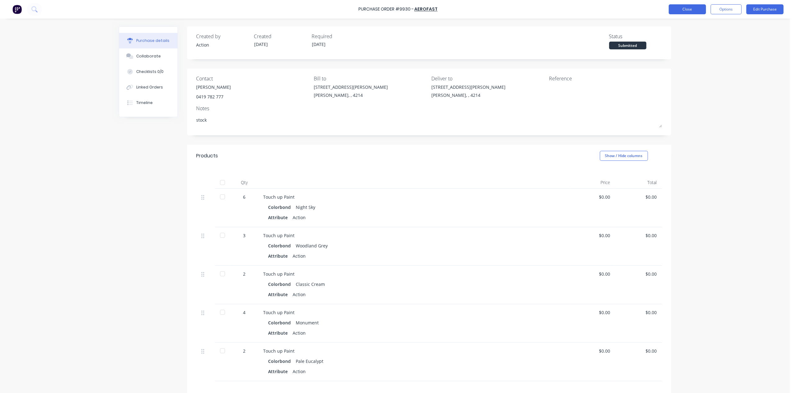
click at [679, 8] on button "Close" at bounding box center [687, 9] width 37 height 10
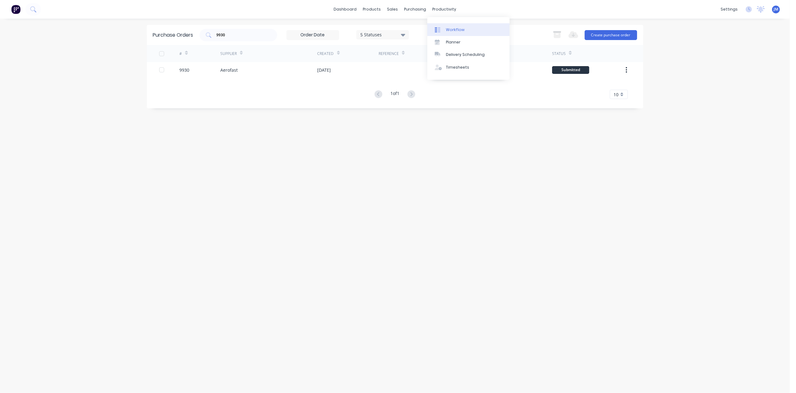
click at [451, 32] on div "Workflow" at bounding box center [455, 30] width 19 height 6
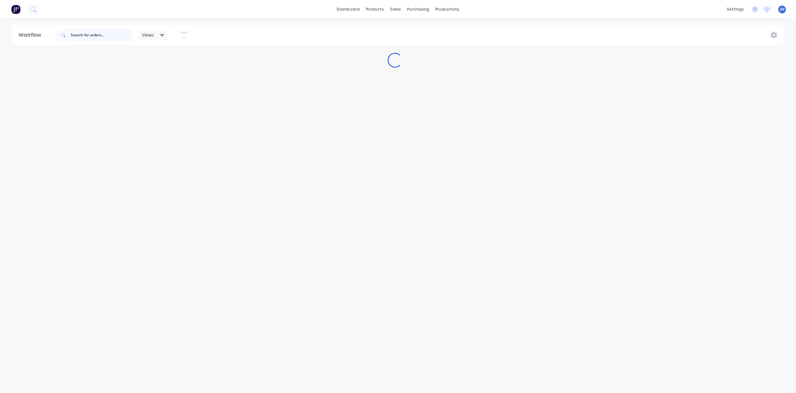
click at [91, 34] on input "text" at bounding box center [101, 35] width 61 height 12
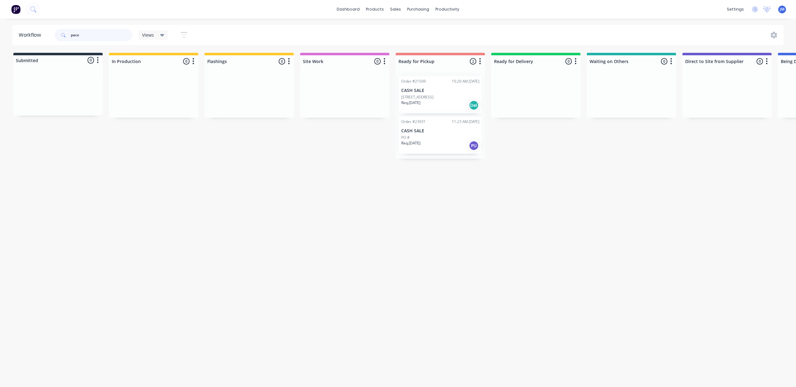
click at [432, 138] on div "Order #21509 10:20 AM 11/11/24 CASH SALE PO #156 Tallai Road Req. 08/11/24 Del …" at bounding box center [440, 114] width 89 height 87
click at [434, 138] on div "PO #" at bounding box center [440, 138] width 78 height 6
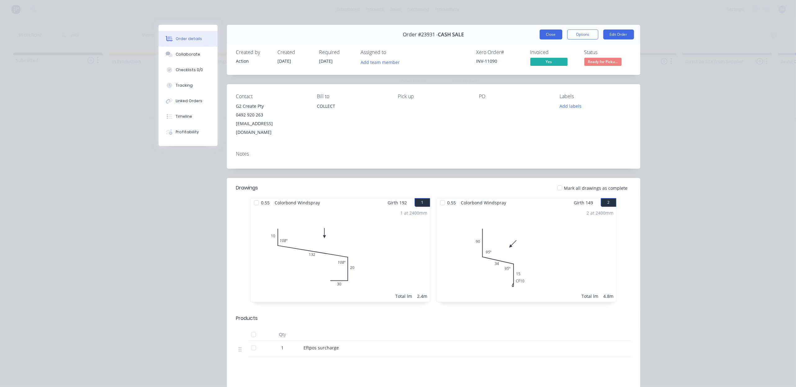
click at [544, 34] on button "Close" at bounding box center [550, 34] width 23 height 10
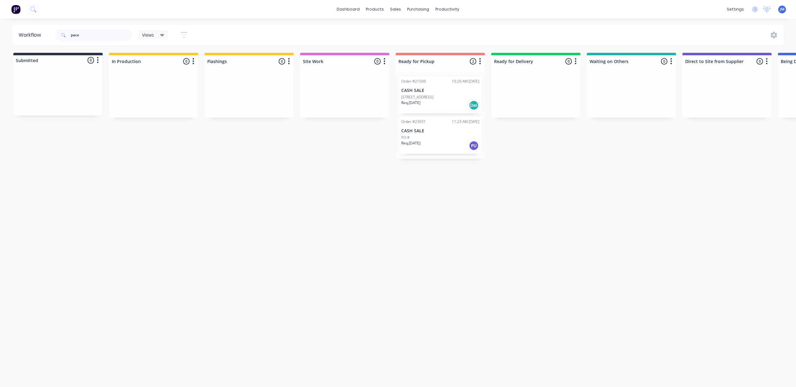
click at [442, 98] on div "[STREET_ADDRESS]" at bounding box center [440, 97] width 78 height 6
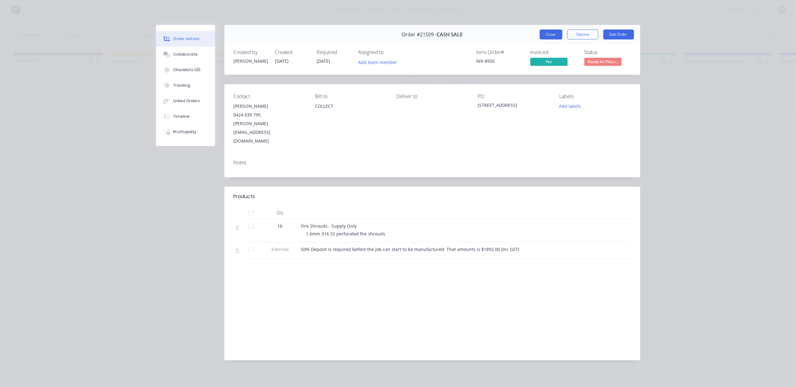
click at [542, 35] on button "Close" at bounding box center [550, 34] width 23 height 10
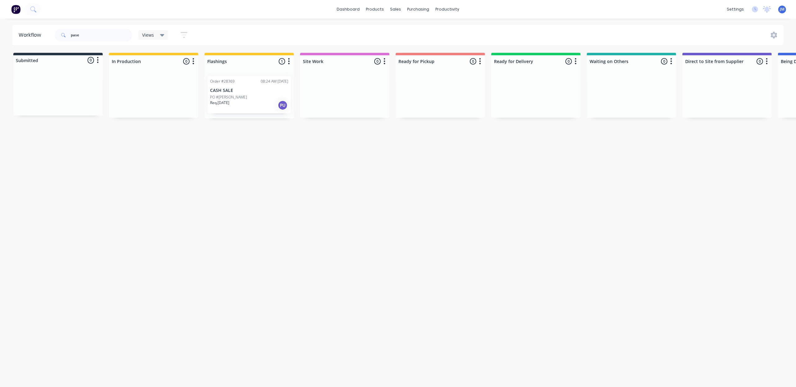
click at [227, 91] on p "CASH SALE" at bounding box center [249, 90] width 78 height 5
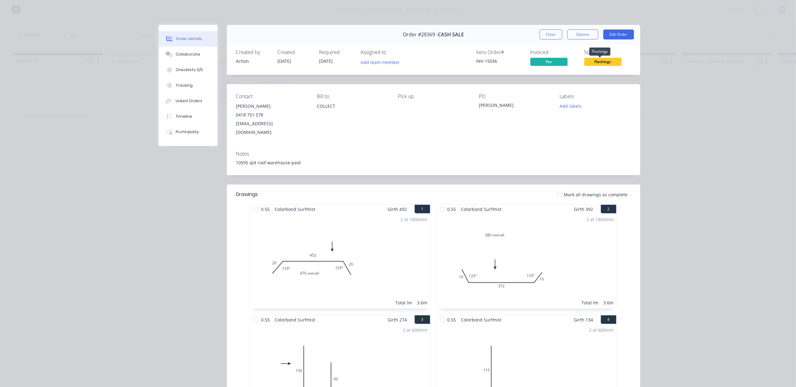
click at [607, 65] on span "Flashings" at bounding box center [602, 62] width 37 height 8
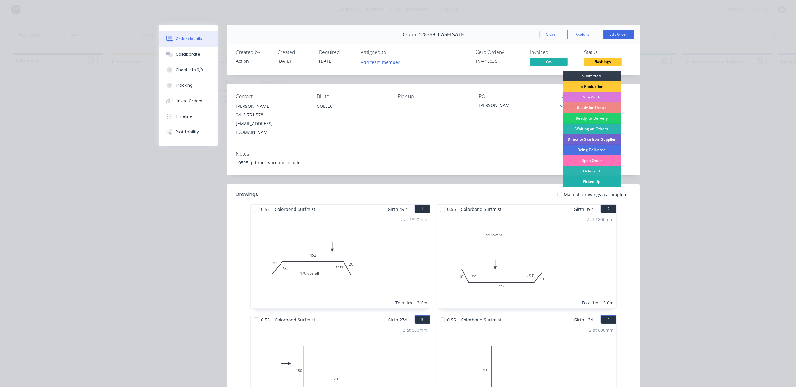
click at [608, 179] on div "Picked Up" at bounding box center [591, 181] width 58 height 11
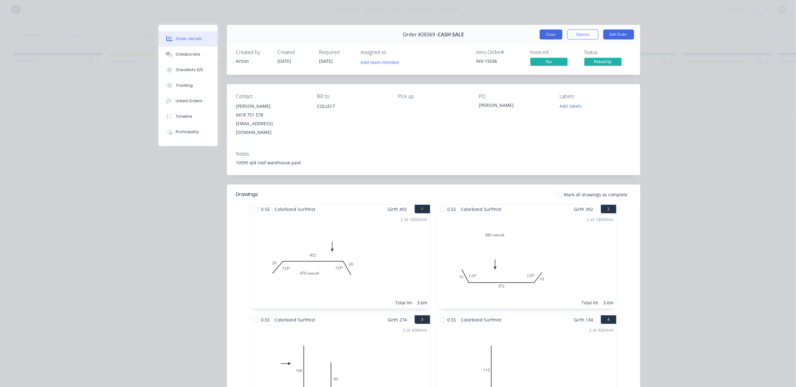
click at [545, 34] on button "Close" at bounding box center [550, 34] width 23 height 10
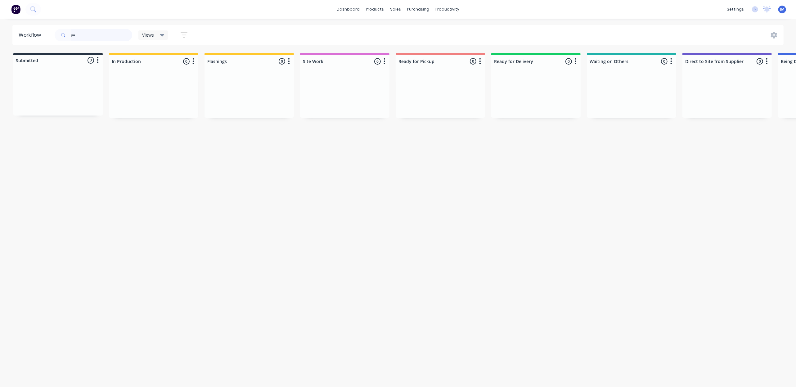
type input "p"
drag, startPoint x: 86, startPoint y: 118, endPoint x: 418, endPoint y: 101, distance: 332.4
click at [425, 103] on div "Submitted 1 Status colour #273444 hex #273444 Save Cancel Summaries Total order…" at bounding box center [557, 88] width 1125 height 70
drag, startPoint x: 74, startPoint y: 86, endPoint x: 261, endPoint y: 92, distance: 187.2
click at [259, 91] on div "Submitted 1 Status colour #273444 hex #273444 Save Cancel Summaries Total order…" at bounding box center [557, 85] width 1125 height 65
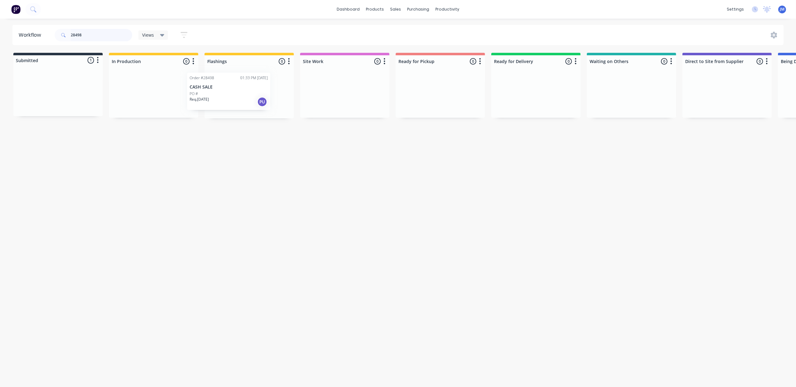
drag, startPoint x: 45, startPoint y: 88, endPoint x: 217, endPoint y: 86, distance: 172.5
click at [217, 86] on div "Submitted 1 Status colour #273444 hex #273444 Save Cancel Summaries Total order…" at bounding box center [557, 85] width 1125 height 65
type input "2"
click at [628, 97] on p "PO #Purchase Order No. 49980239" at bounding box center [622, 97] width 60 height 6
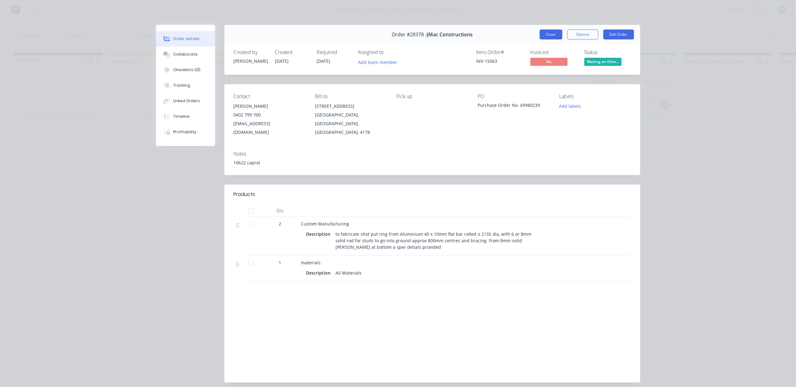
click at [549, 39] on button "Close" at bounding box center [550, 34] width 23 height 10
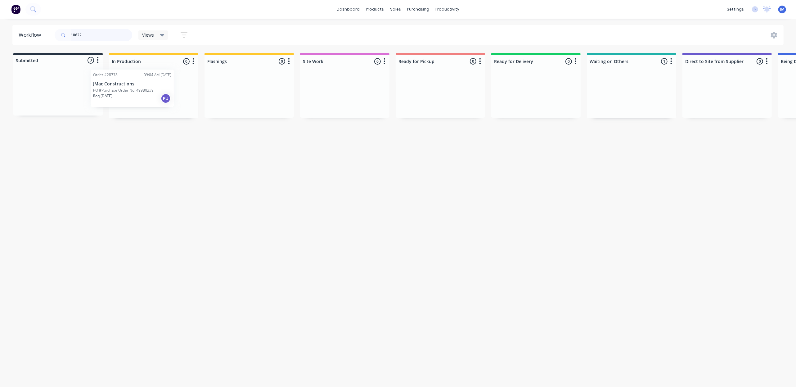
drag, startPoint x: 607, startPoint y: 95, endPoint x: 134, endPoint y: 71, distance: 474.0
click at [128, 81] on div "Submitted 0 Status colour #273444 hex #273444 Save Cancel Summaries Total order…" at bounding box center [557, 85] width 1125 height 65
type input "1"
drag, startPoint x: 617, startPoint y: 98, endPoint x: 623, endPoint y: 99, distance: 5.9
click at [651, 142] on div "Mark as Delivered" at bounding box center [649, 144] width 62 height 13
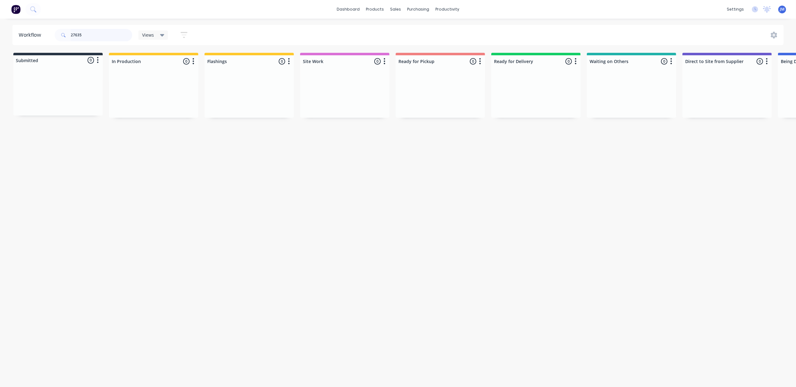
click at [78, 34] on input "27635" at bounding box center [101, 35] width 61 height 12
click at [97, 37] on input "27635" at bounding box center [101, 35] width 61 height 12
type input "2"
click at [556, 148] on div "Mark as Delivered" at bounding box center [553, 147] width 62 height 13
click at [99, 39] on input "27927" at bounding box center [101, 35] width 61 height 12
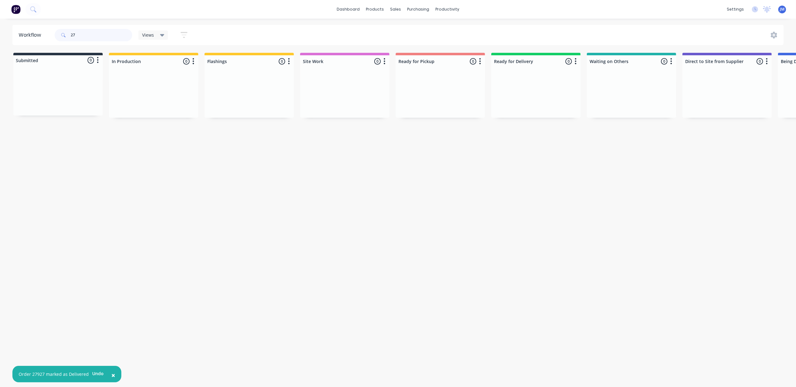
type input "2"
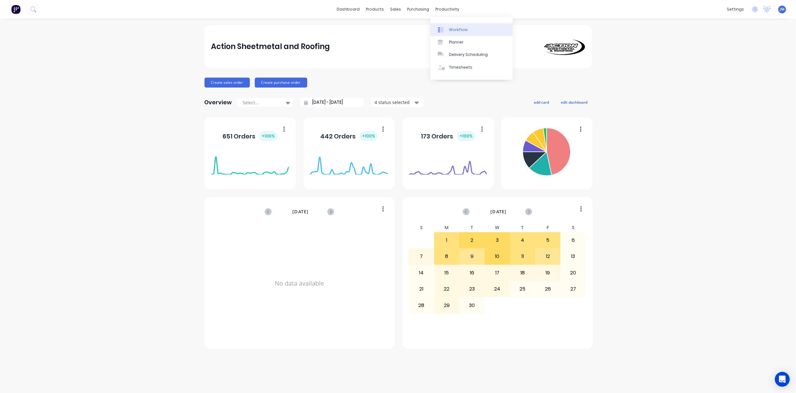
click at [449, 29] on div "Workflow" at bounding box center [458, 30] width 19 height 6
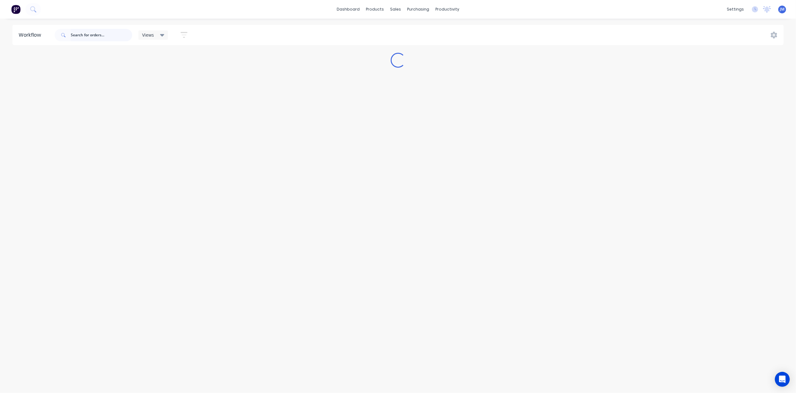
click at [104, 38] on input "text" at bounding box center [101, 35] width 61 height 12
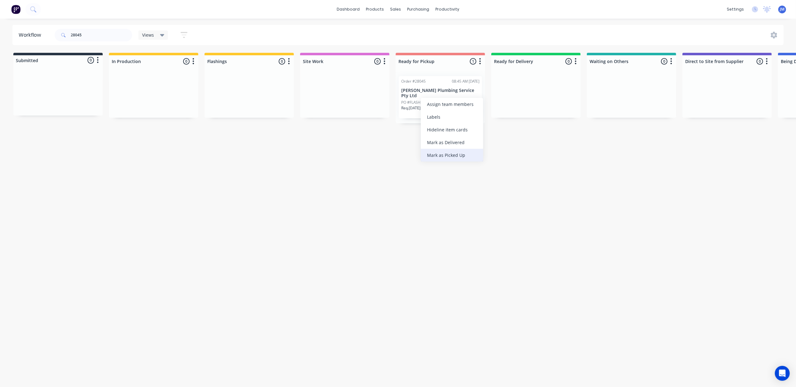
click at [455, 159] on div "Mark as Picked Up" at bounding box center [452, 155] width 62 height 13
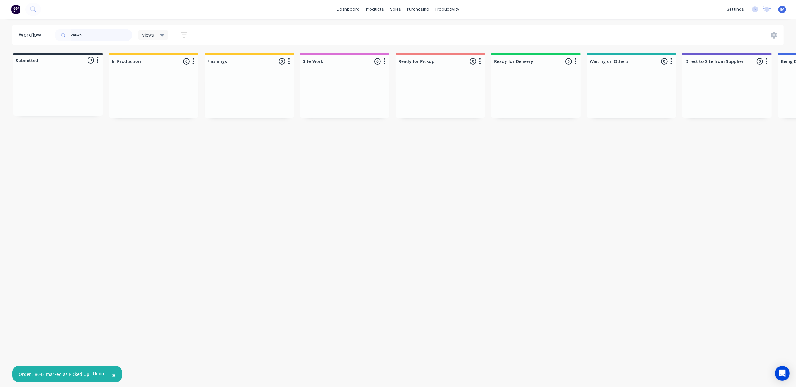
drag, startPoint x: 102, startPoint y: 36, endPoint x: 70, endPoint y: 22, distance: 34.9
click at [100, 35] on input "28045" at bounding box center [101, 35] width 61 height 12
drag, startPoint x: 454, startPoint y: 102, endPoint x: 459, endPoint y: 102, distance: 4.7
click at [476, 164] on div "Mark as Picked Up" at bounding box center [486, 161] width 62 height 13
click at [95, 31] on input "28425" at bounding box center [101, 35] width 61 height 12
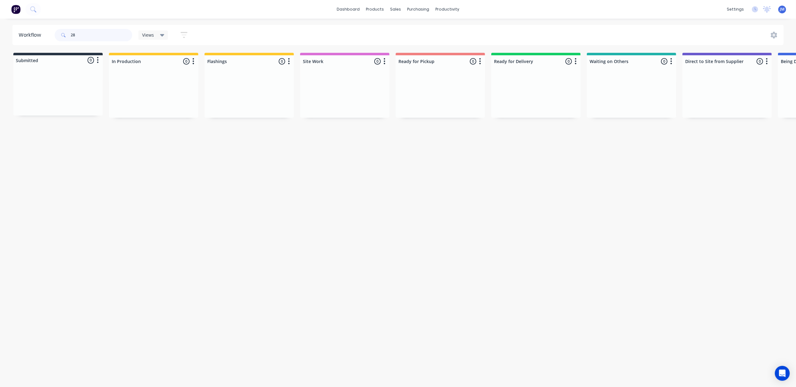
type input "2"
drag, startPoint x: 426, startPoint y: 102, endPoint x: 428, endPoint y: 98, distance: 3.9
click at [428, 100] on div "Order #28418 11:59 AM 08/09/25 CASH SALE PO # Req. 10/09/25 PU" at bounding box center [440, 94] width 89 height 47
click at [428, 98] on div "PO #" at bounding box center [440, 97] width 78 height 6
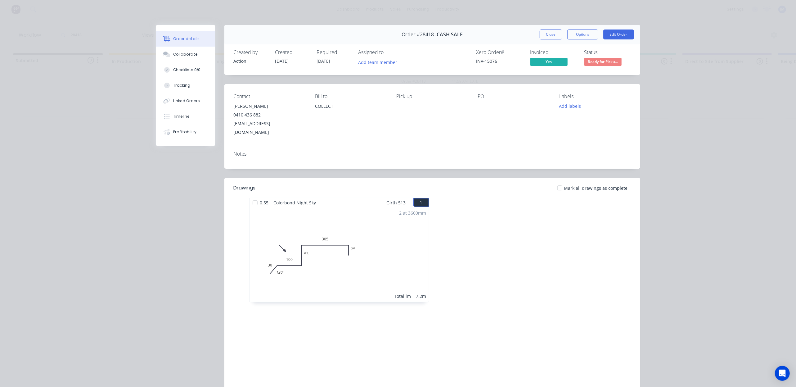
click at [611, 58] on span "Ready for Picku..." at bounding box center [602, 62] width 37 height 8
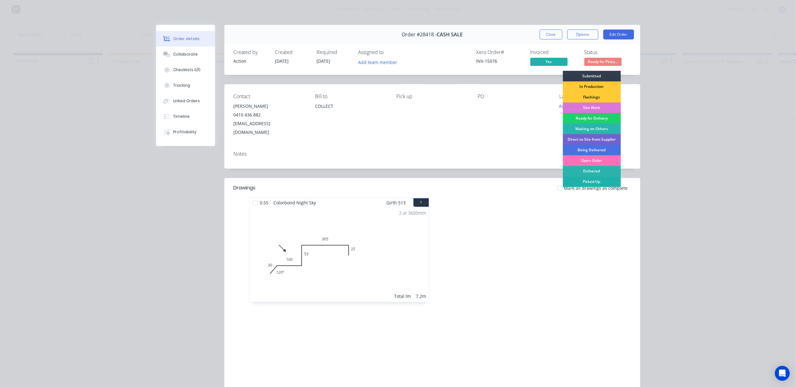
click at [600, 180] on div "Picked Up" at bounding box center [591, 181] width 58 height 11
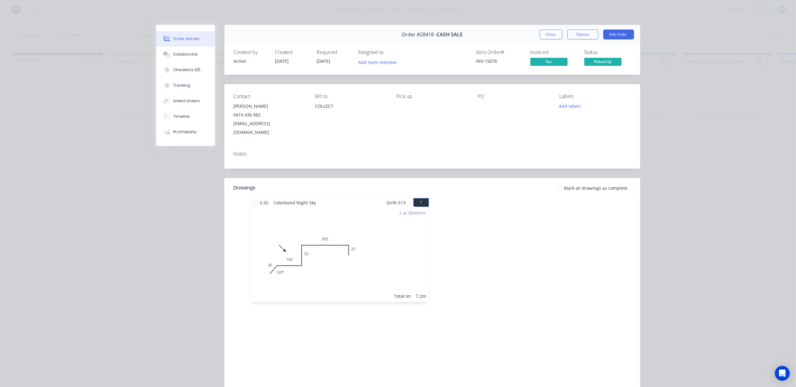
click at [560, 37] on div "Close Options Edit Order" at bounding box center [586, 34] width 94 height 10
click at [548, 34] on button "Close" at bounding box center [550, 34] width 23 height 10
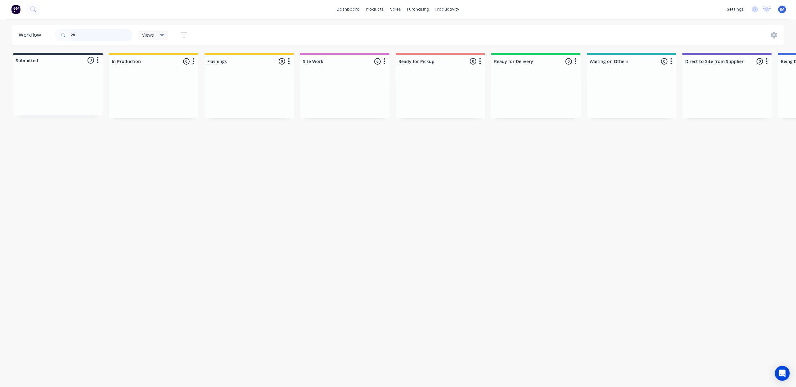
type input "2"
drag, startPoint x: 284, startPoint y: 103, endPoint x: 432, endPoint y: 96, distance: 147.9
click at [432, 96] on div "Submitted 0 Status colour #273444 hex #273444 Save Cancel Summaries Total order…" at bounding box center [557, 85] width 1125 height 65
drag, startPoint x: 241, startPoint y: 106, endPoint x: 438, endPoint y: 99, distance: 197.7
click at [438, 99] on div "Submitted 0 Status colour #273444 hex #273444 Save Cancel Summaries Total order…" at bounding box center [557, 85] width 1125 height 65
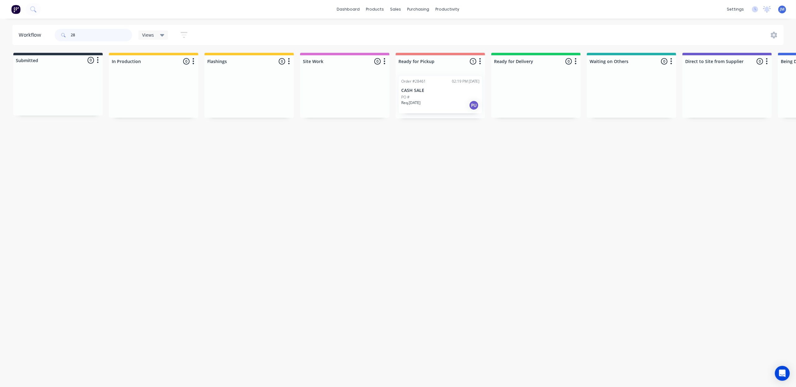
type input "2"
type input "6288"
click at [253, 110] on div "Order #28460 02:06 PM 09/09/25 QLD Roof Solutions PO #6288 Req. 12/09/25 PU" at bounding box center [249, 94] width 83 height 37
type input "9887"
click at [424, 28] on div "Purchase Orders" at bounding box center [438, 30] width 33 height 6
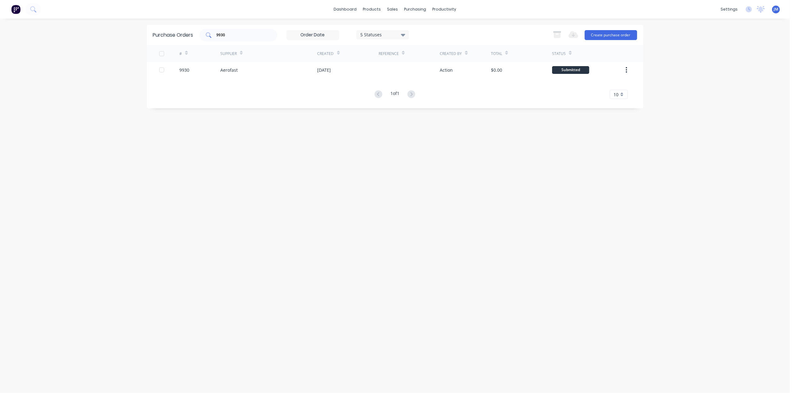
click at [242, 32] on input "9930" at bounding box center [241, 35] width 51 height 6
type input "9"
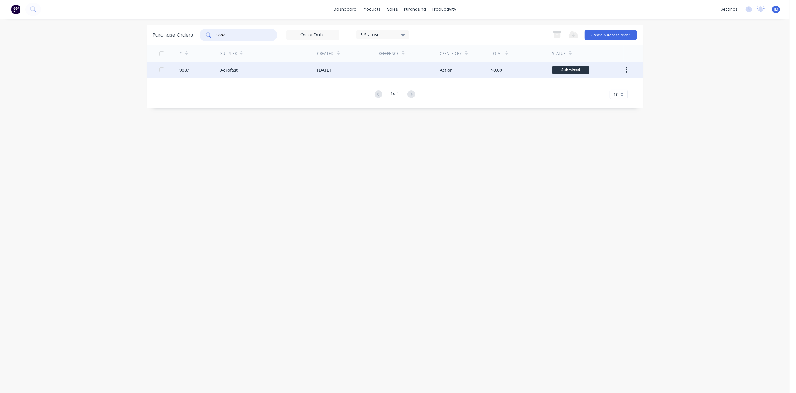
type input "9887"
click at [342, 68] on div "17 Jul 2025" at bounding box center [347, 70] width 61 height 16
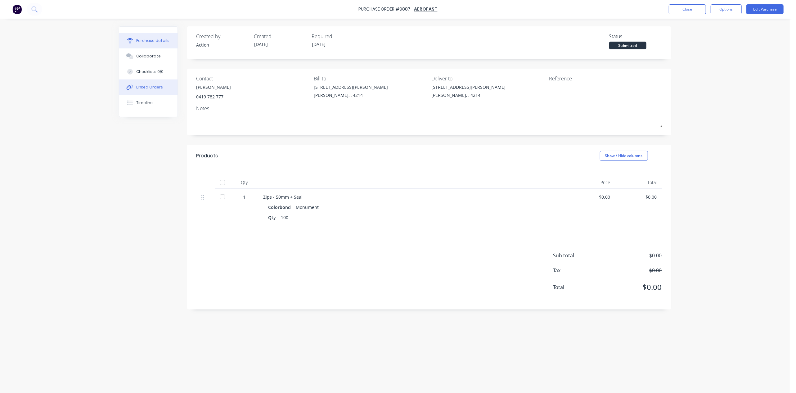
drag, startPoint x: 153, startPoint y: 86, endPoint x: 150, endPoint y: 81, distance: 6.2
click at [153, 86] on div "Linked Orders" at bounding box center [149, 87] width 27 height 6
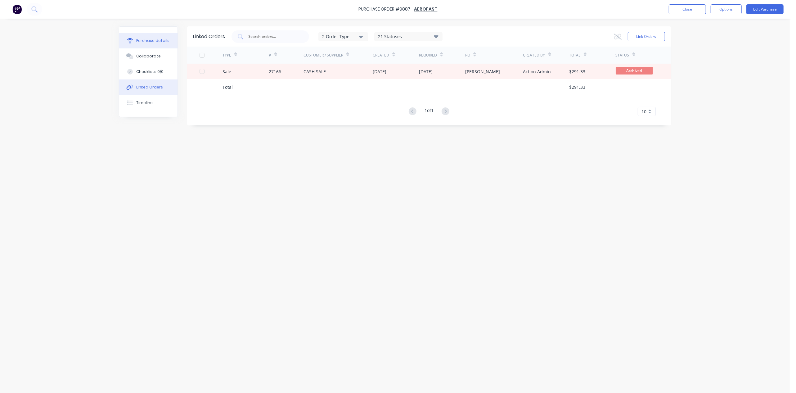
click at [135, 41] on button "Purchase details" at bounding box center [148, 41] width 58 height 16
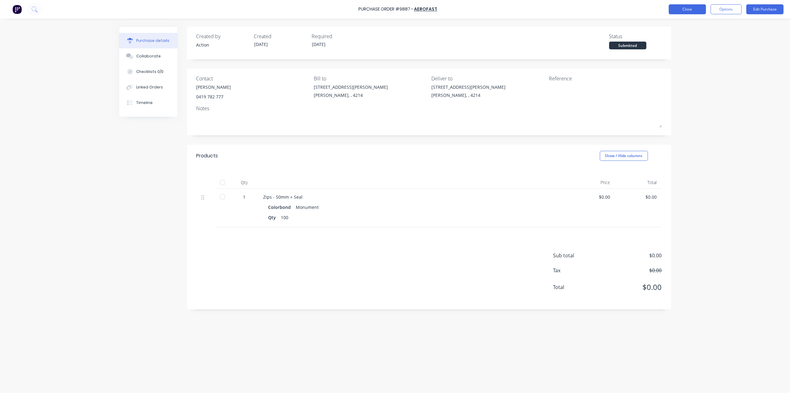
click at [694, 10] on button "Close" at bounding box center [687, 9] width 37 height 10
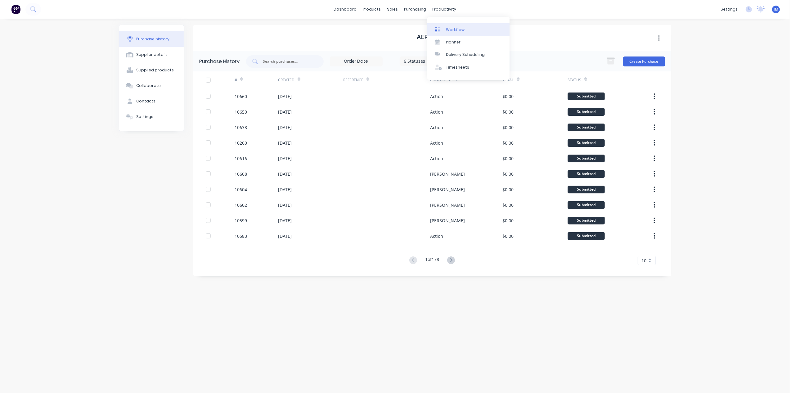
click at [444, 32] on div at bounding box center [439, 30] width 9 height 6
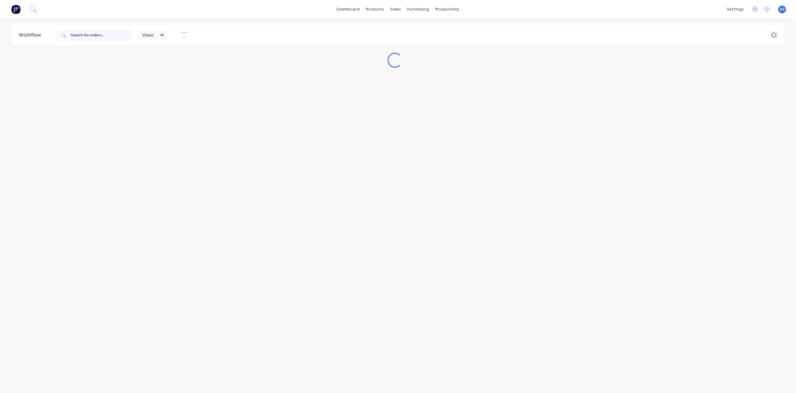
drag, startPoint x: 112, startPoint y: 37, endPoint x: 467, endPoint y: 63, distance: 356.2
click at [111, 37] on input "text" at bounding box center [101, 35] width 61 height 12
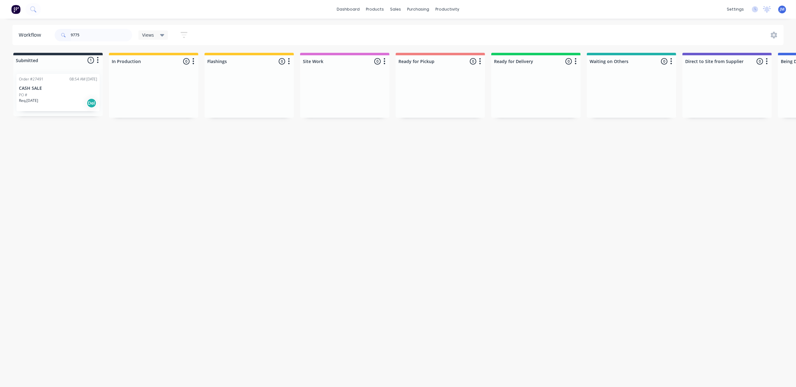
click at [48, 98] on div "Req. 07/08/25 Del" at bounding box center [58, 103] width 78 height 11
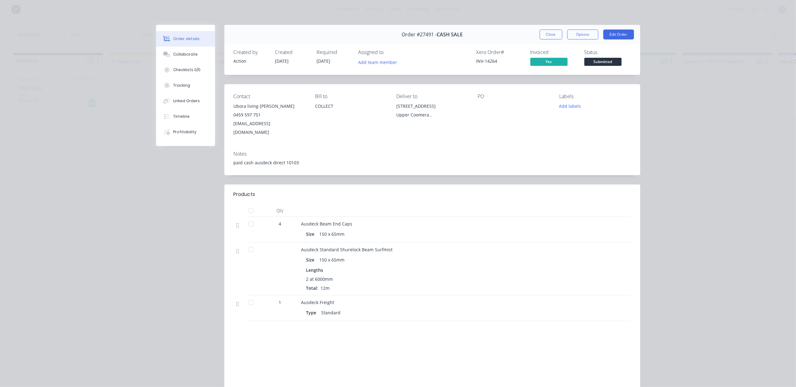
click at [553, 32] on button "Close" at bounding box center [550, 34] width 23 height 10
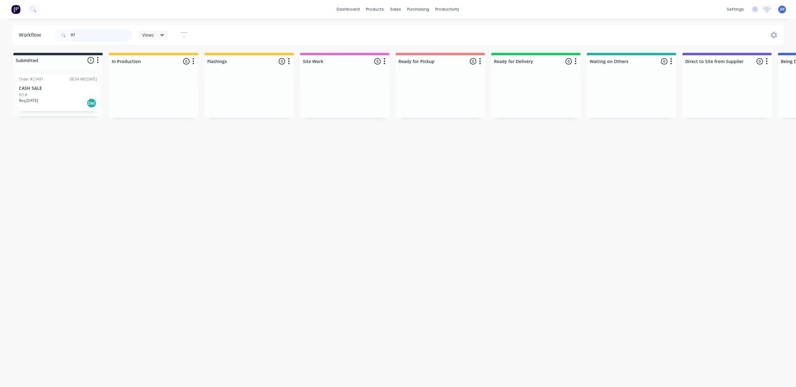
type input "9"
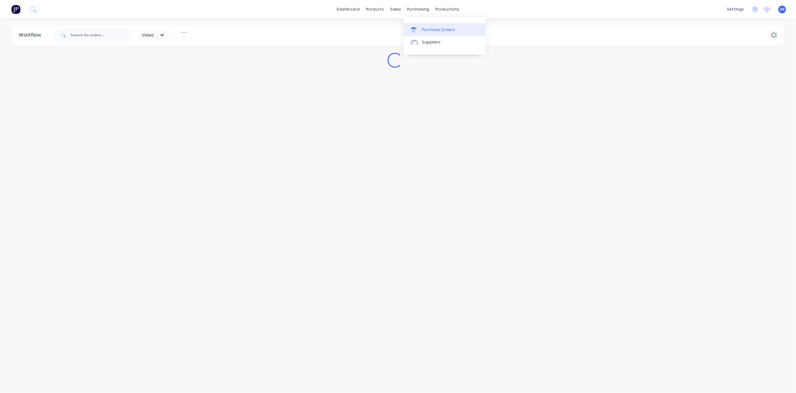
click at [423, 30] on div "Purchase Orders" at bounding box center [438, 30] width 33 height 6
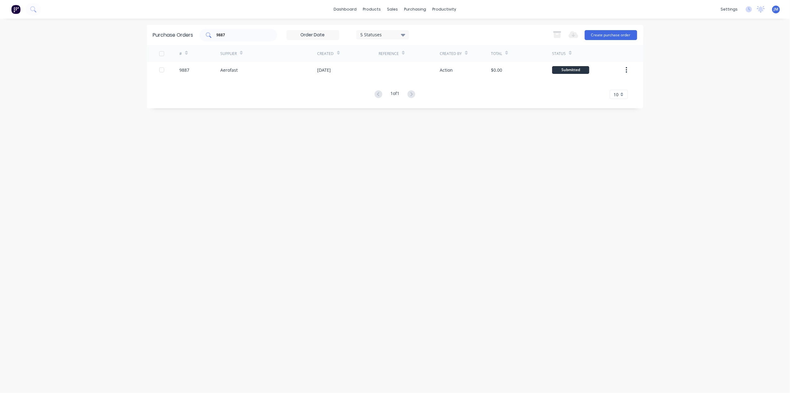
drag, startPoint x: 228, startPoint y: 34, endPoint x: 236, endPoint y: 37, distance: 9.1
click at [230, 34] on input "9887" at bounding box center [241, 35] width 51 height 6
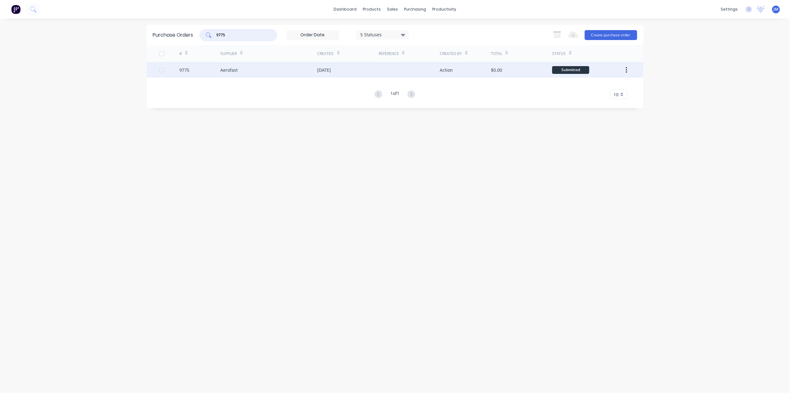
type input "9775"
click at [278, 73] on div "Aerofast" at bounding box center [268, 70] width 97 height 16
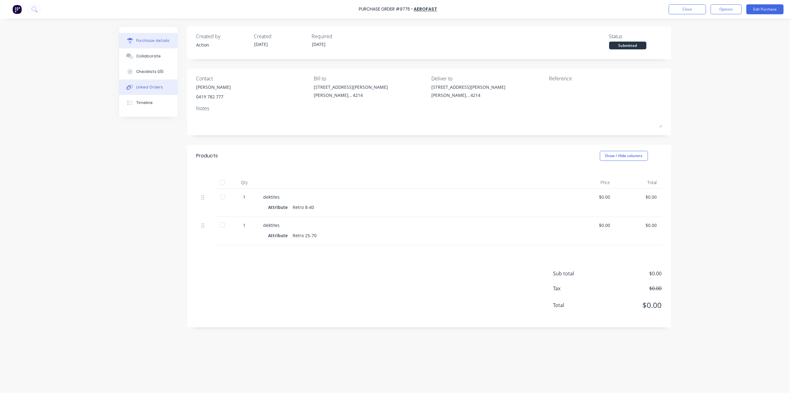
click at [161, 81] on button "Linked Orders" at bounding box center [148, 87] width 58 height 16
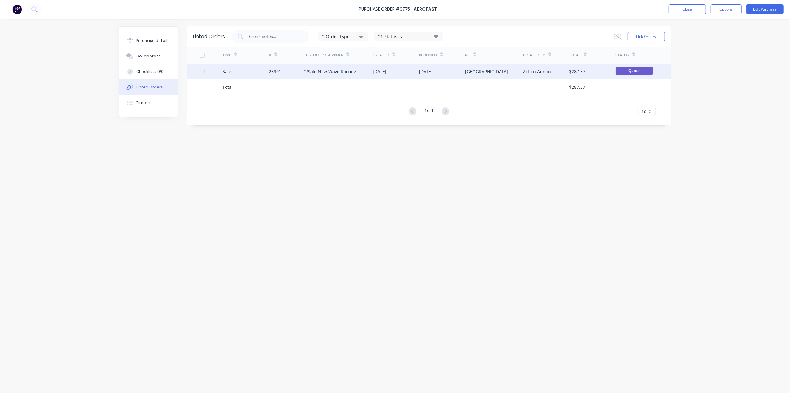
click at [334, 71] on div "C/Sale New Wave Roofing" at bounding box center [329, 71] width 53 height 7
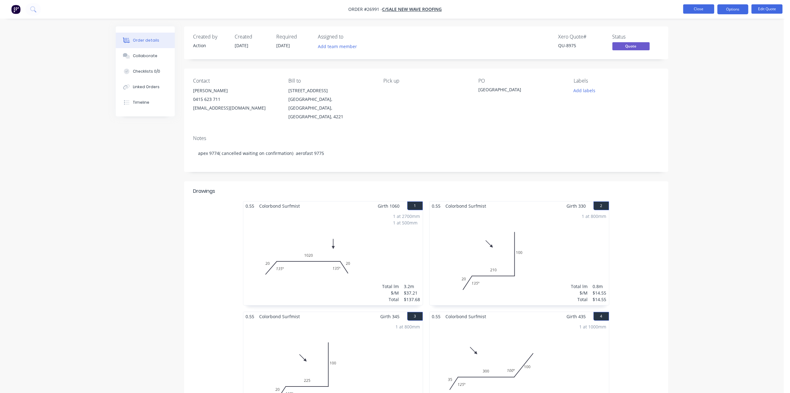
click at [693, 4] on button "Close" at bounding box center [698, 8] width 31 height 9
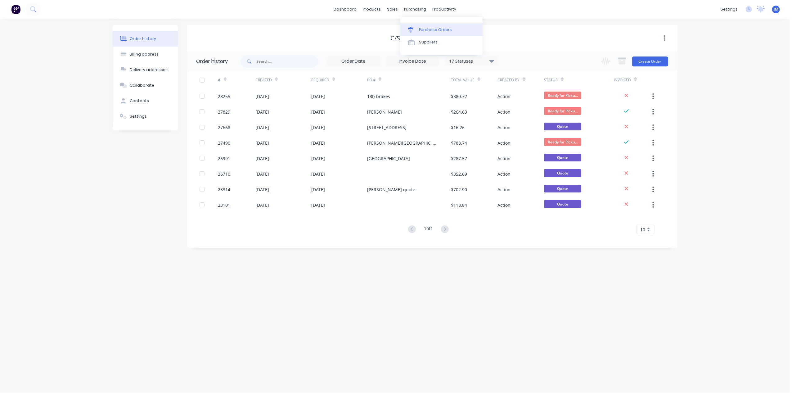
click at [421, 26] on link "Purchase Orders" at bounding box center [441, 29] width 82 height 12
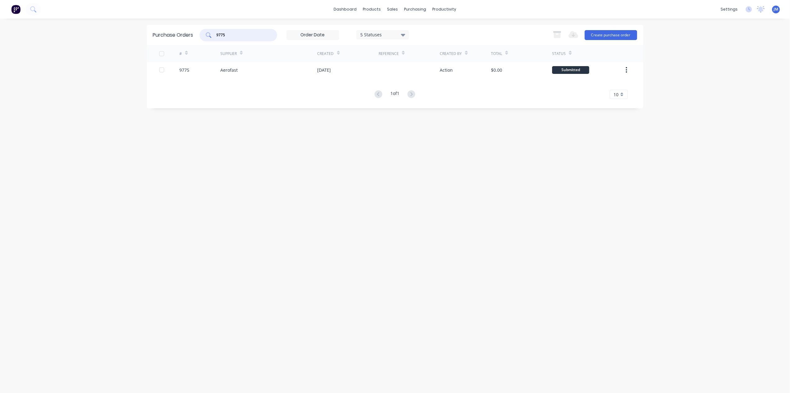
click at [237, 36] on input "9775" at bounding box center [241, 35] width 51 height 6
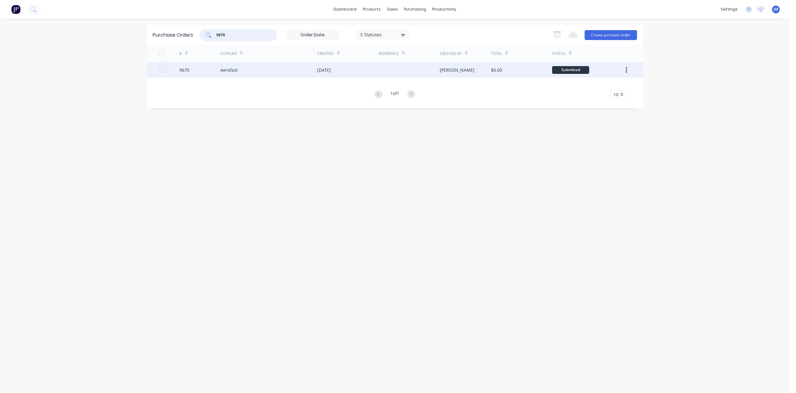
type input "9670"
click at [315, 75] on div "Aerofast" at bounding box center [268, 70] width 97 height 16
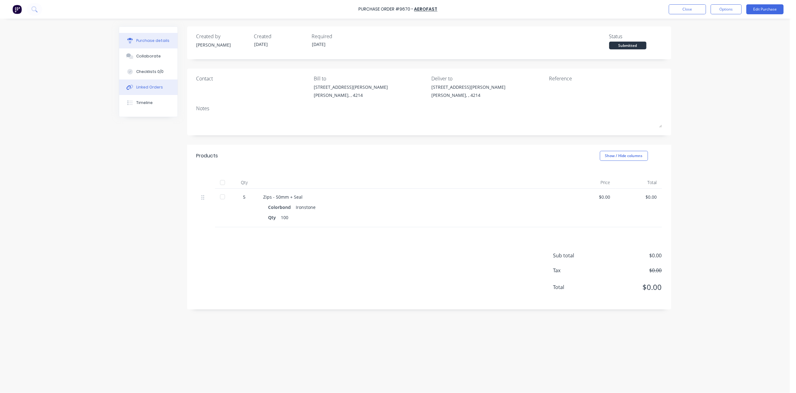
click at [162, 86] on button "Linked Orders" at bounding box center [148, 87] width 58 height 16
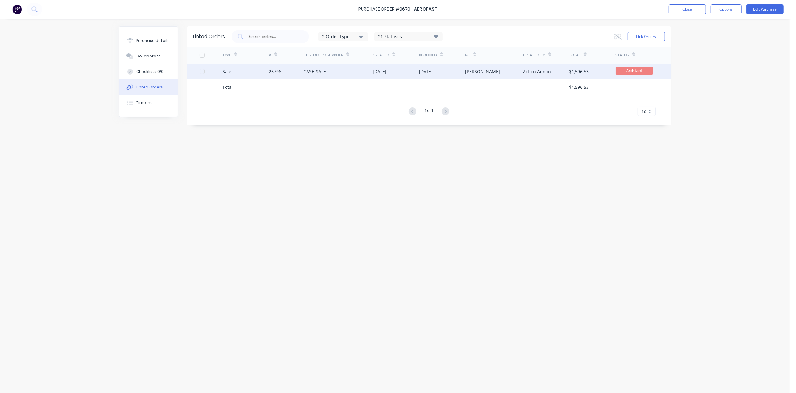
click at [376, 70] on div "07 Jul 2025" at bounding box center [380, 71] width 14 height 7
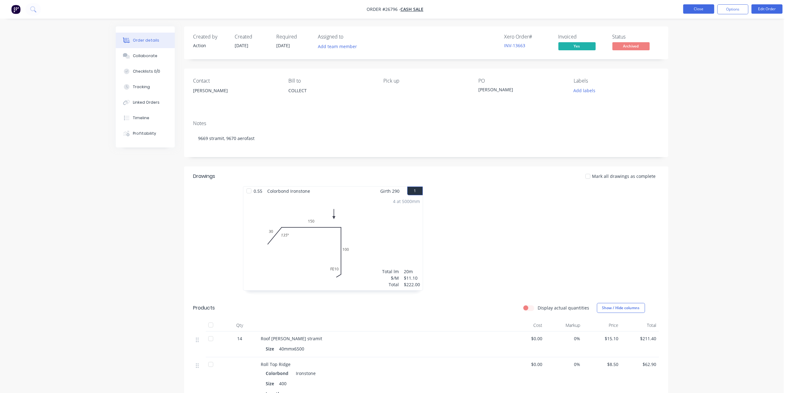
click at [687, 10] on button "Close" at bounding box center [698, 8] width 31 height 9
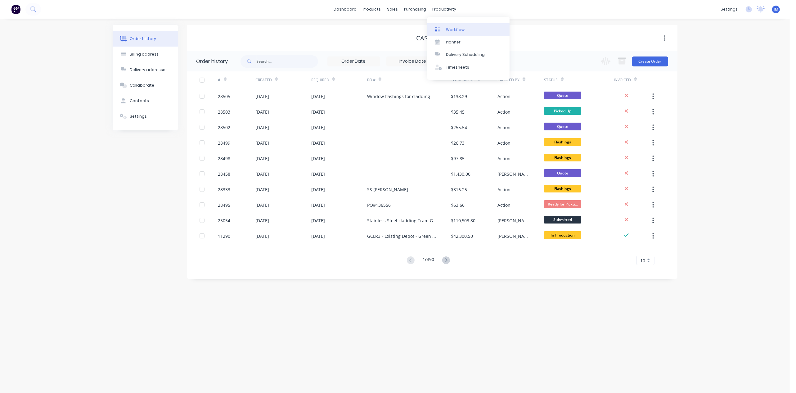
click at [453, 26] on link "Workflow" at bounding box center [468, 29] width 82 height 12
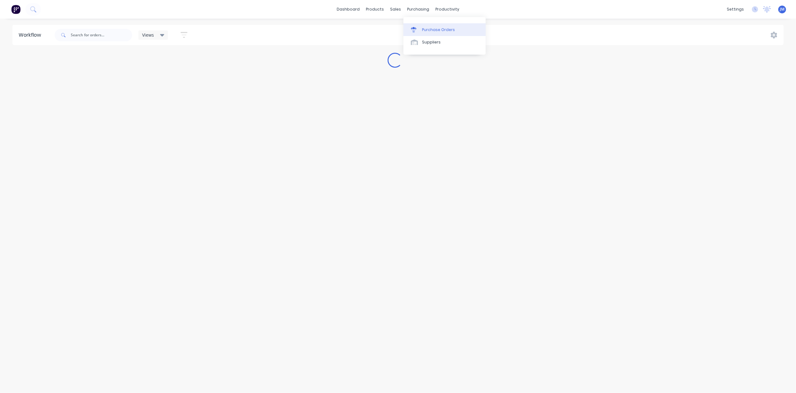
click at [427, 29] on div "Purchase Orders" at bounding box center [438, 30] width 33 height 6
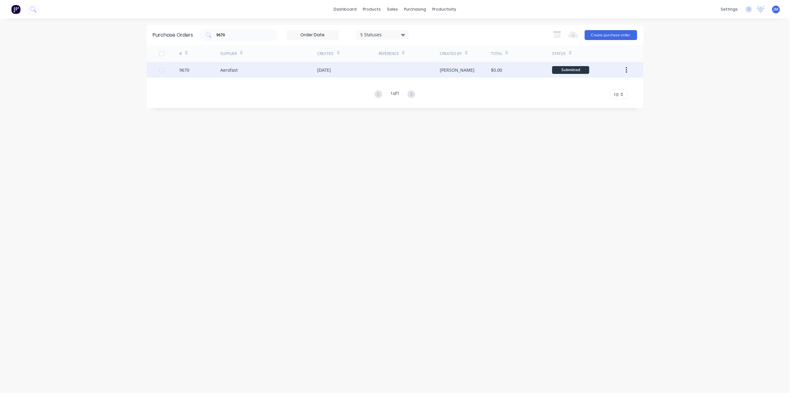
click at [248, 70] on div "Aerofast" at bounding box center [268, 70] width 97 height 16
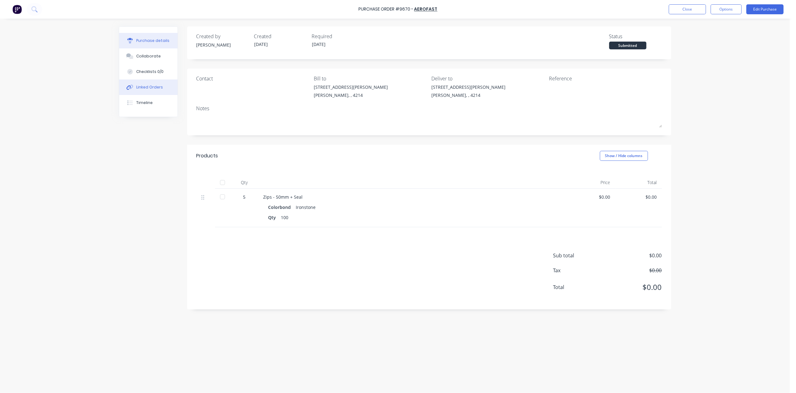
click at [158, 88] on div "Linked Orders" at bounding box center [149, 87] width 27 height 6
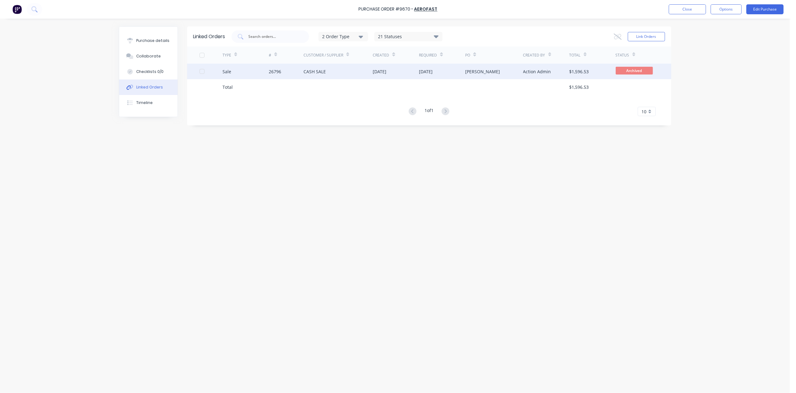
click at [266, 78] on div "Sale" at bounding box center [245, 72] width 46 height 16
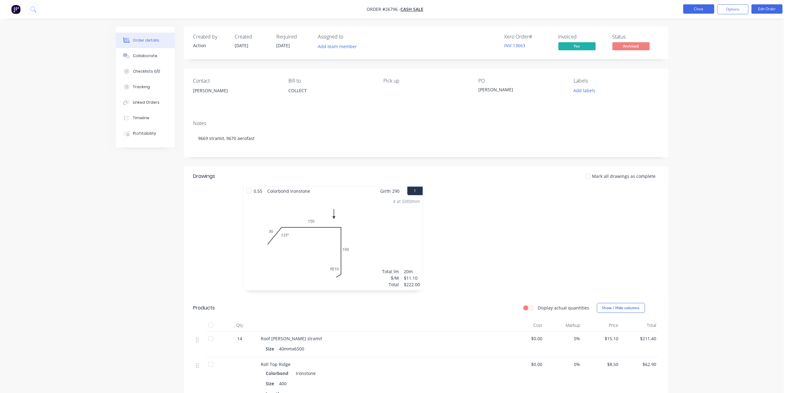
click at [692, 8] on button "Close" at bounding box center [698, 8] width 31 height 9
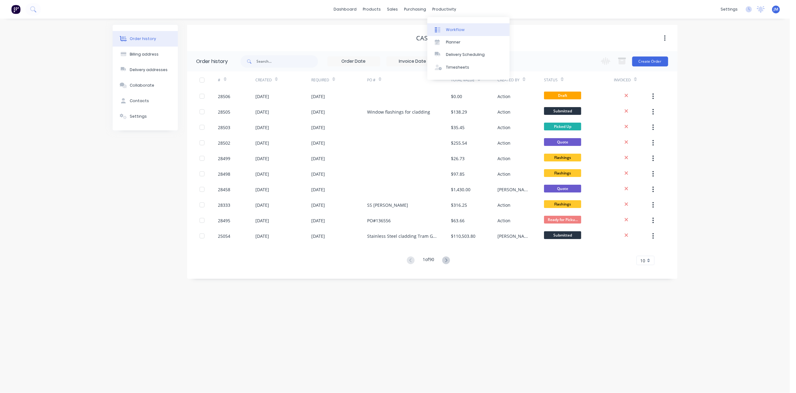
click at [447, 29] on div "Workflow" at bounding box center [455, 30] width 19 height 6
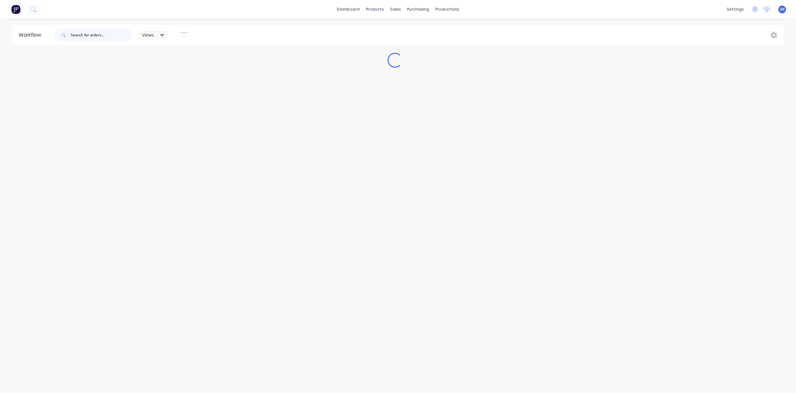
drag, startPoint x: 98, startPoint y: 36, endPoint x: 109, endPoint y: 38, distance: 11.3
click at [98, 36] on input "text" at bounding box center [101, 35] width 61 height 12
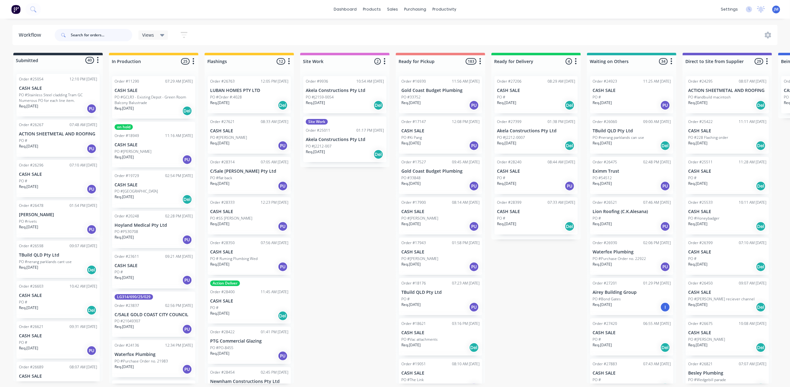
click at [111, 31] on input "text" at bounding box center [101, 35] width 61 height 12
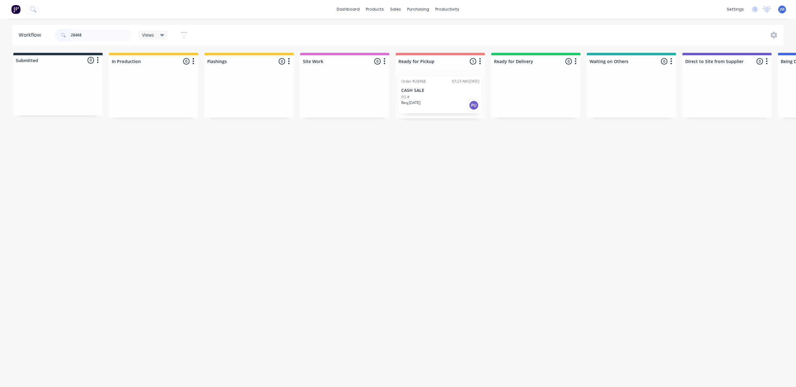
drag, startPoint x: 441, startPoint y: 98, endPoint x: 443, endPoint y: 101, distance: 3.7
click at [469, 162] on div "Mark as Picked Up" at bounding box center [475, 161] width 62 height 13
click at [106, 37] on input "28468" at bounding box center [101, 35] width 61 height 12
type input "2"
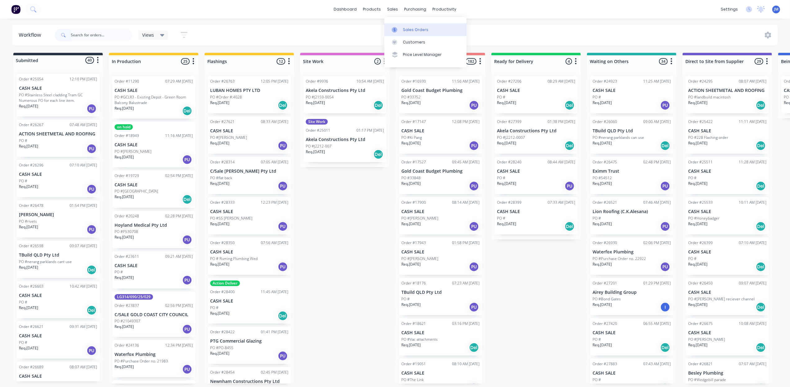
click at [400, 28] on div at bounding box center [396, 30] width 9 height 6
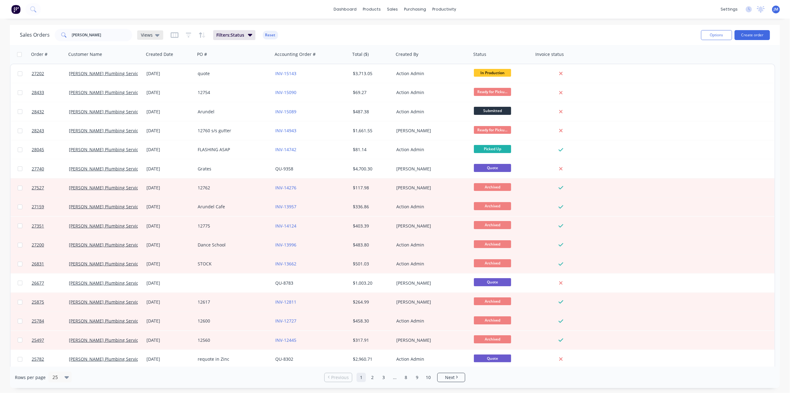
click at [152, 35] on div "Views" at bounding box center [150, 35] width 19 height 6
click at [168, 83] on div "None (Default) edit" at bounding box center [180, 87] width 83 height 12
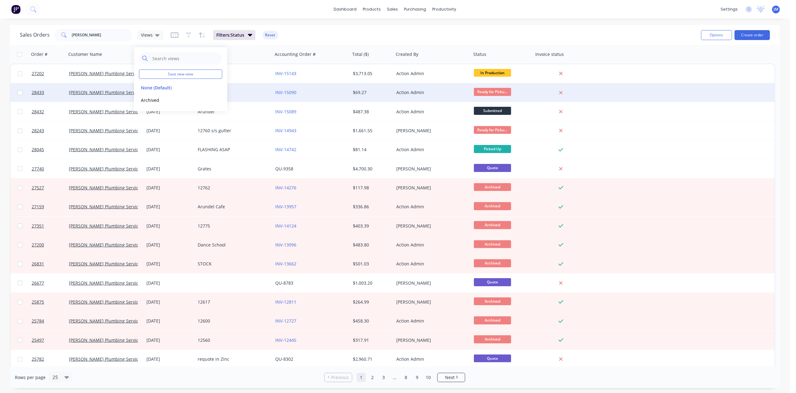
click at [180, 103] on button "Archived" at bounding box center [174, 99] width 71 height 7
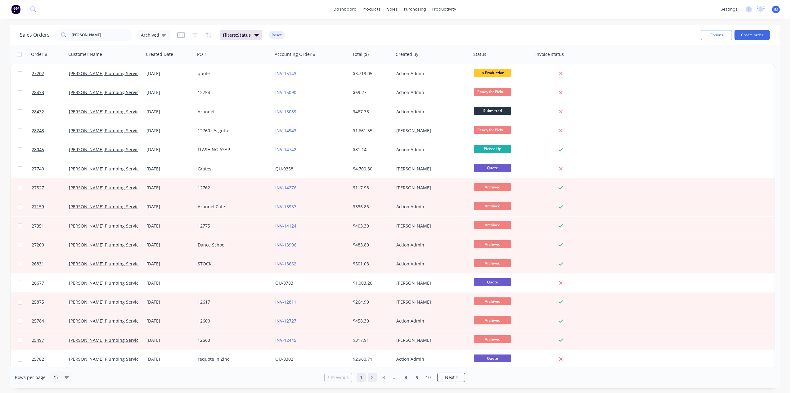
click at [372, 375] on link "2" at bounding box center [372, 377] width 9 height 9
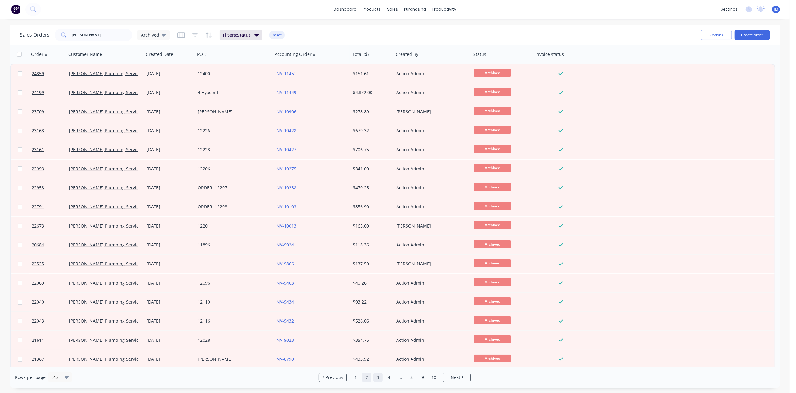
click at [377, 377] on link "3" at bounding box center [377, 377] width 9 height 9
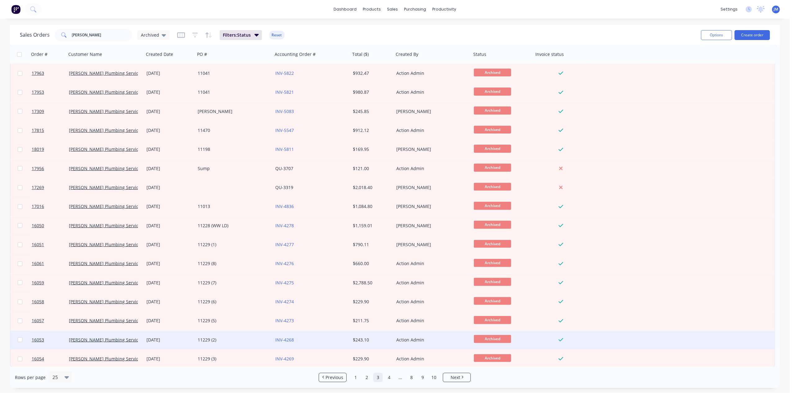
scroll to position [172, 0]
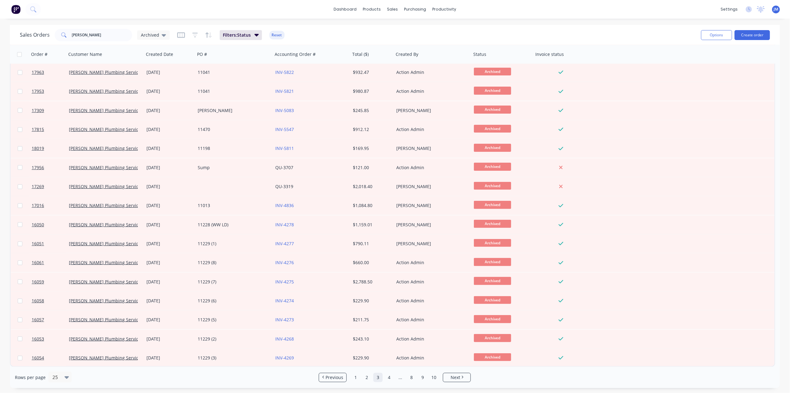
click at [388, 380] on link "4" at bounding box center [388, 377] width 9 height 9
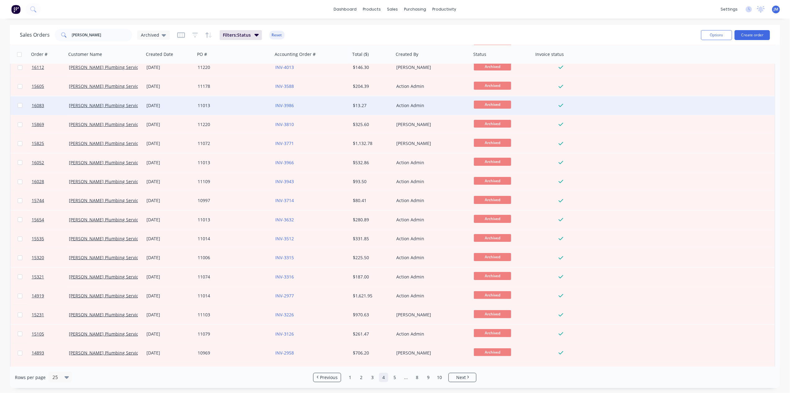
scroll to position [7, 0]
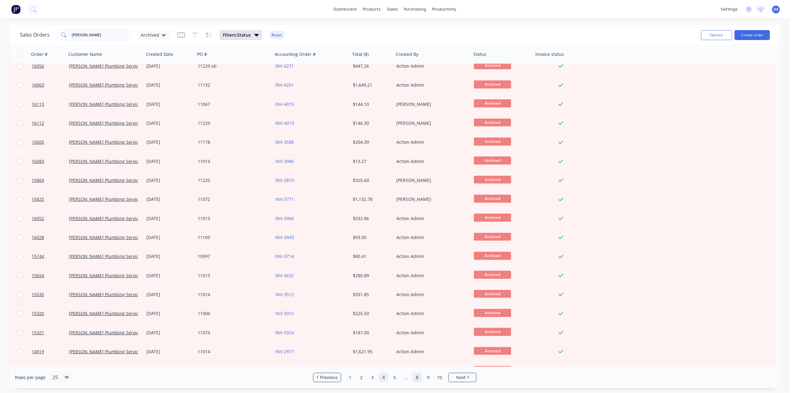
click at [414, 375] on link "8" at bounding box center [416, 377] width 9 height 9
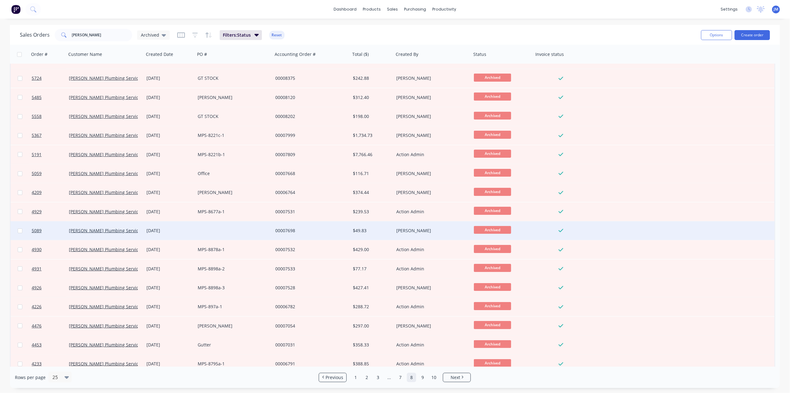
scroll to position [0, 0]
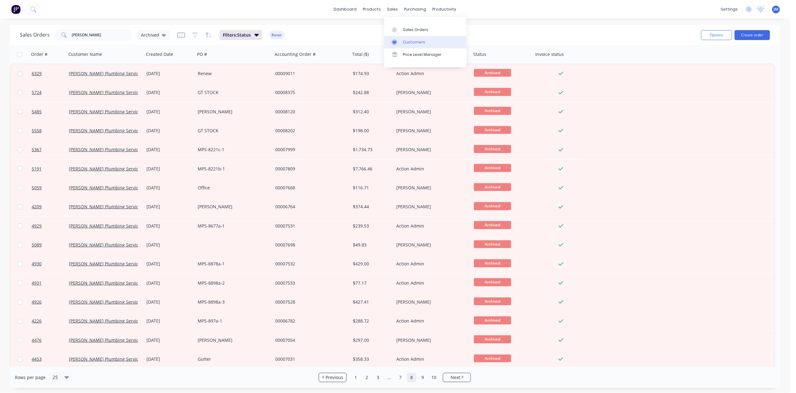
click at [406, 42] on div "Customers" at bounding box center [414, 42] width 22 height 6
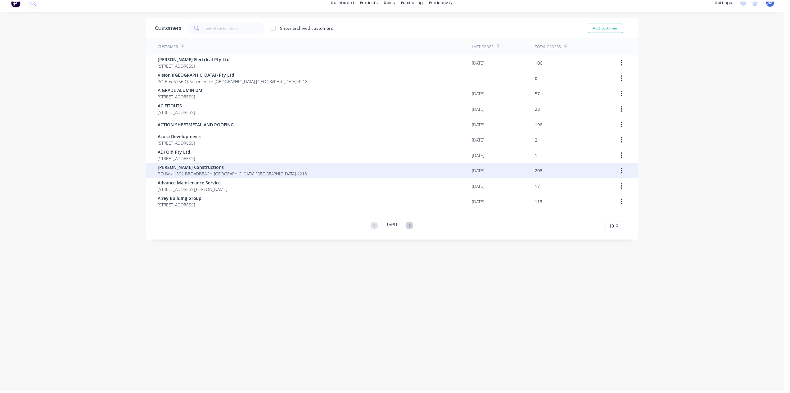
scroll to position [12, 0]
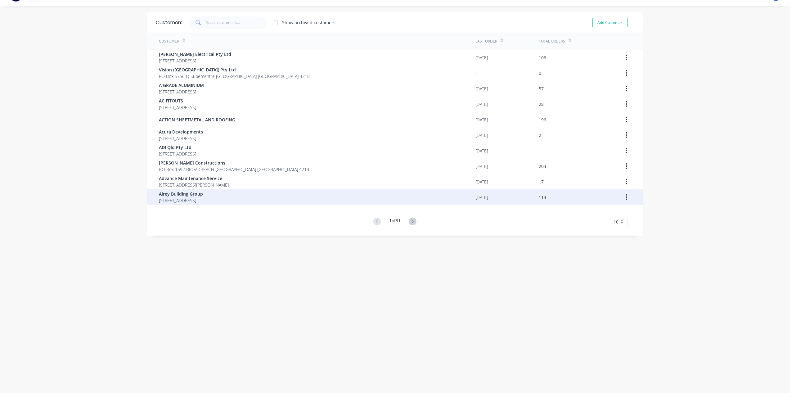
click at [201, 193] on span "Airey Building Group" at bounding box center [181, 193] width 44 height 7
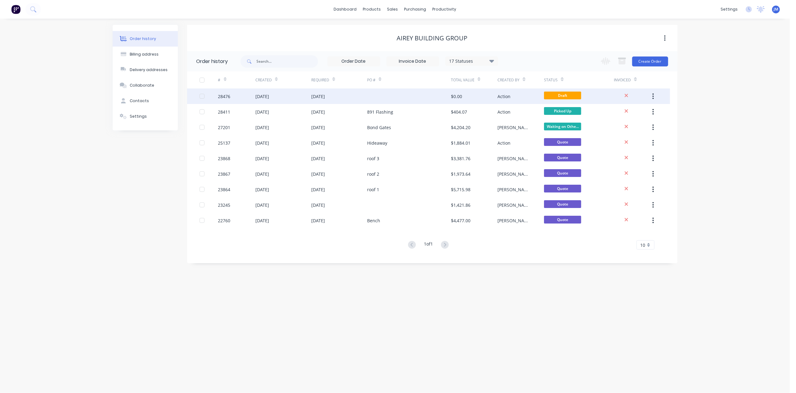
click at [353, 94] on div "10 Sep 2025" at bounding box center [339, 96] width 56 height 16
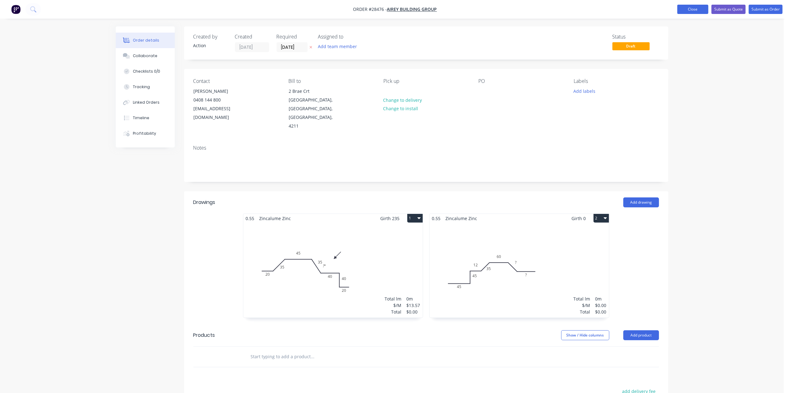
click at [694, 6] on button "Close" at bounding box center [692, 9] width 31 height 9
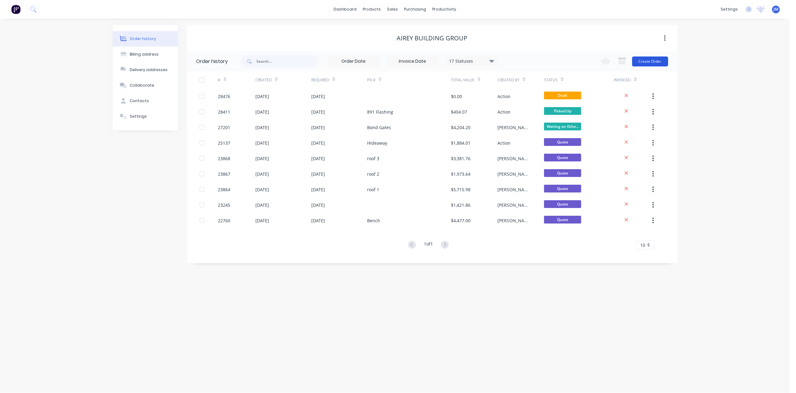
click at [644, 58] on button "Create Order" at bounding box center [650, 61] width 36 height 10
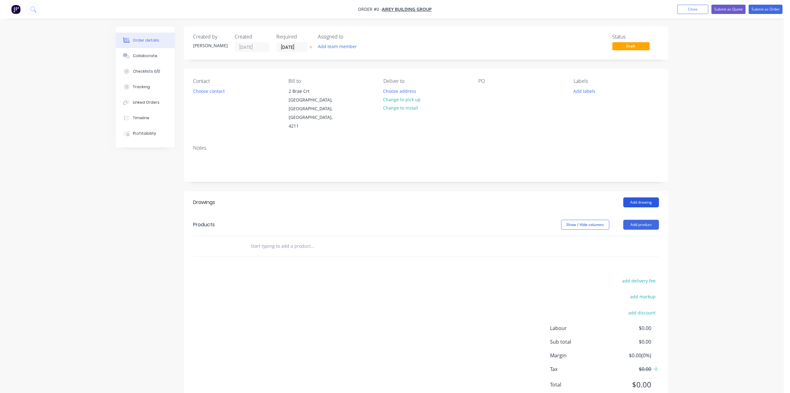
click at [633, 197] on button "Add drawing" at bounding box center [641, 202] width 36 height 10
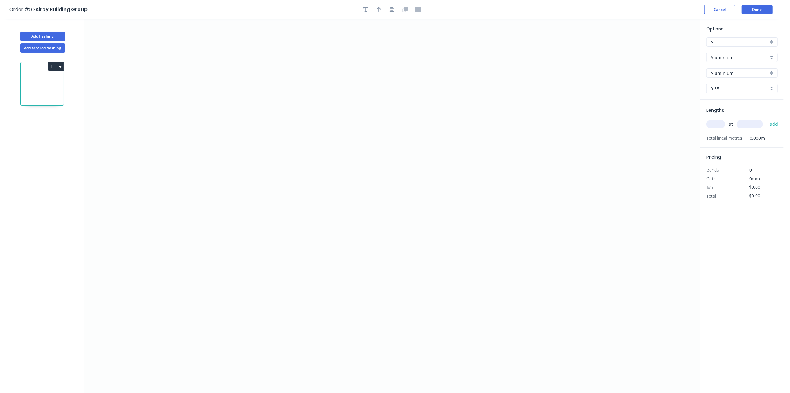
click at [727, 57] on input "Aluminium" at bounding box center [739, 57] width 58 height 7
click at [735, 78] on div "Colorbond" at bounding box center [741, 80] width 70 height 11
type input "Colorbond"
type input "Basalt"
click at [345, 159] on icon "0" at bounding box center [392, 206] width 616 height 374
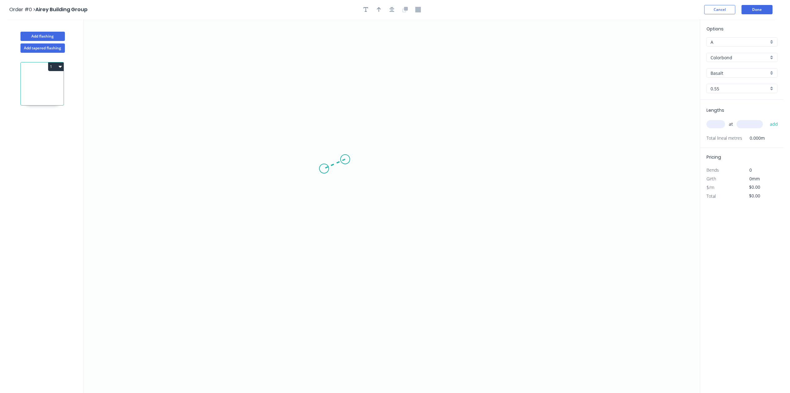
click at [324, 169] on icon "0" at bounding box center [392, 206] width 616 height 374
click at [274, 172] on icon "0 ?" at bounding box center [392, 206] width 616 height 374
click at [276, 91] on icon "0 ? ? ? º" at bounding box center [392, 206] width 616 height 374
click at [416, 87] on icon "0 ? ? ? ? º" at bounding box center [392, 206] width 616 height 374
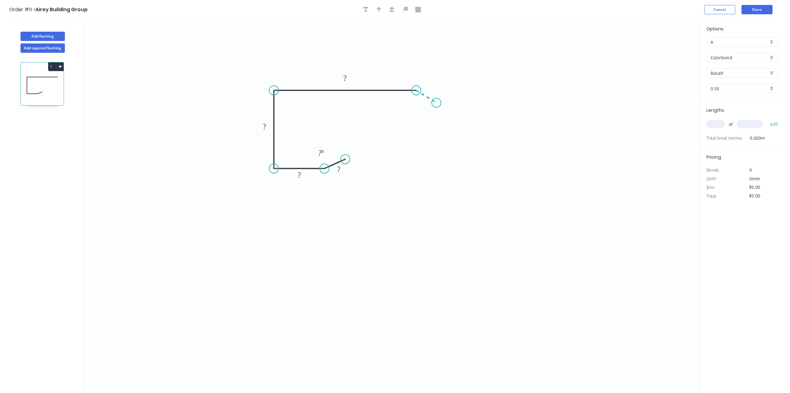
click at [436, 103] on icon "0 ? ? ? ? ? º" at bounding box center [392, 206] width 616 height 374
click at [433, 86] on rect at bounding box center [431, 86] width 12 height 9
click at [349, 76] on rect at bounding box center [345, 78] width 12 height 9
drag, startPoint x: 268, startPoint y: 128, endPoint x: 289, endPoint y: 131, distance: 20.3
click at [269, 128] on rect at bounding box center [264, 127] width 12 height 9
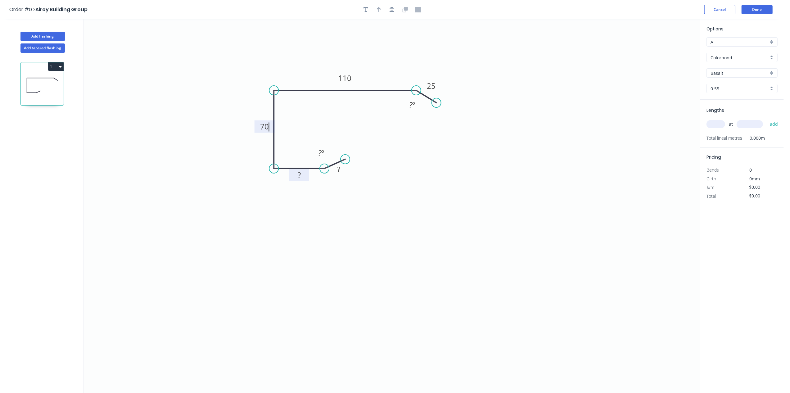
click at [303, 176] on rect at bounding box center [299, 175] width 12 height 9
click at [338, 169] on tspan "?" at bounding box center [338, 169] width 3 height 10
drag, startPoint x: 322, startPoint y: 155, endPoint x: 329, endPoint y: 153, distance: 7.6
click at [344, 174] on div "Hide angle" at bounding box center [357, 174] width 62 height 13
type input "$13.66"
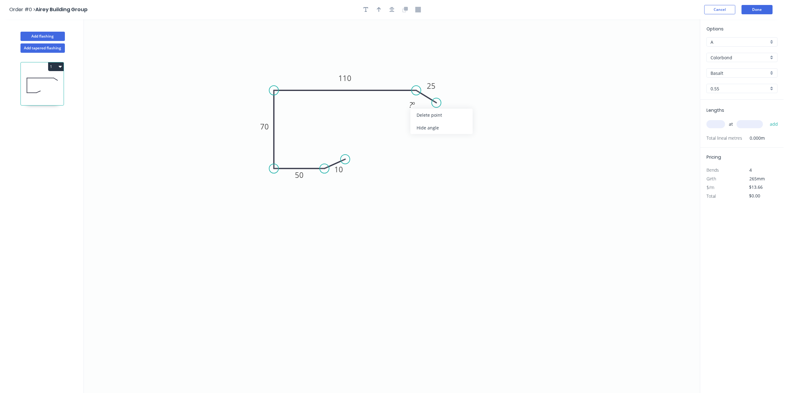
drag, startPoint x: 432, startPoint y: 131, endPoint x: 445, endPoint y: 131, distance: 13.0
click at [432, 130] on div "Hide angle" at bounding box center [441, 127] width 62 height 13
click at [717, 126] on input "text" at bounding box center [715, 124] width 19 height 8
type input "4"
drag, startPoint x: 743, startPoint y: 121, endPoint x: 755, endPoint y: 119, distance: 12.5
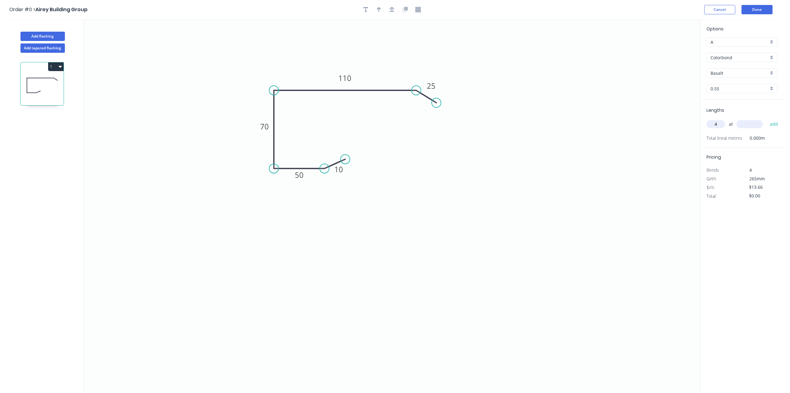
click at [743, 121] on input "text" at bounding box center [749, 124] width 26 height 8
type input "3500"
click at [772, 123] on button "add" at bounding box center [773, 124] width 15 height 11
type input "$191.24"
click at [740, 11] on div "Cancel Done" at bounding box center [739, 9] width 70 height 9
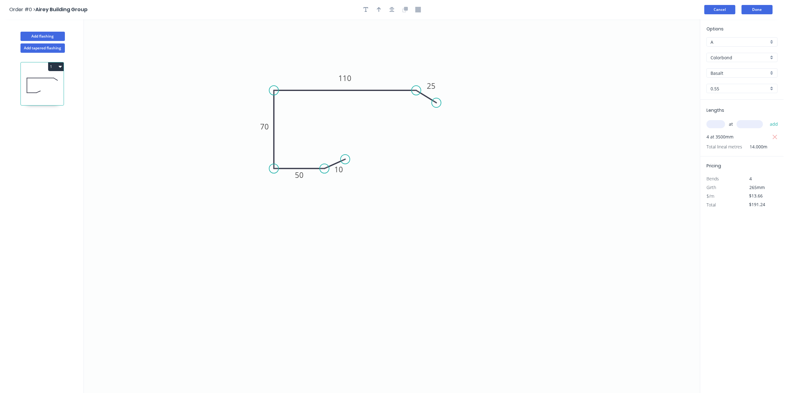
click at [726, 10] on button "Cancel" at bounding box center [719, 9] width 31 height 9
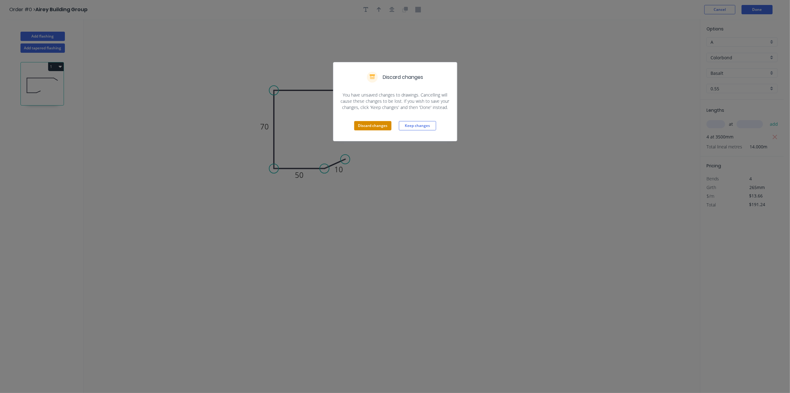
click at [380, 128] on button "Discard changes" at bounding box center [372, 125] width 37 height 9
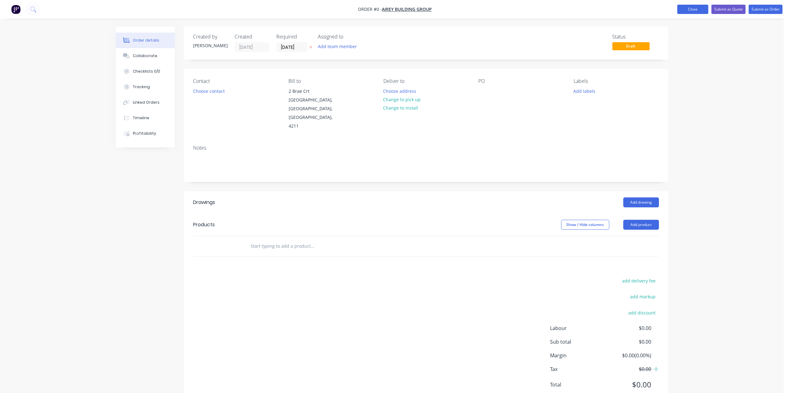
click at [686, 9] on button "Close" at bounding box center [692, 9] width 31 height 9
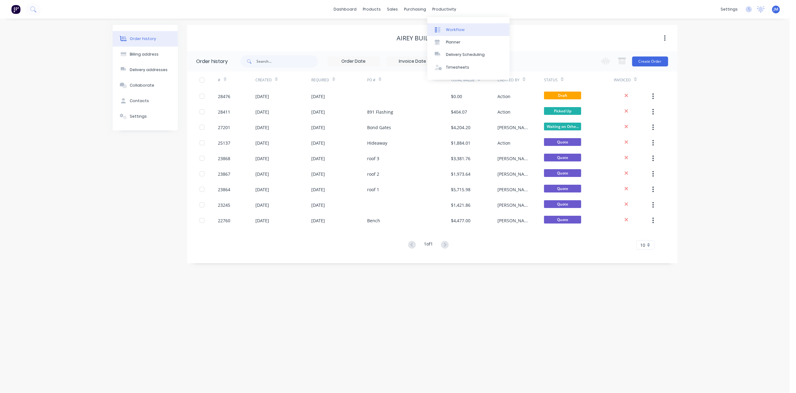
click at [448, 24] on link "Workflow" at bounding box center [468, 29] width 82 height 12
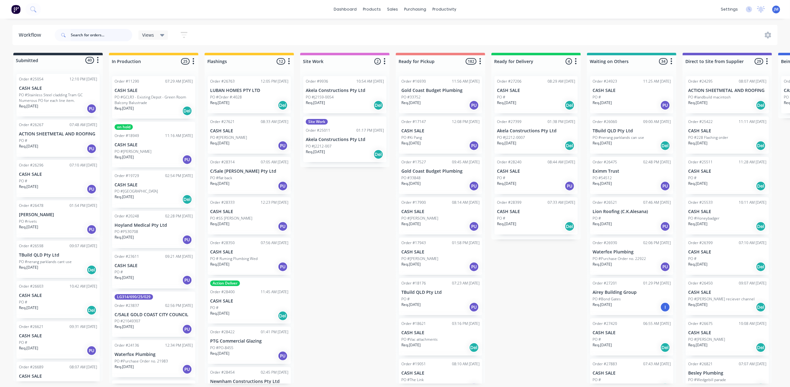
click at [108, 40] on input "text" at bounding box center [101, 35] width 61 height 12
click at [455, 30] on div "Workflow" at bounding box center [455, 30] width 19 height 6
